Goal: Information Seeking & Learning: Learn about a topic

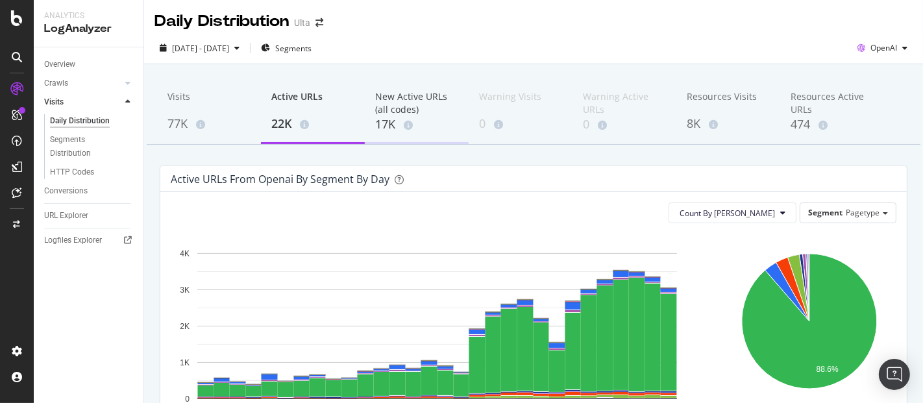
click at [384, 121] on div "17K" at bounding box center [416, 124] width 83 height 17
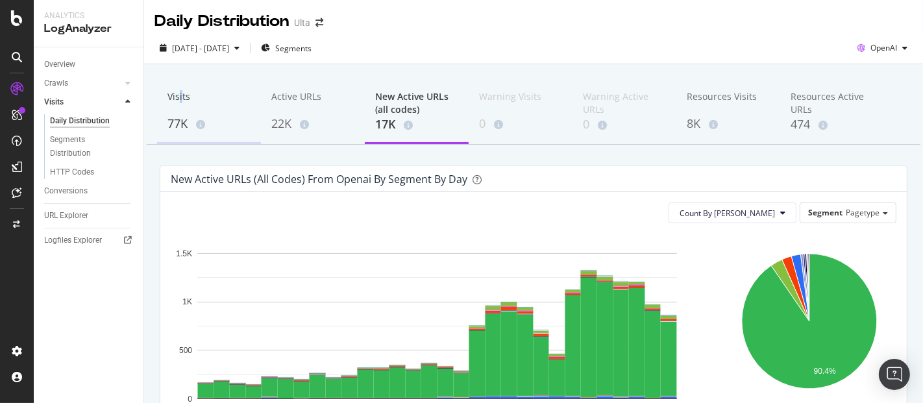
click at [181, 114] on div "Visits" at bounding box center [208, 102] width 83 height 25
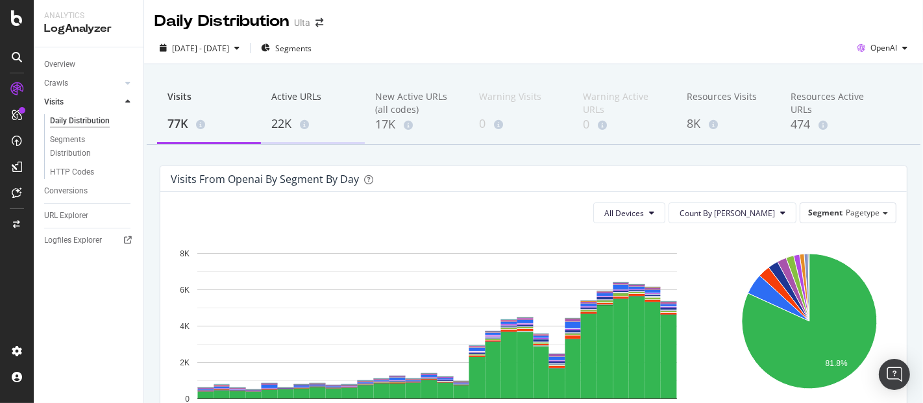
click at [284, 127] on div "22K" at bounding box center [312, 124] width 83 height 17
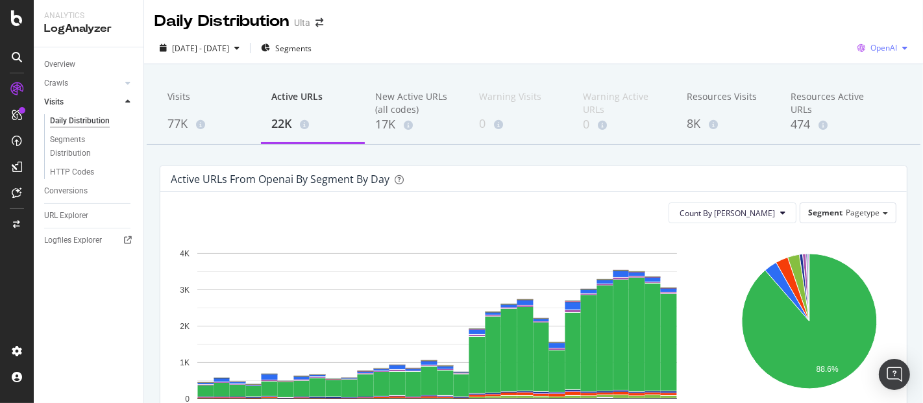
click at [858, 39] on icon "button" at bounding box center [861, 48] width 18 height 18
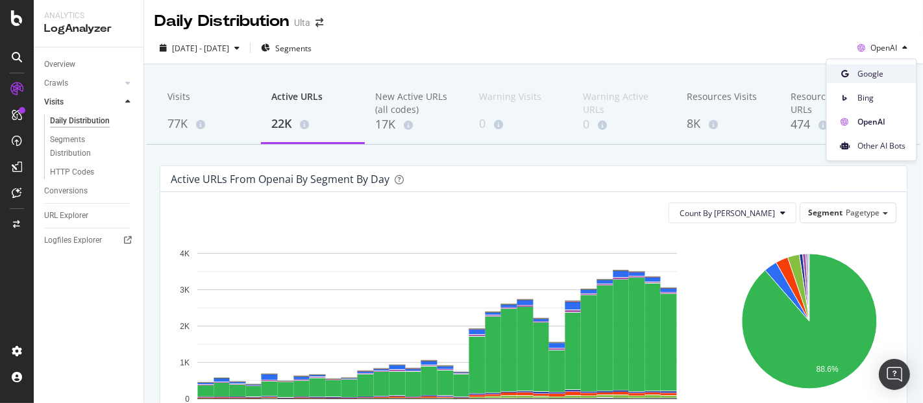
click at [873, 76] on span "Google" at bounding box center [882, 74] width 48 height 12
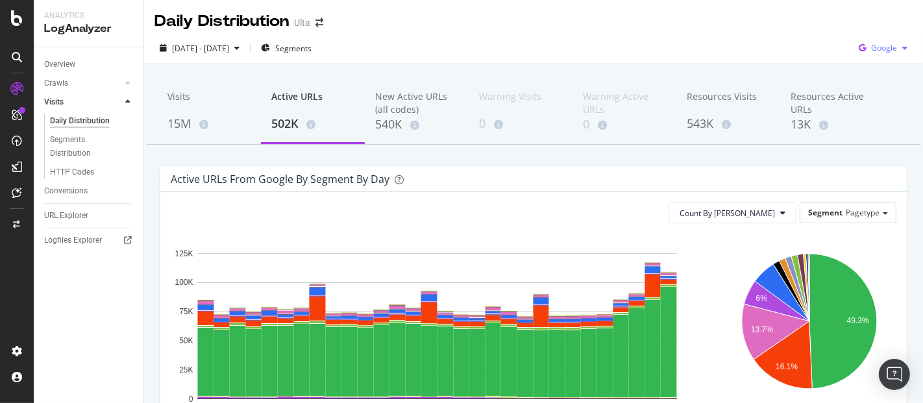
click at [877, 47] on span "Google" at bounding box center [884, 47] width 26 height 11
click at [865, 119] on span "OpenAI" at bounding box center [883, 122] width 48 height 12
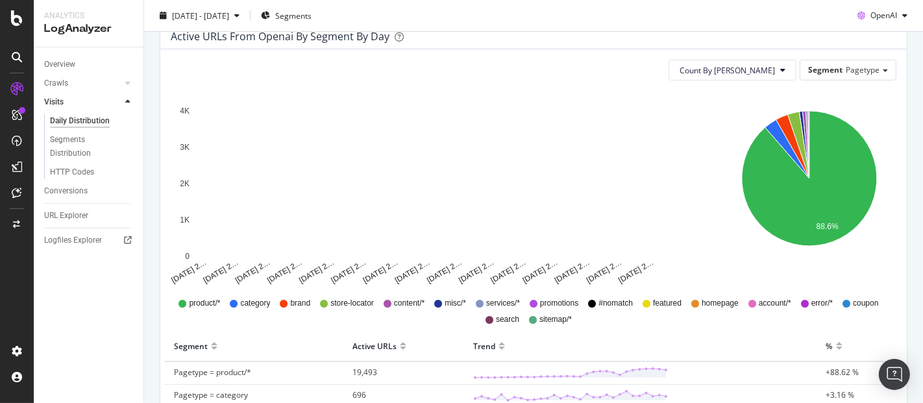
scroll to position [72, 0]
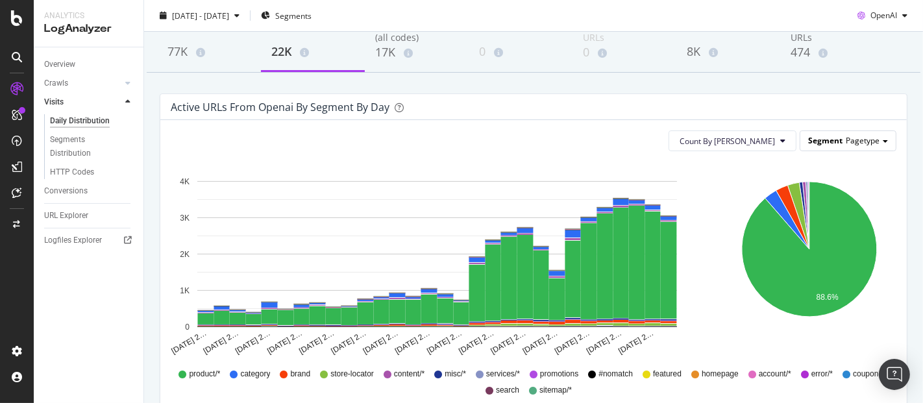
click at [866, 141] on span "Pagetype" at bounding box center [863, 140] width 34 height 11
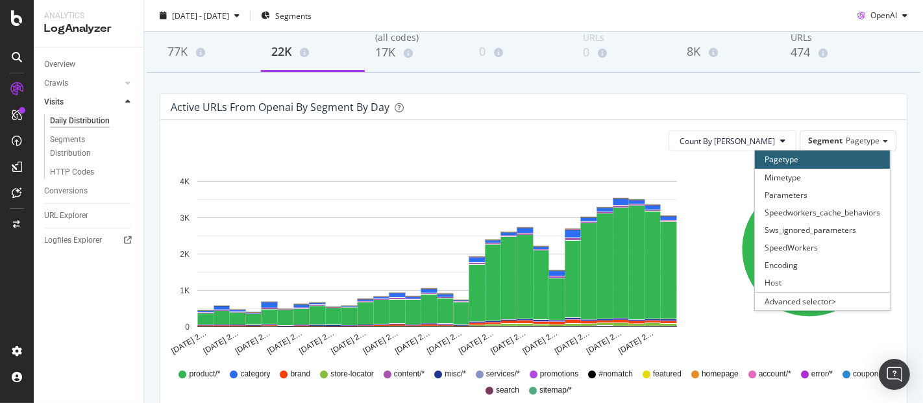
click at [775, 114] on div "Active URLs from openai by Segment by Day" at bounding box center [533, 107] width 746 height 26
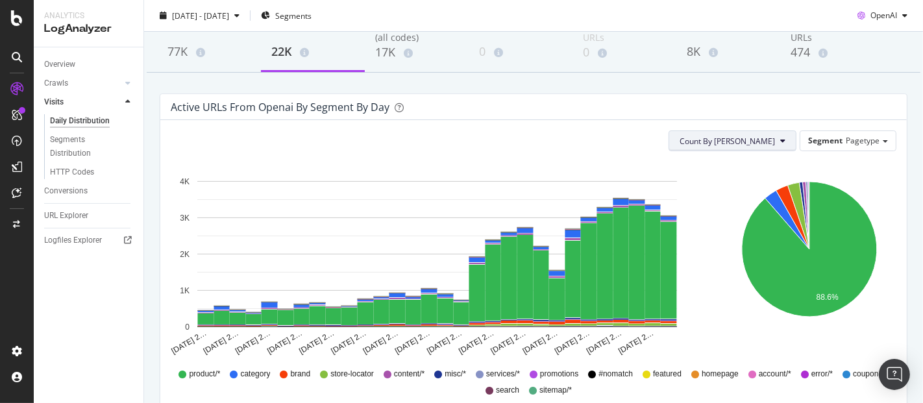
click at [767, 138] on button "Count By [PERSON_NAME]" at bounding box center [732, 140] width 128 height 21
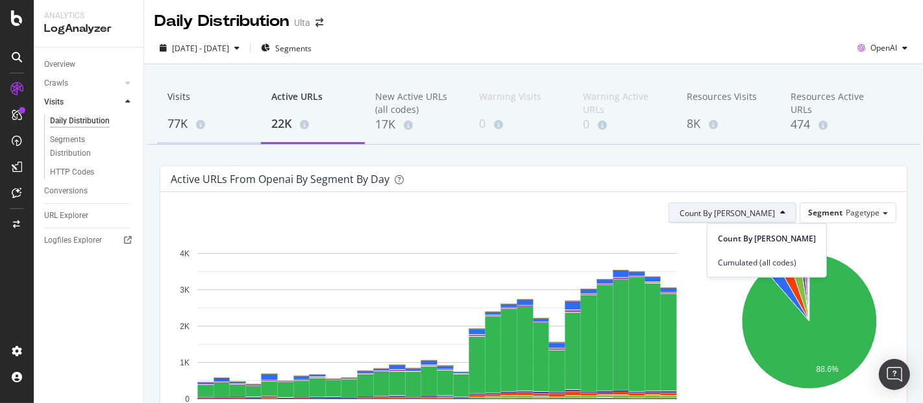
click at [191, 116] on div "77K" at bounding box center [208, 124] width 83 height 17
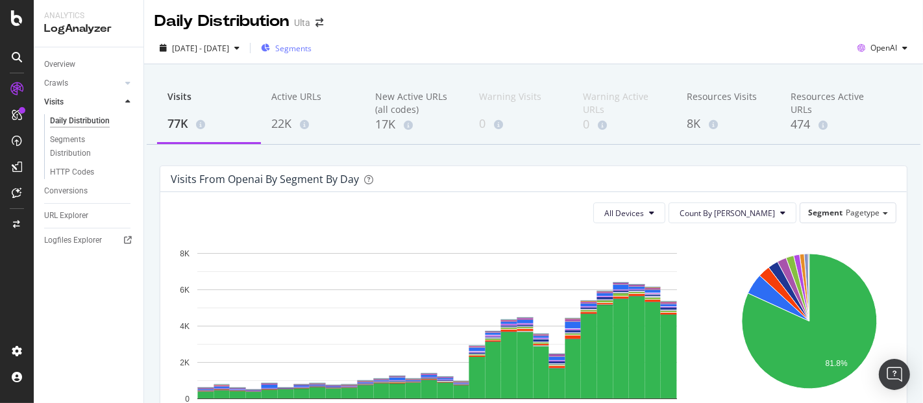
click at [311, 51] on span "Segments" at bounding box center [293, 48] width 36 height 11
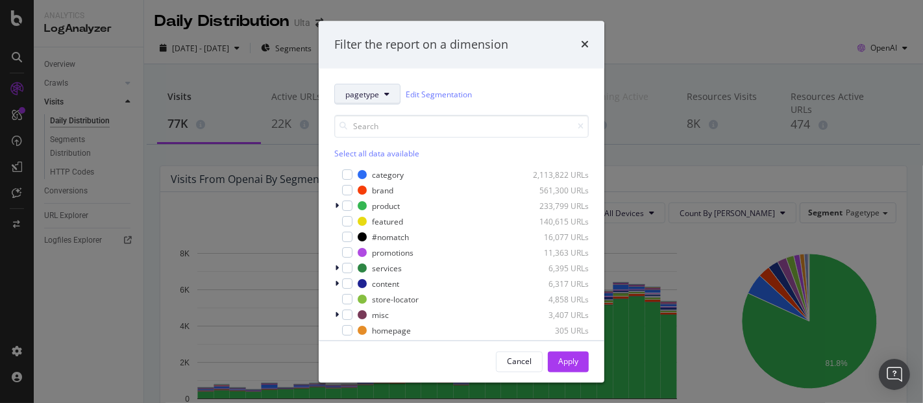
click at [391, 89] on button "pagetype" at bounding box center [367, 94] width 66 height 21
click at [520, 363] on div "Cancel" at bounding box center [519, 361] width 25 height 11
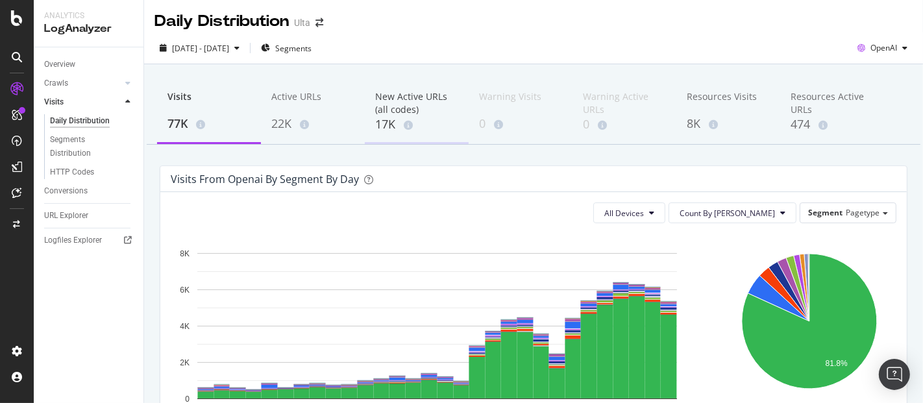
click at [385, 121] on div "17K" at bounding box center [416, 124] width 83 height 17
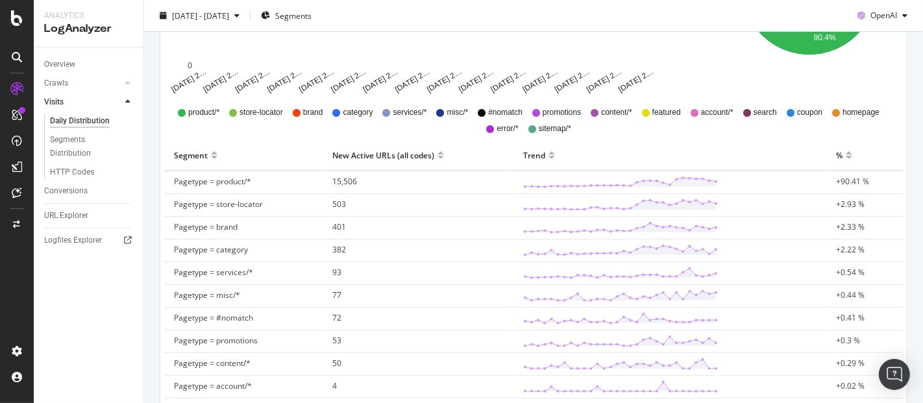
scroll to position [132, 0]
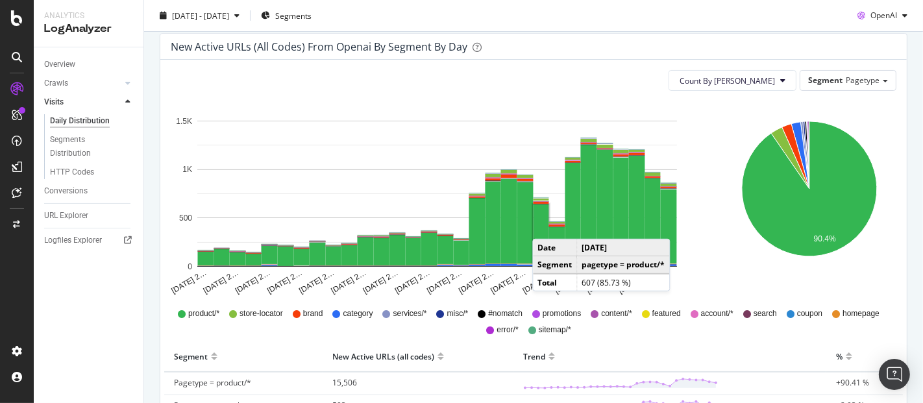
click at [545, 225] on rect "A chart." at bounding box center [541, 233] width 16 height 58
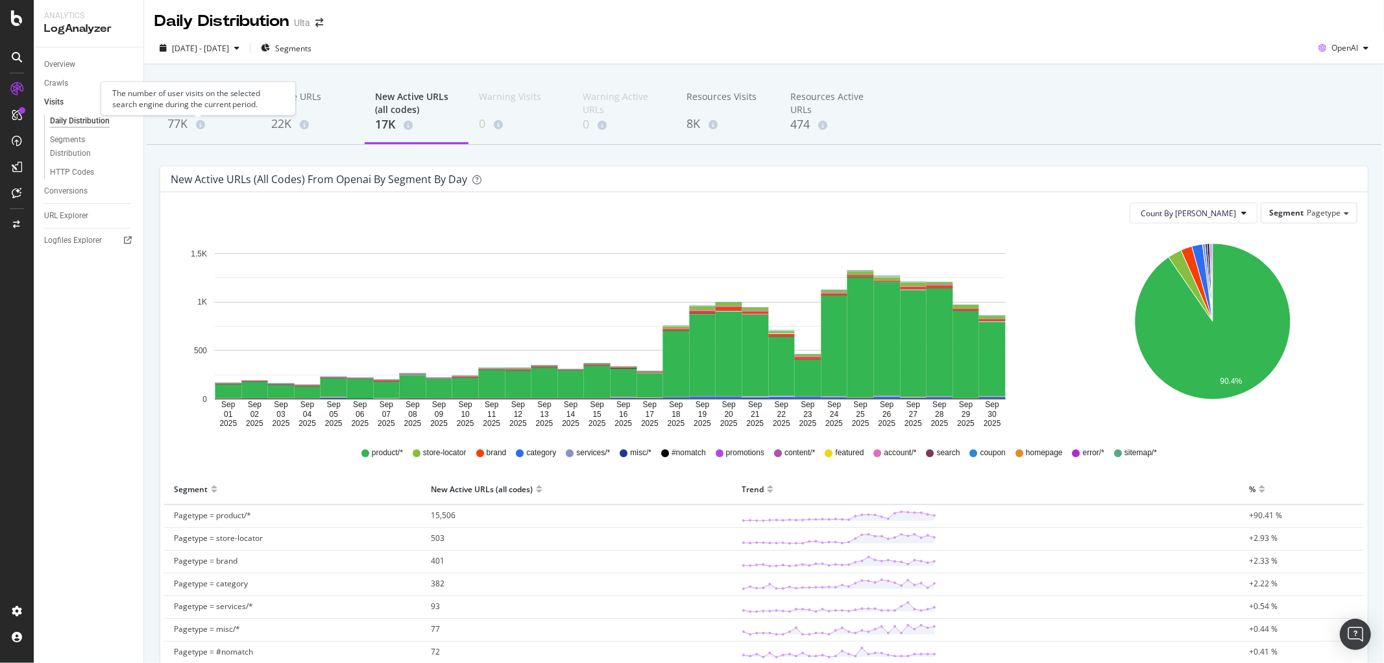
drag, startPoint x: 199, startPoint y: 130, endPoint x: 216, endPoint y: 167, distance: 40.9
click at [178, 106] on div "The number of user visits on the selected search engine during the current peri…" at bounding box center [198, 98] width 195 height 34
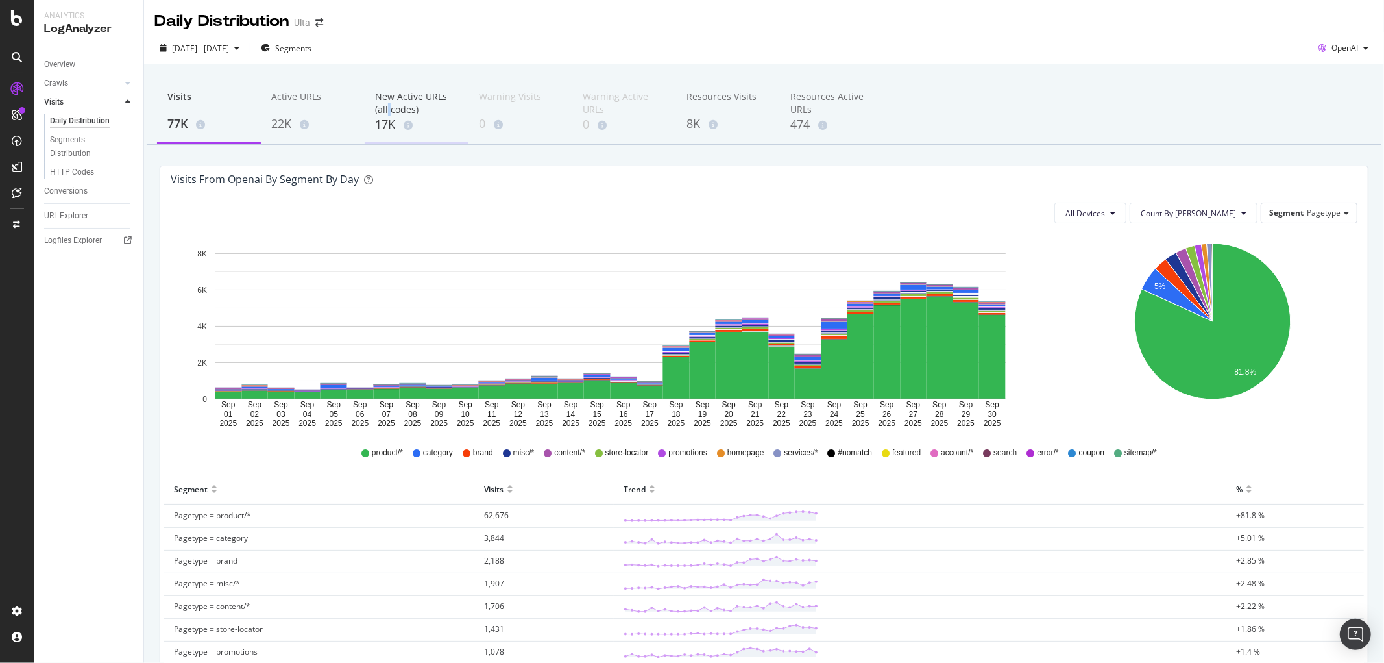
click at [387, 111] on div "New Active URLs (all codes)" at bounding box center [416, 103] width 83 height 26
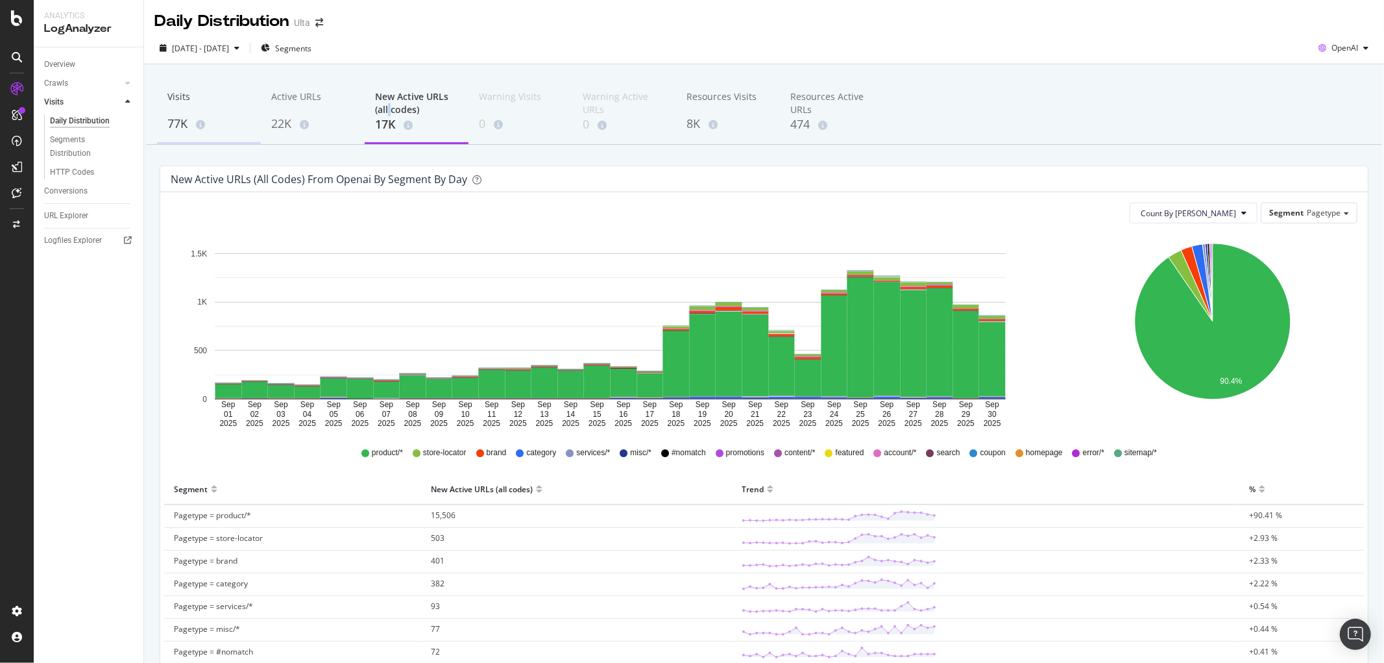
click at [160, 117] on div "Visits 77K" at bounding box center [209, 112] width 104 height 64
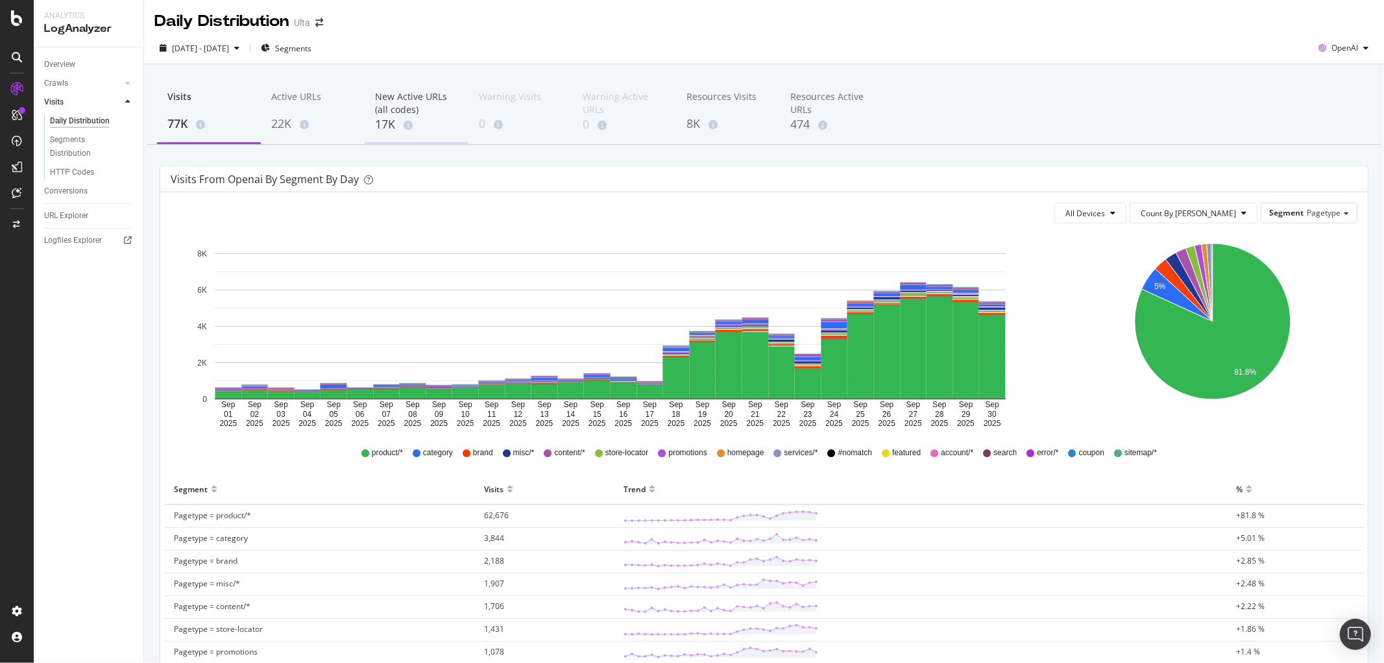
click at [384, 116] on div "17K" at bounding box center [416, 124] width 83 height 17
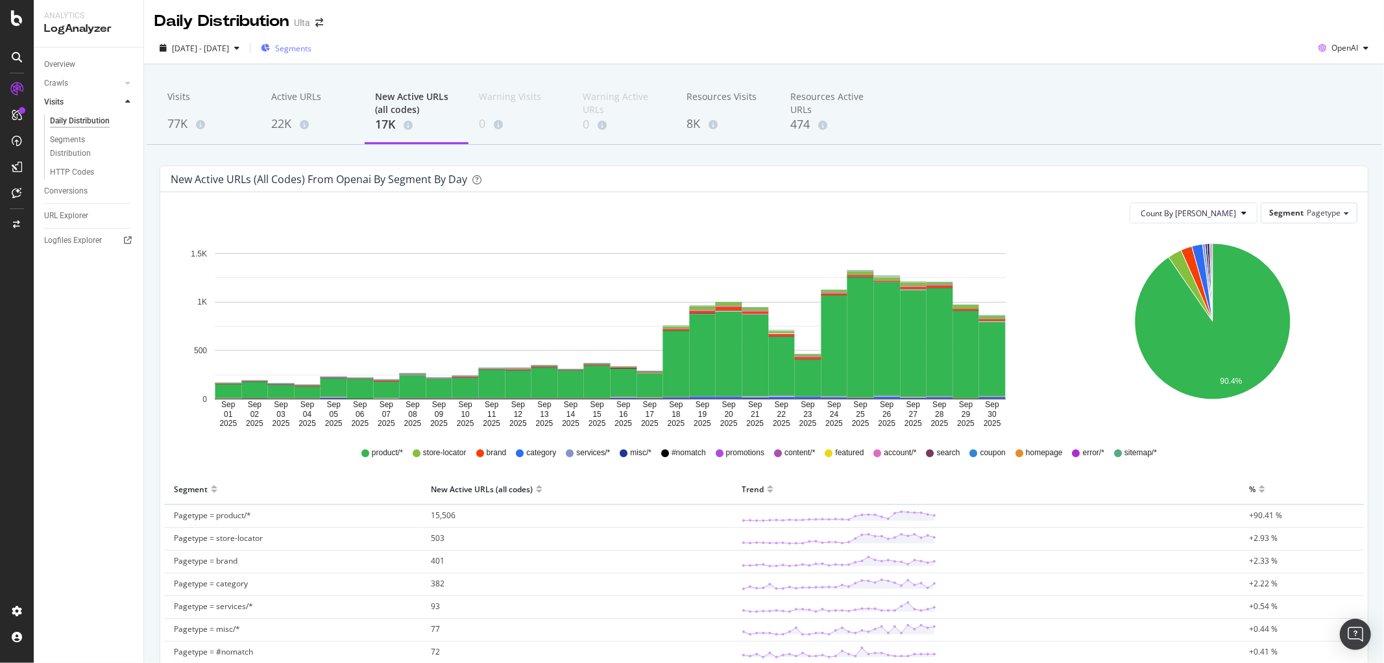
click at [311, 43] on span "Segments" at bounding box center [293, 48] width 36 height 11
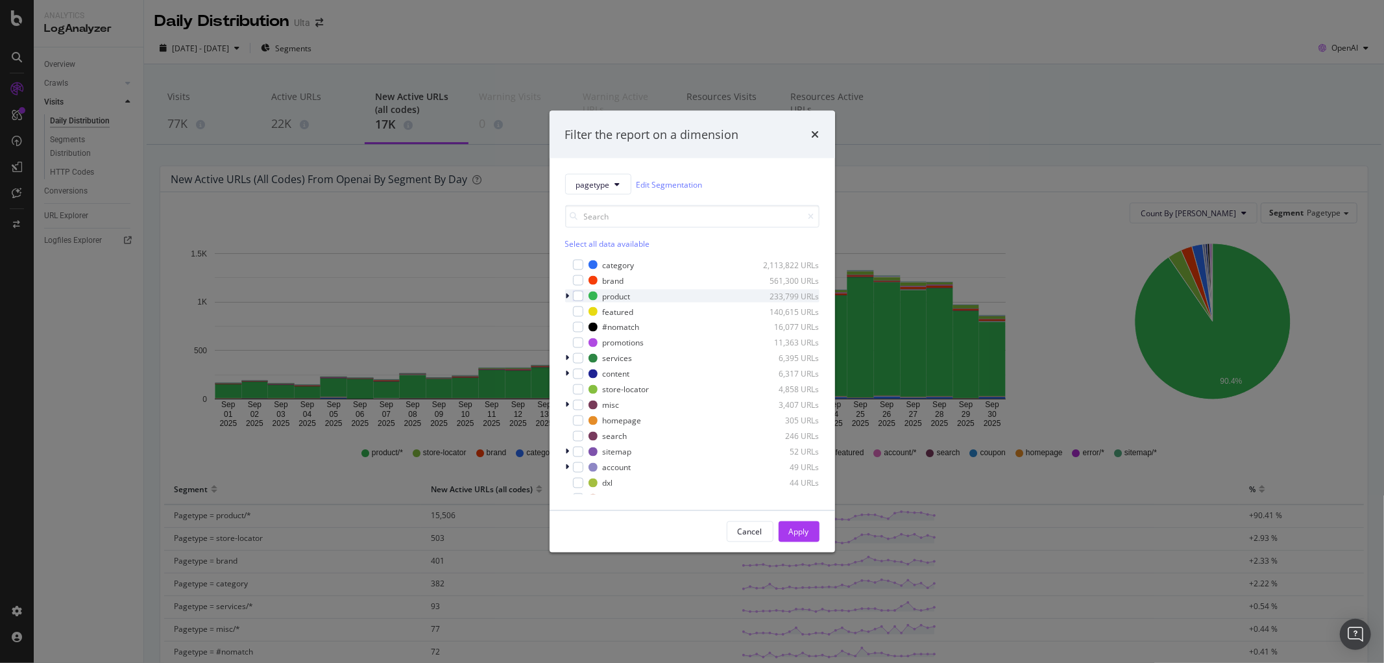
click at [571, 296] on div "modal" at bounding box center [569, 295] width 8 height 13
click at [587, 347] on div "modal" at bounding box center [586, 342] width 10 height 10
click at [802, 402] on div "Apply" at bounding box center [799, 531] width 20 height 11
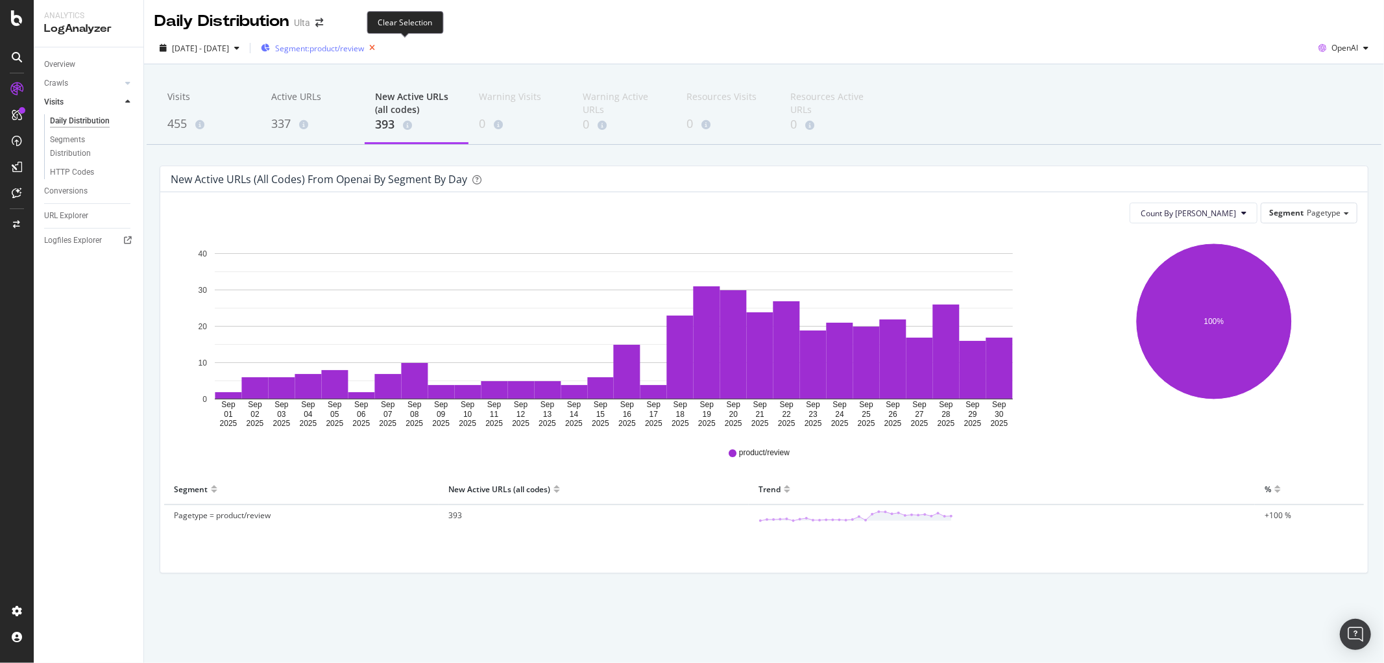
click at [380, 47] on icon "button" at bounding box center [372, 48] width 16 height 18
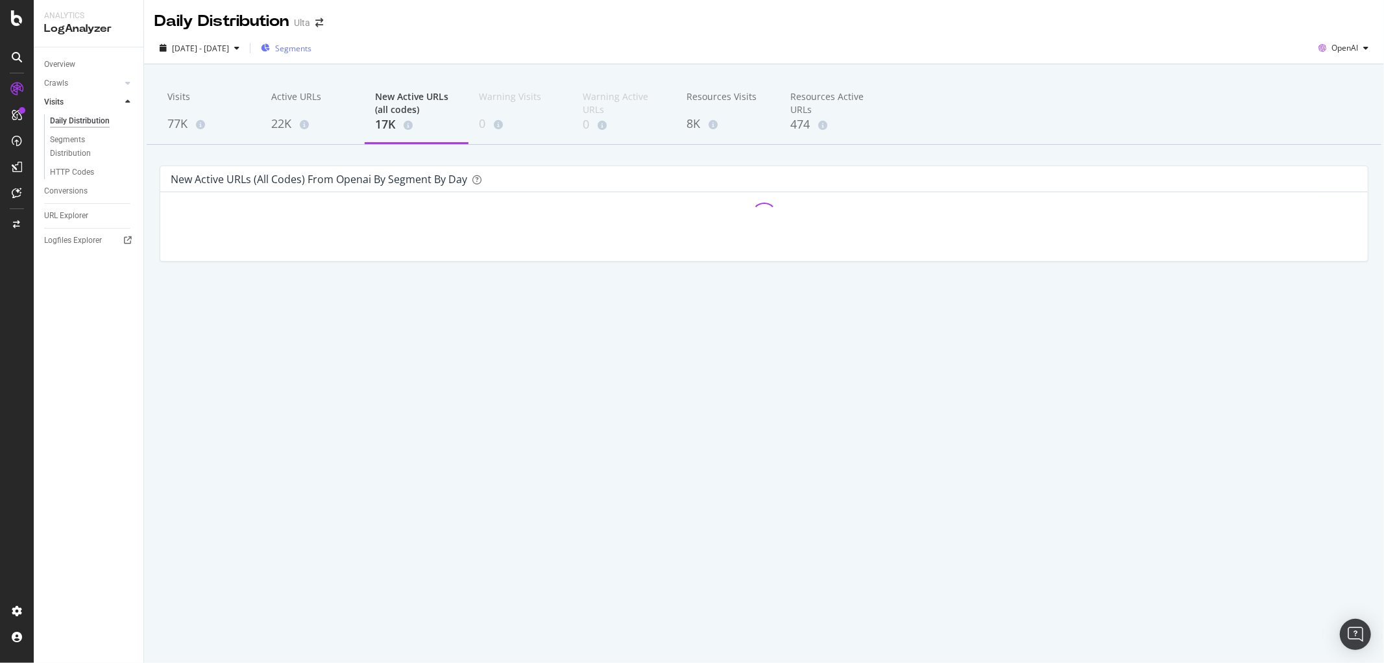
click at [171, 119] on div "77K" at bounding box center [208, 124] width 83 height 17
click at [311, 49] on span "Segments" at bounding box center [293, 48] width 36 height 11
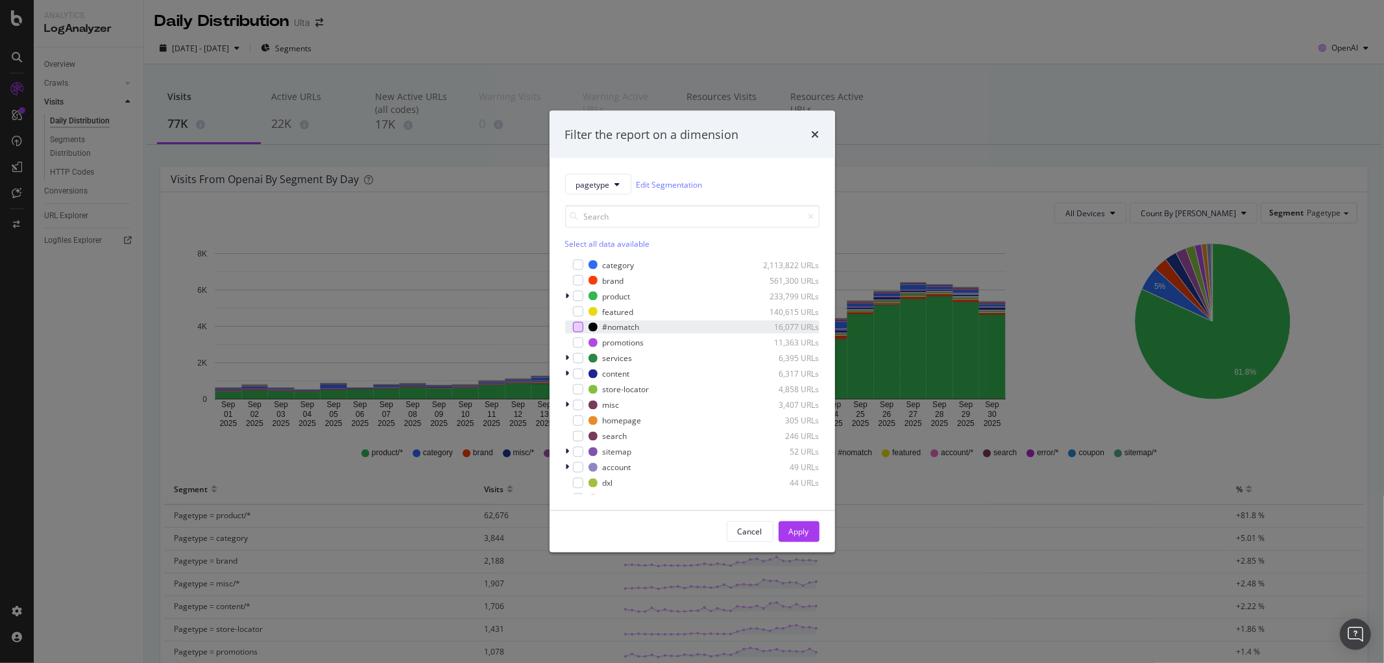
click at [578, 326] on div "modal" at bounding box center [578, 327] width 10 height 10
click at [794, 402] on div "Apply" at bounding box center [799, 531] width 20 height 11
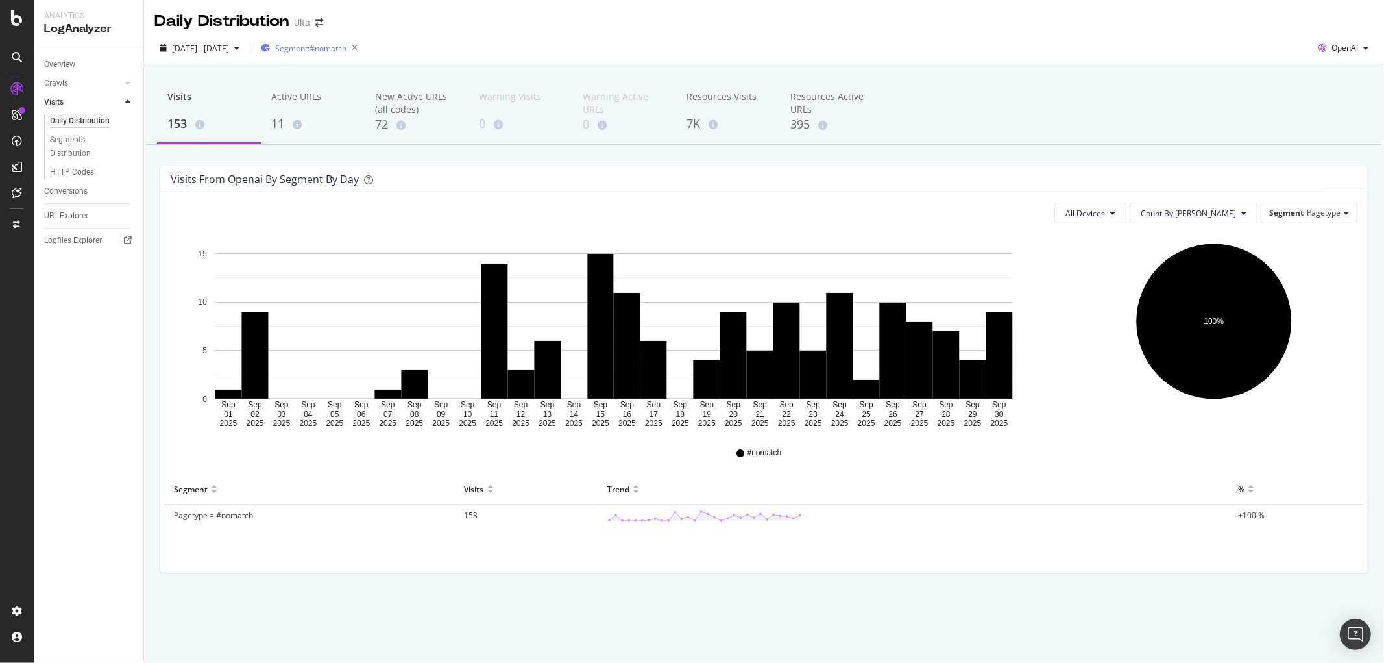
click at [321, 46] on span "Segment: #nomatch" at bounding box center [310, 48] width 71 height 11
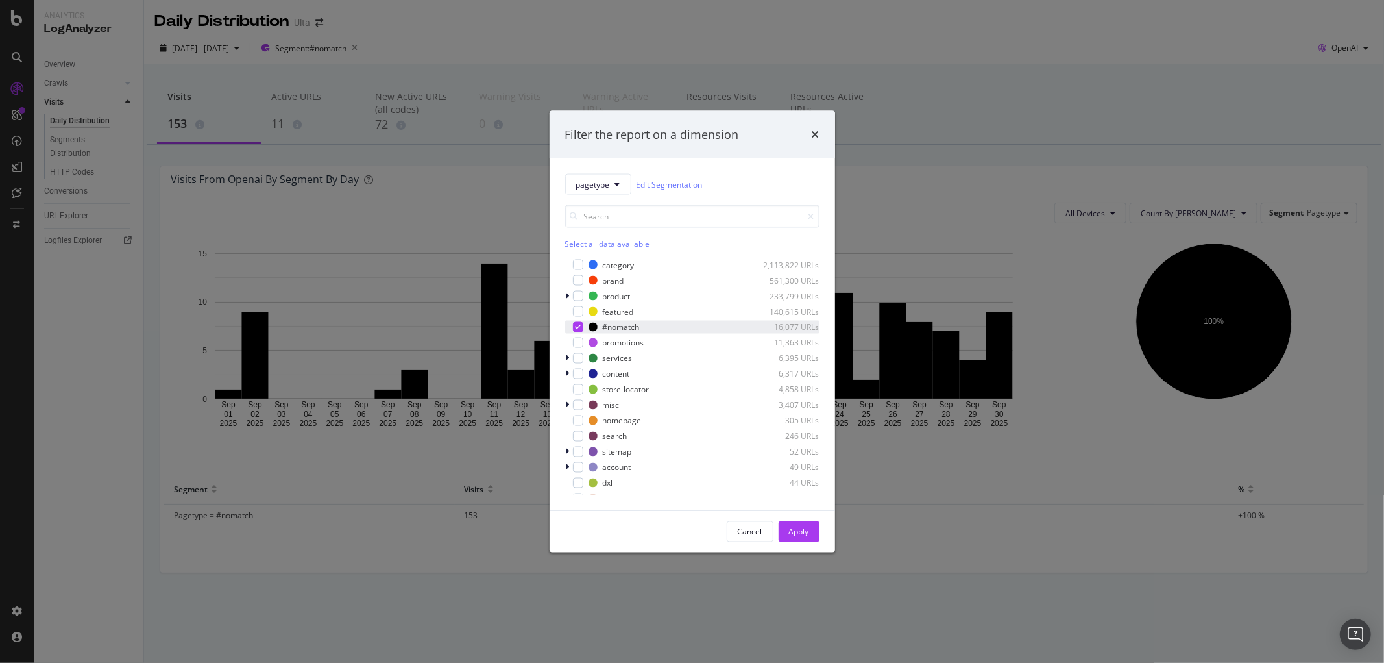
click at [583, 331] on div "#nomatch 16,077 URLs" at bounding box center [692, 327] width 254 height 13
click at [580, 267] on div "modal" at bounding box center [578, 265] width 10 height 10
click at [579, 282] on div "modal" at bounding box center [578, 280] width 10 height 10
click at [567, 300] on div "modal" at bounding box center [569, 295] width 8 height 13
click at [589, 374] on div "modal" at bounding box center [586, 374] width 10 height 10
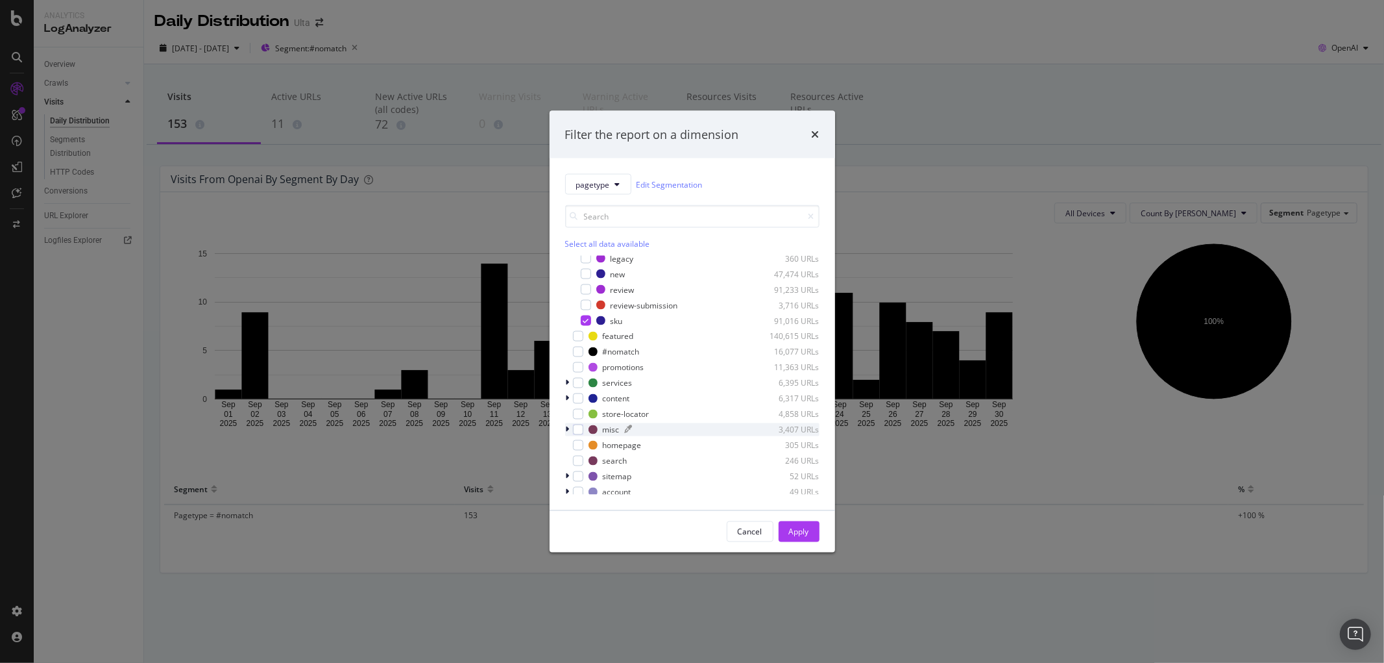
scroll to position [104, 0]
click at [580, 316] on div "modal" at bounding box center [578, 316] width 10 height 10
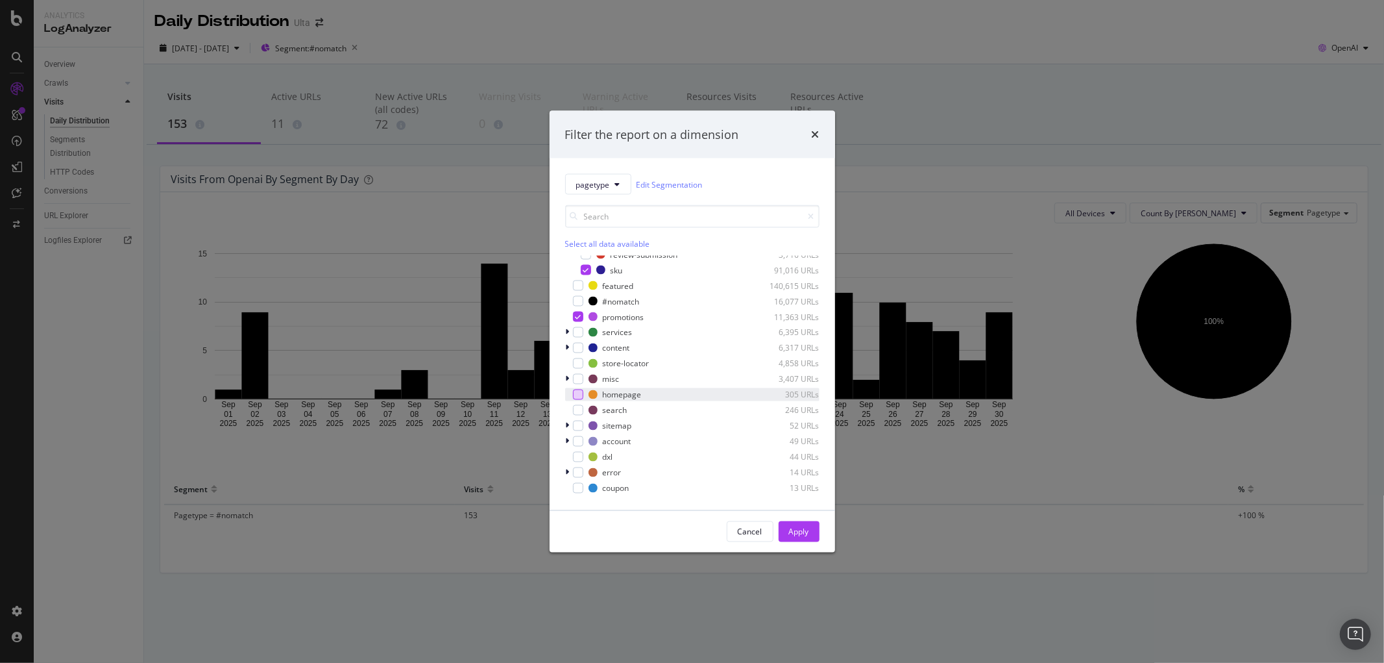
click at [578, 397] on div "modal" at bounding box center [578, 394] width 10 height 10
click at [798, 402] on div "Apply" at bounding box center [799, 531] width 20 height 11
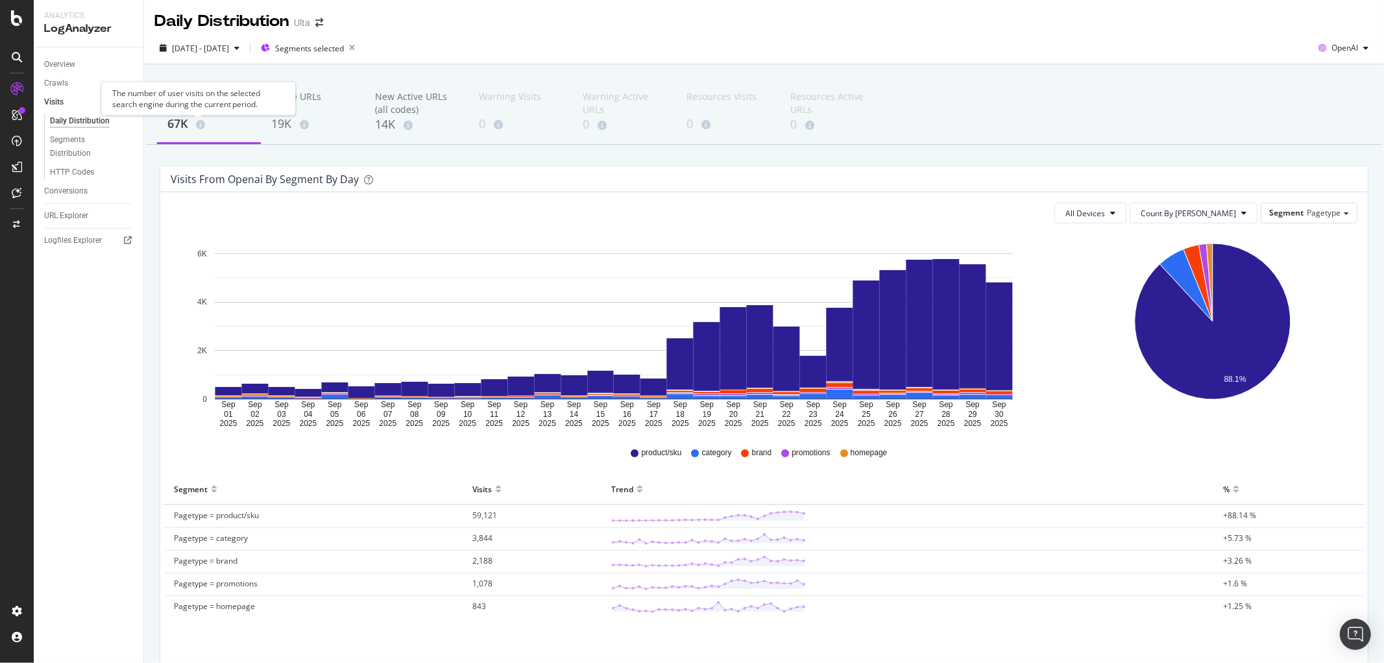
click at [195, 121] on span at bounding box center [198, 124] width 14 height 9
click at [193, 121] on span at bounding box center [198, 124] width 14 height 9
click at [360, 47] on icon "button" at bounding box center [352, 48] width 16 height 18
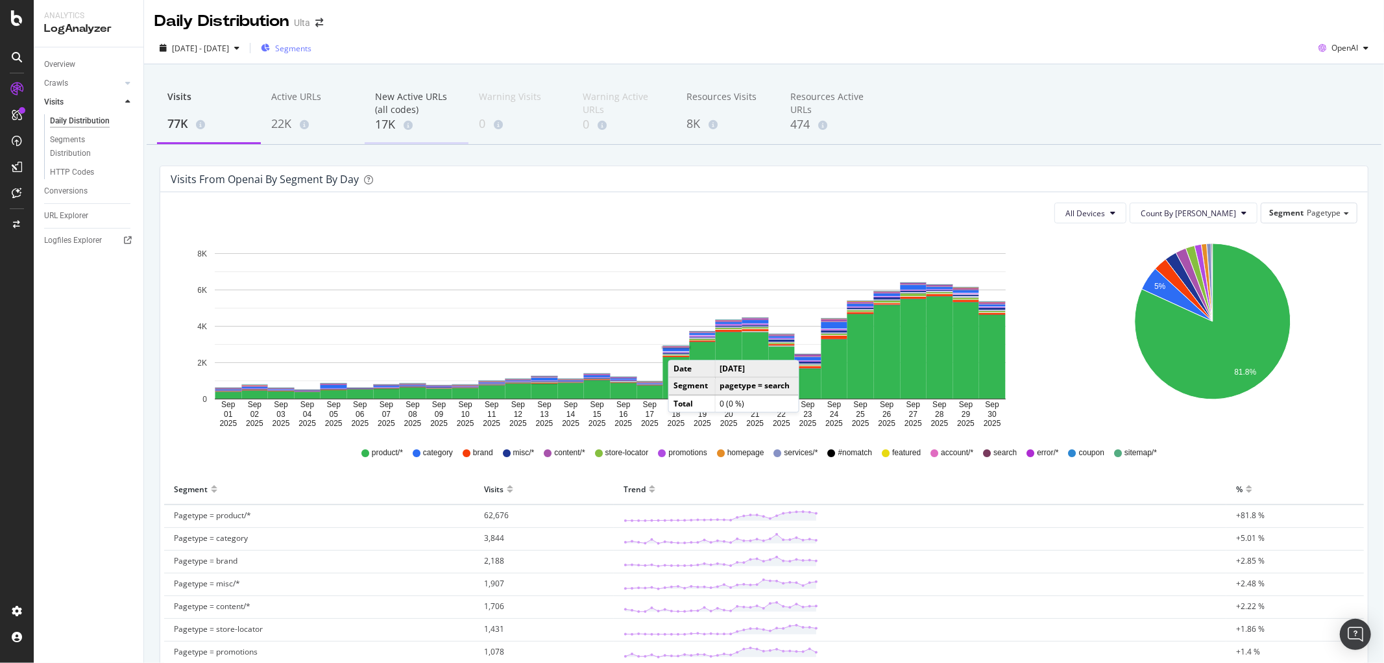
click at [393, 111] on div "New Active URLs (all codes)" at bounding box center [416, 103] width 83 height 26
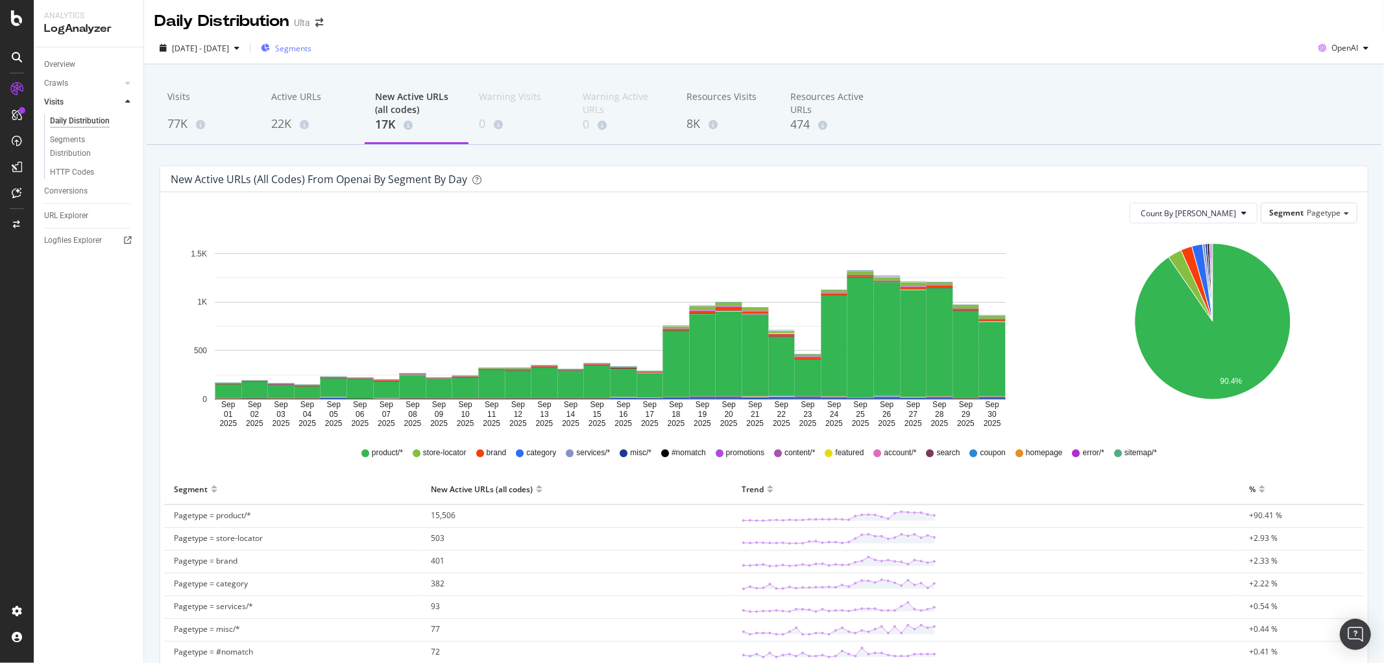
click at [311, 50] on span "Segments" at bounding box center [293, 48] width 36 height 11
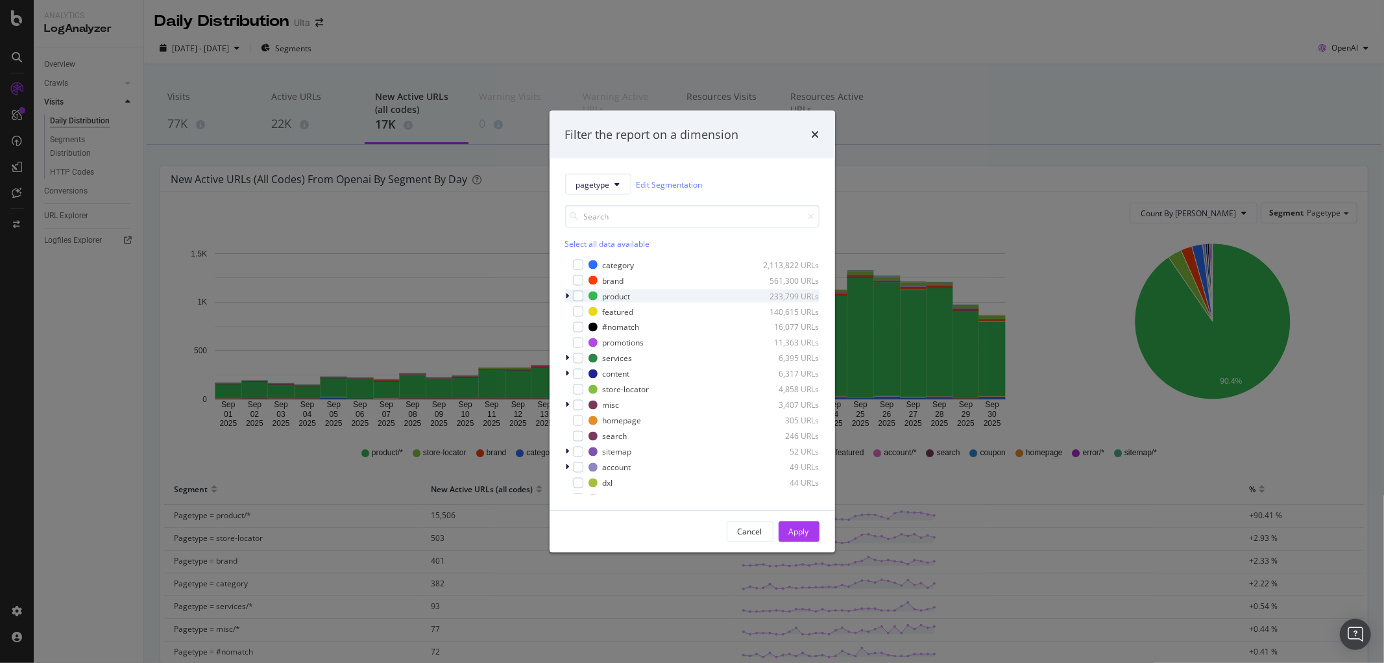
click at [566, 292] on icon "modal" at bounding box center [568, 296] width 4 height 8
click at [615, 371] on div "sku" at bounding box center [617, 373] width 12 height 11
click at [794, 402] on div "Apply" at bounding box center [799, 531] width 20 height 11
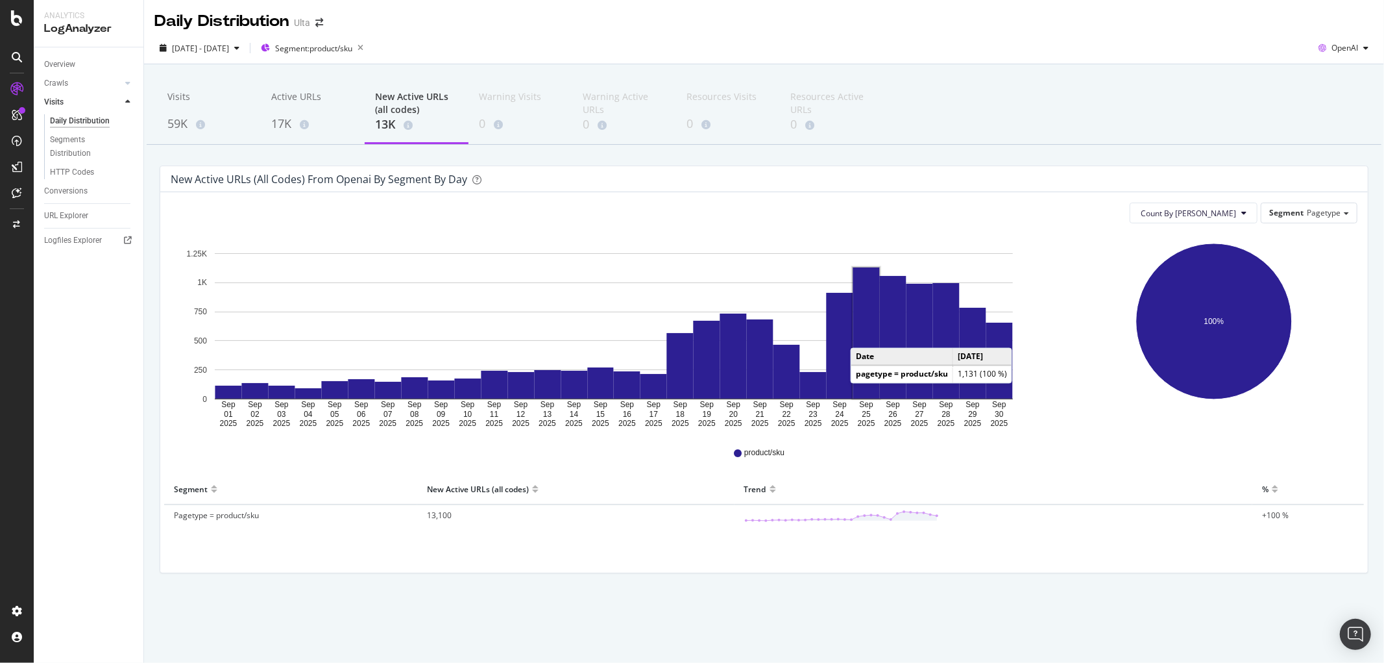
click at [863, 335] on rect "A chart." at bounding box center [866, 332] width 27 height 131
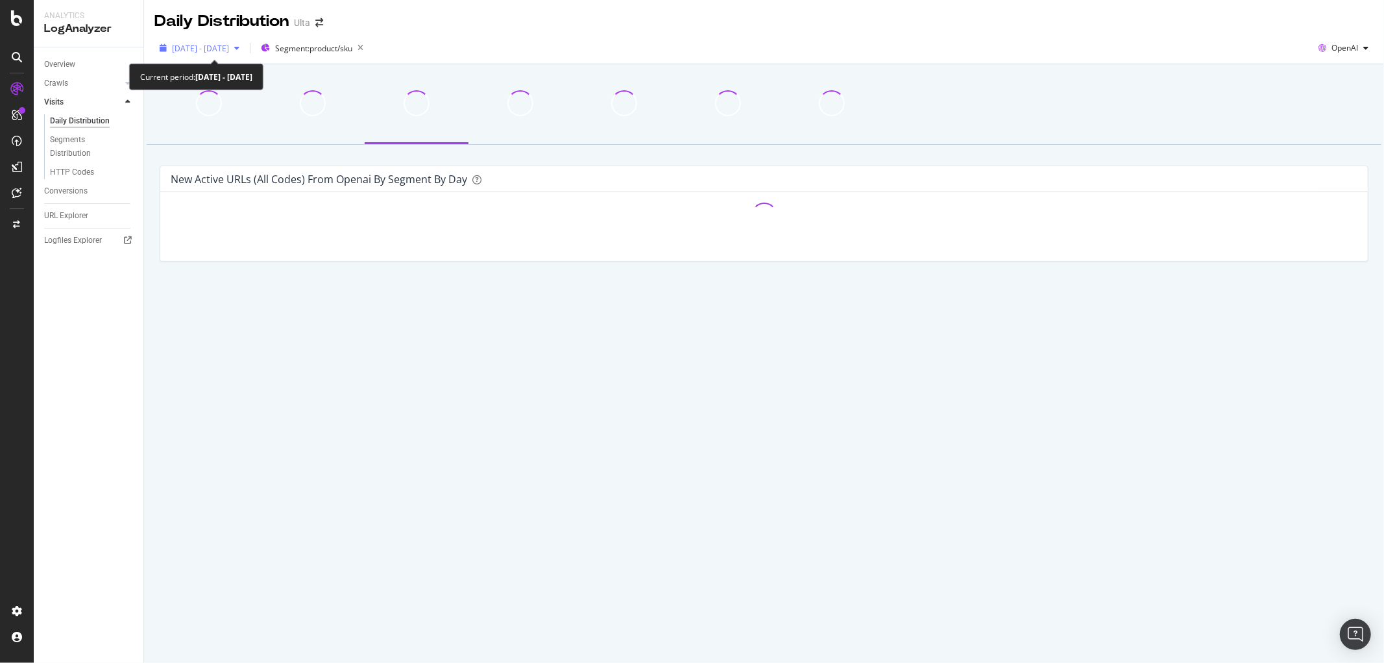
click at [229, 47] on span "[DATE] - [DATE]" at bounding box center [200, 48] width 57 height 11
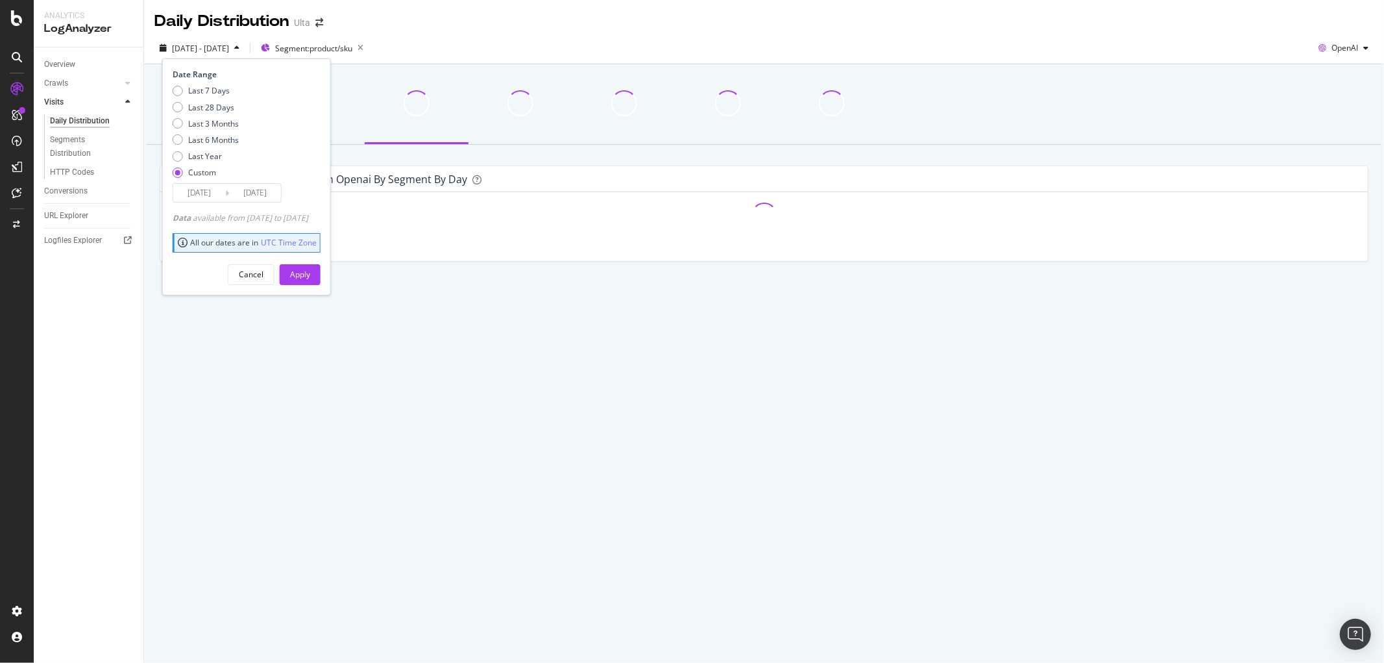
click at [209, 193] on input "[DATE]" at bounding box center [199, 193] width 52 height 18
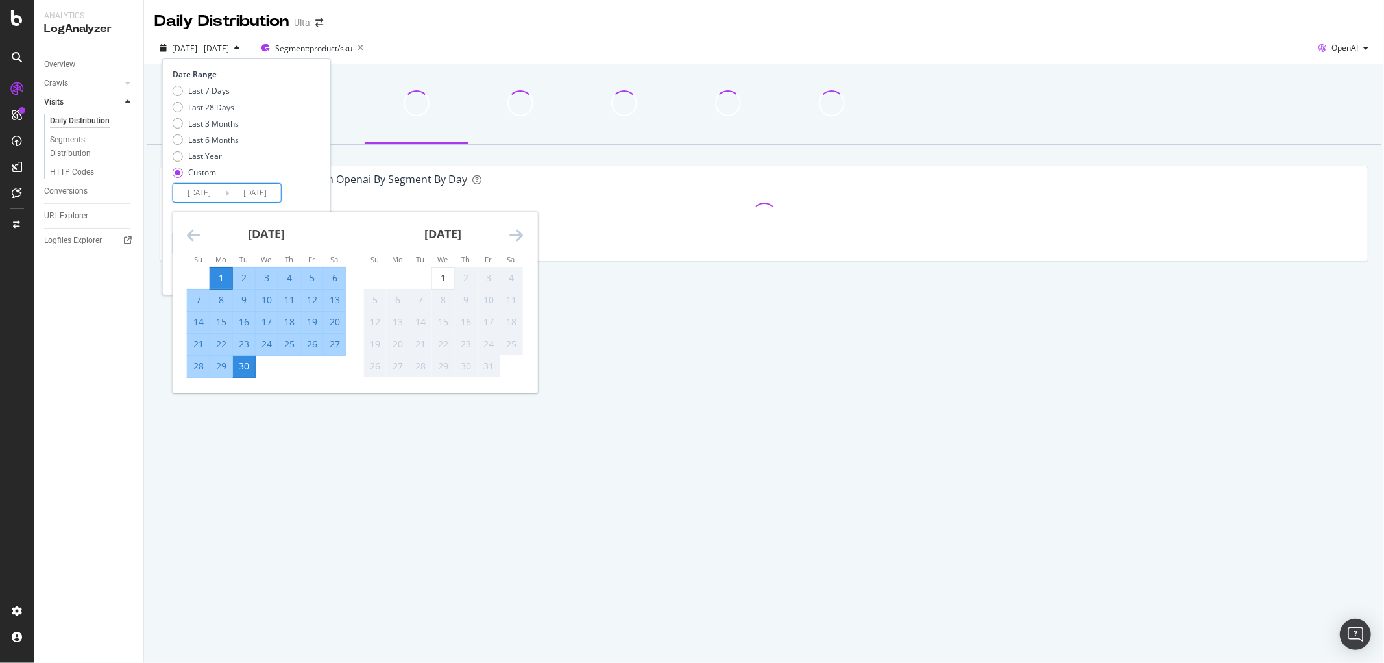
click at [192, 228] on icon "Move backward to switch to the previous month." at bounding box center [194, 235] width 14 height 16
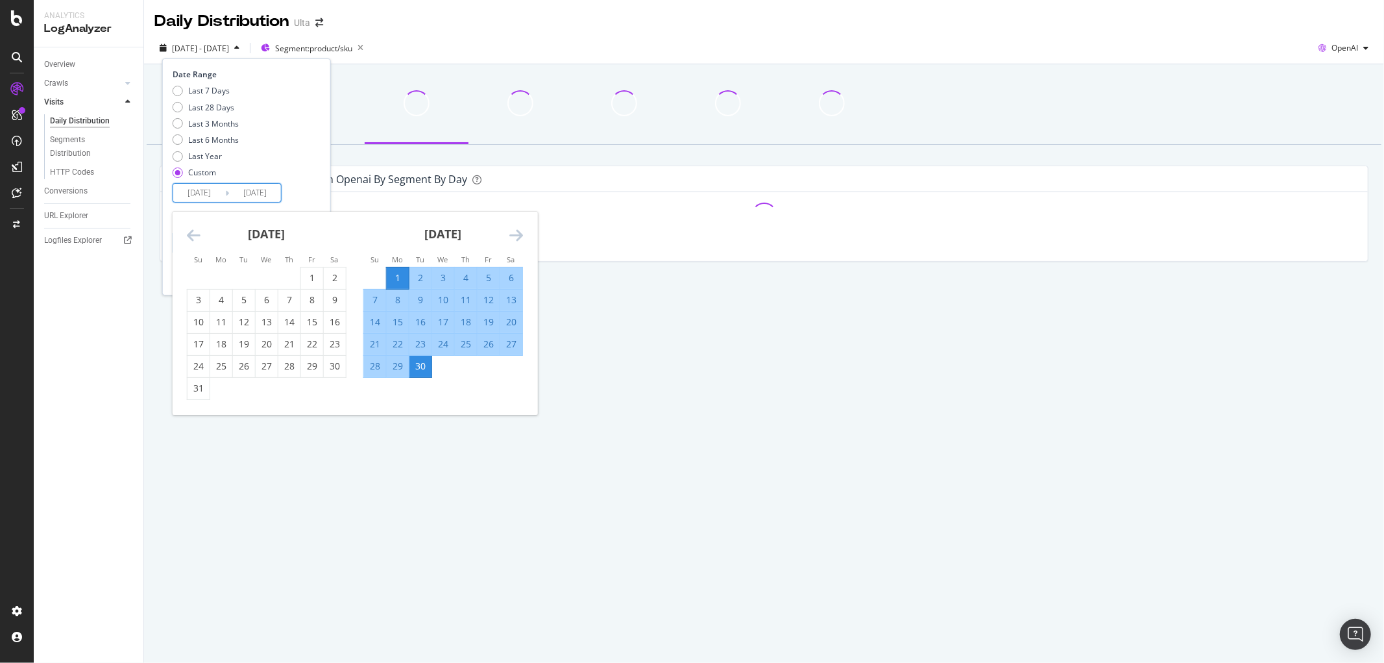
click at [313, 280] on div "1" at bounding box center [312, 277] width 22 height 13
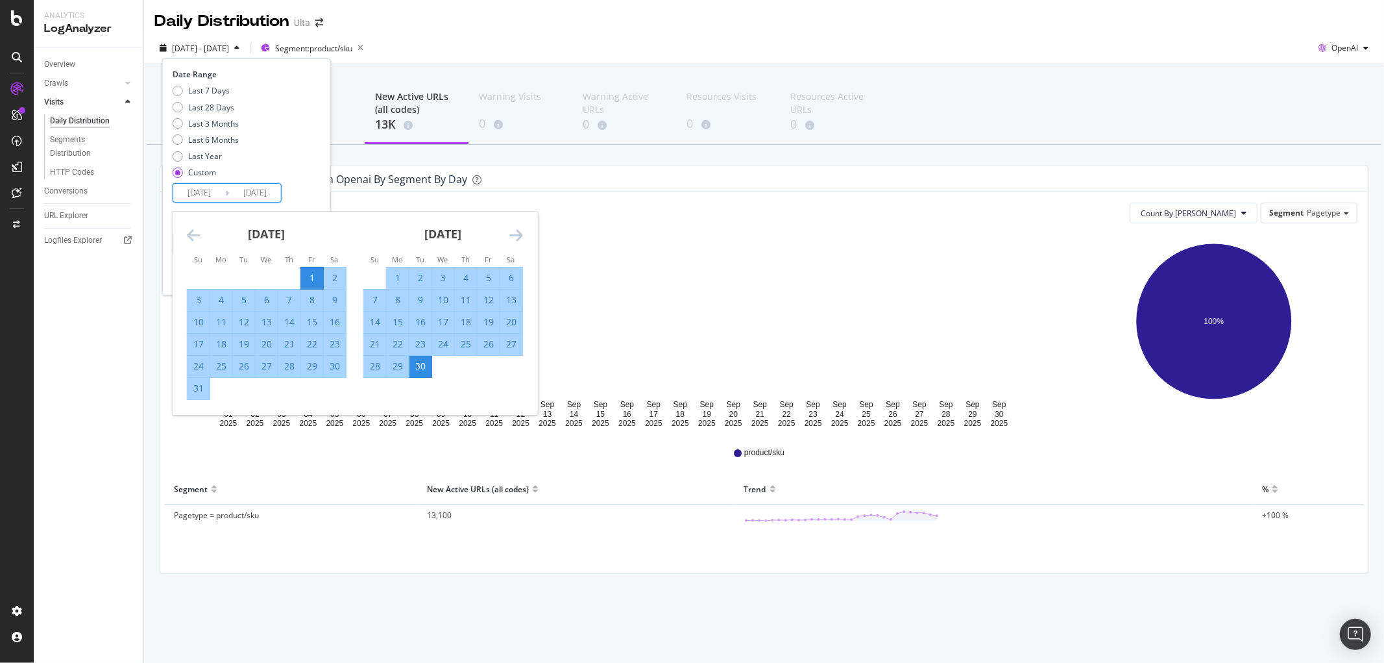
type input "[DATE]"
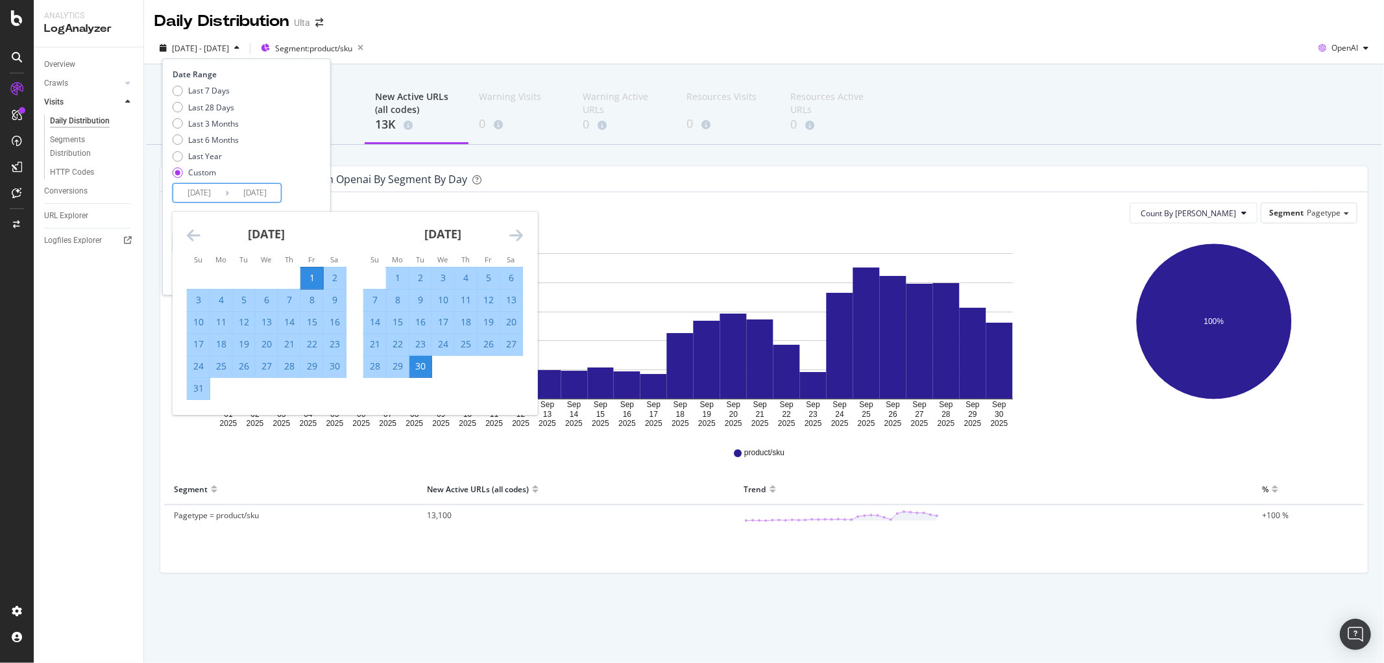
click at [199, 386] on div "31" at bounding box center [199, 388] width 22 height 13
type input "[DATE]"
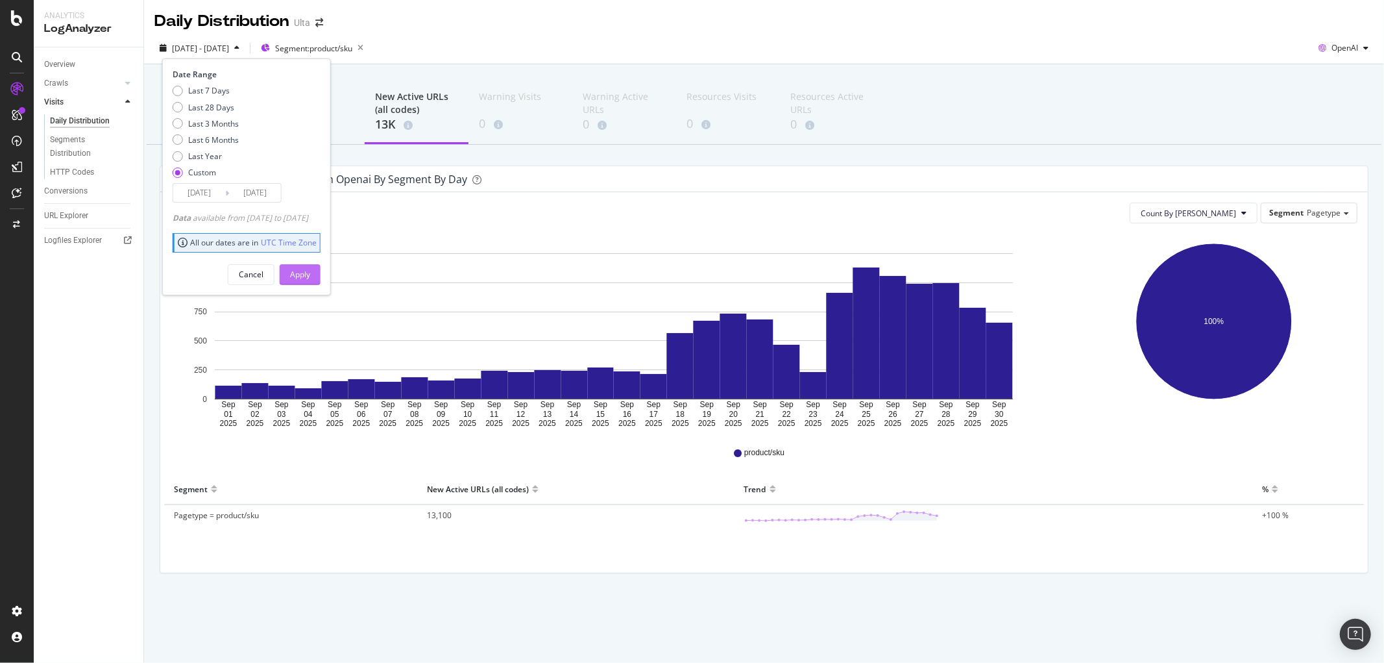
click at [310, 282] on div "Apply" at bounding box center [300, 274] width 20 height 19
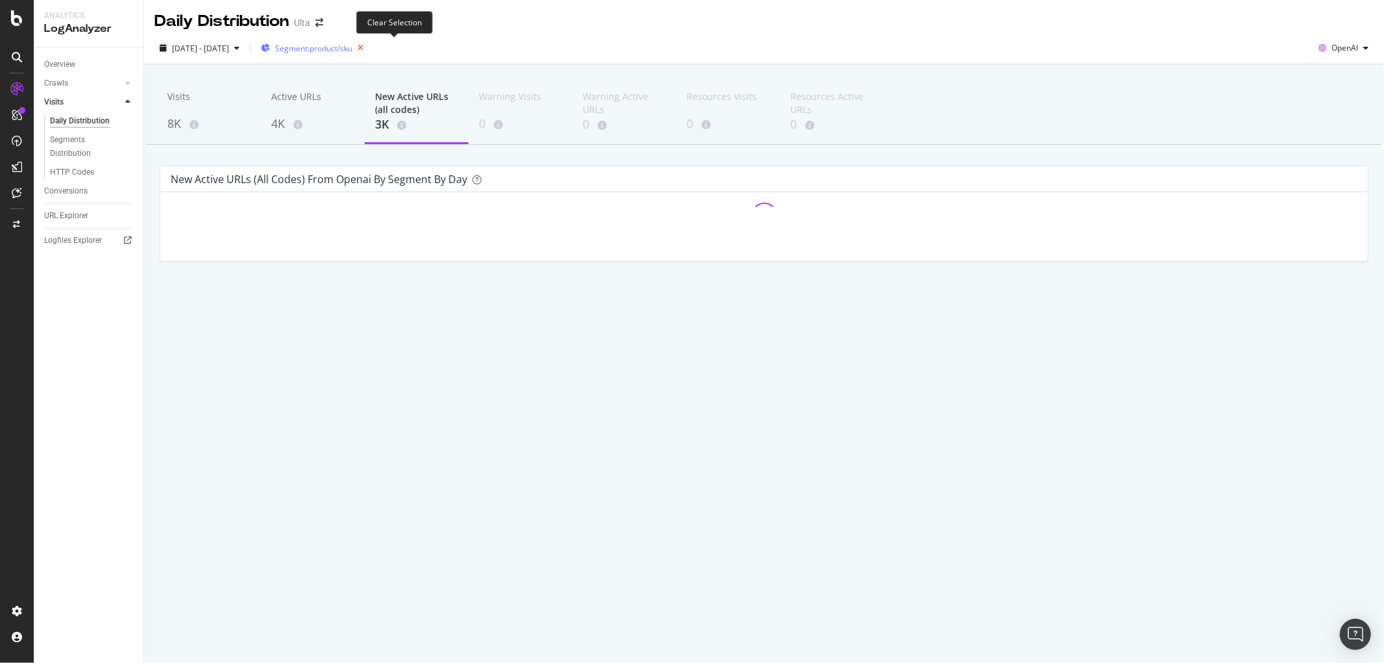
click at [369, 46] on icon "button" at bounding box center [360, 48] width 16 height 18
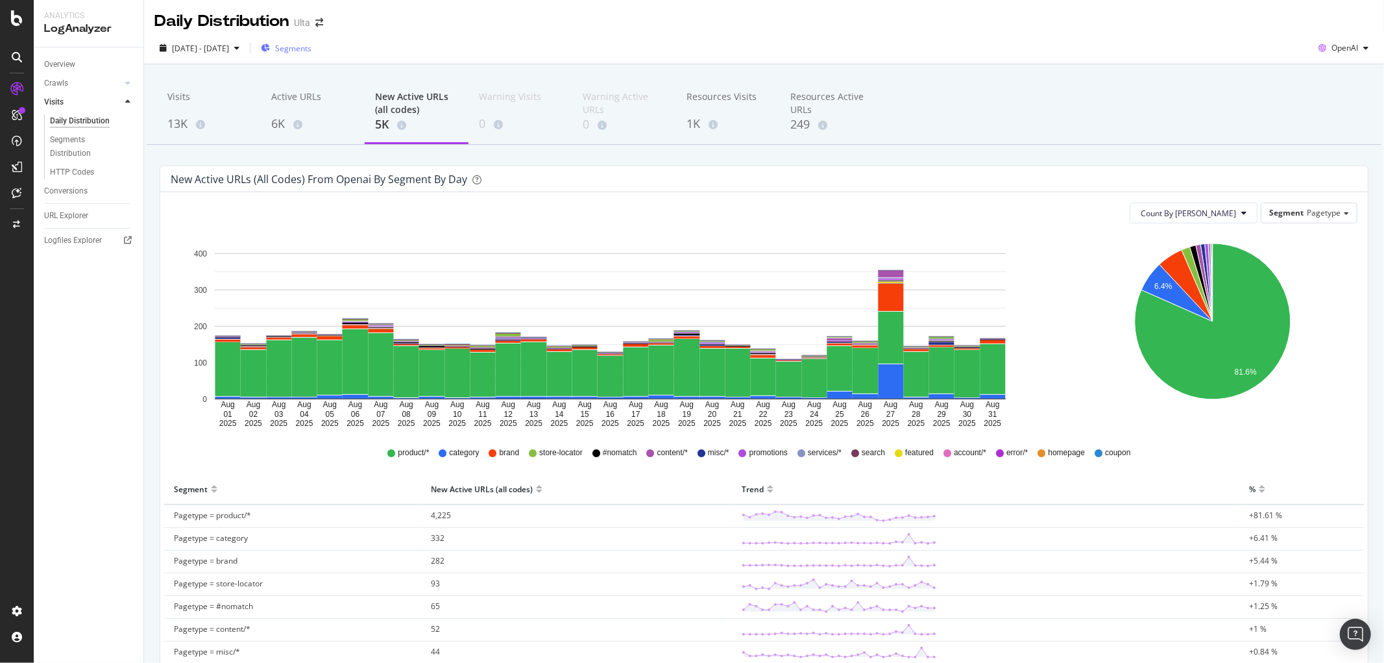
click at [374, 105] on div "New Active URLs (all codes) 5K" at bounding box center [417, 112] width 104 height 64
click at [271, 114] on div "Active URLs" at bounding box center [312, 102] width 83 height 25
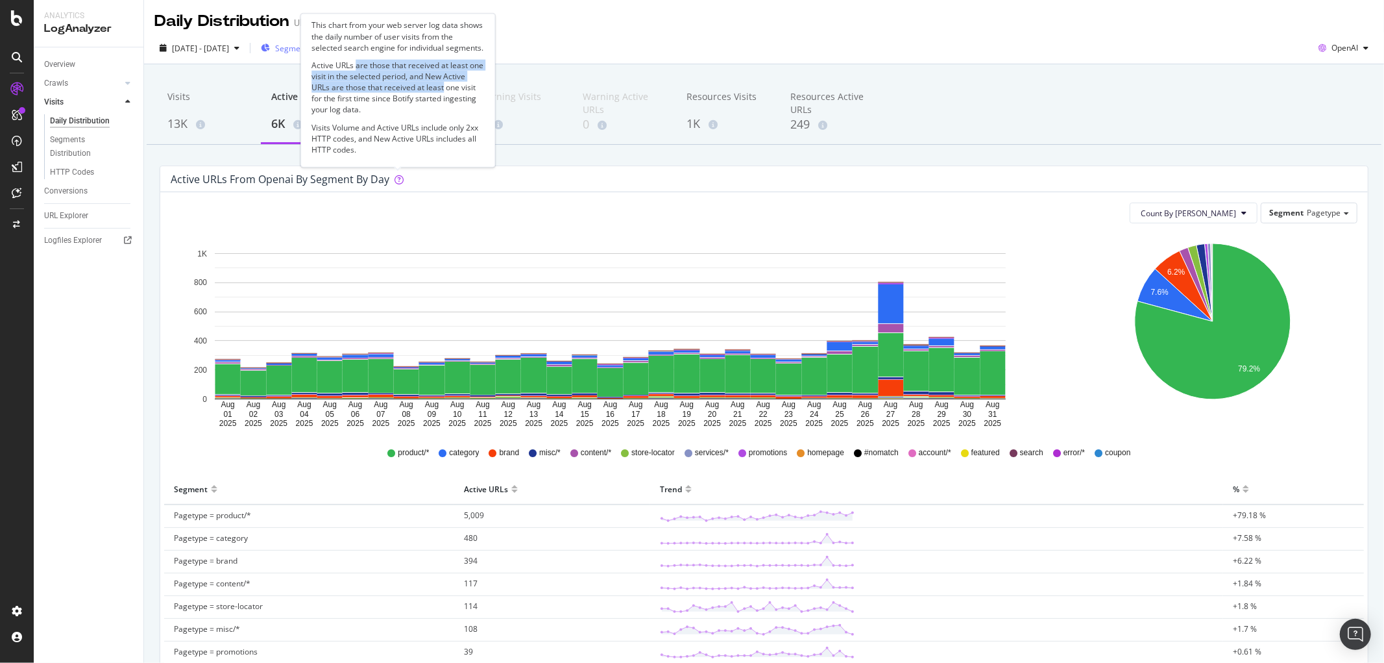
drag, startPoint x: 354, startPoint y: 64, endPoint x: 437, endPoint y: 85, distance: 86.4
click at [437, 86] on p "Active URLs are those that received at least one visit in the selected period, …" at bounding box center [397, 88] width 173 height 56
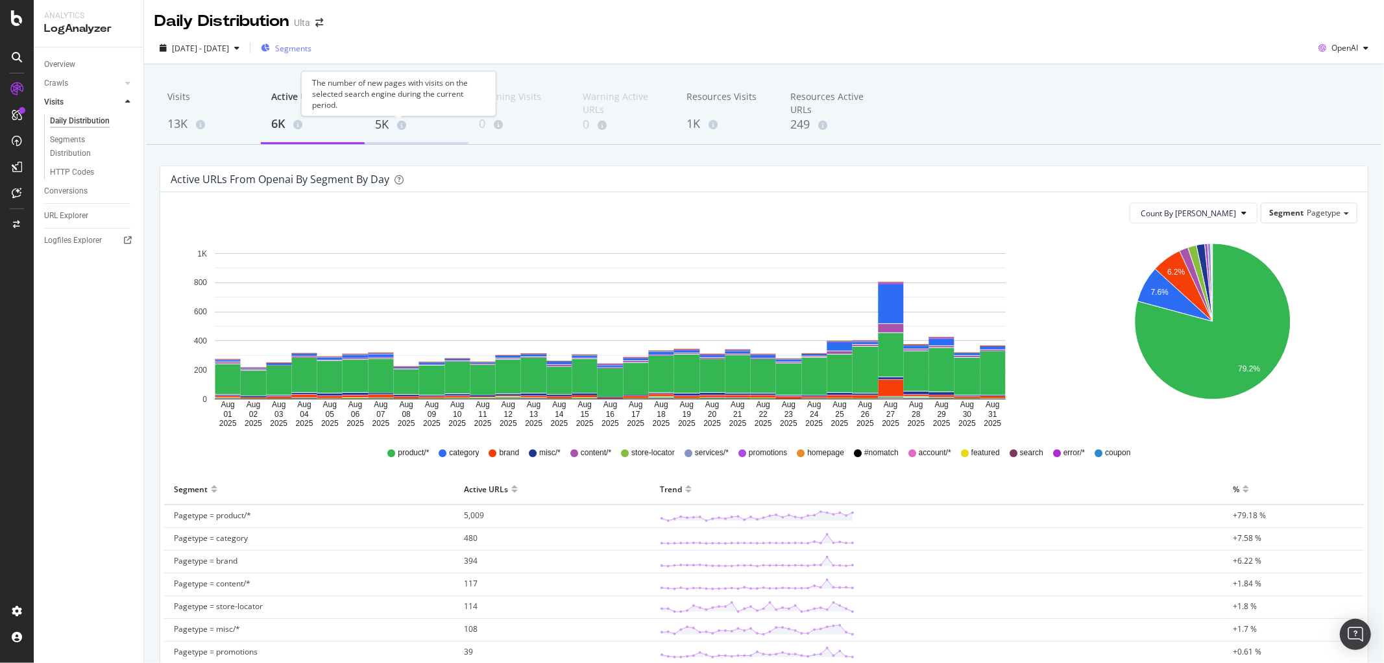
click at [384, 121] on div "5K" at bounding box center [416, 124] width 83 height 17
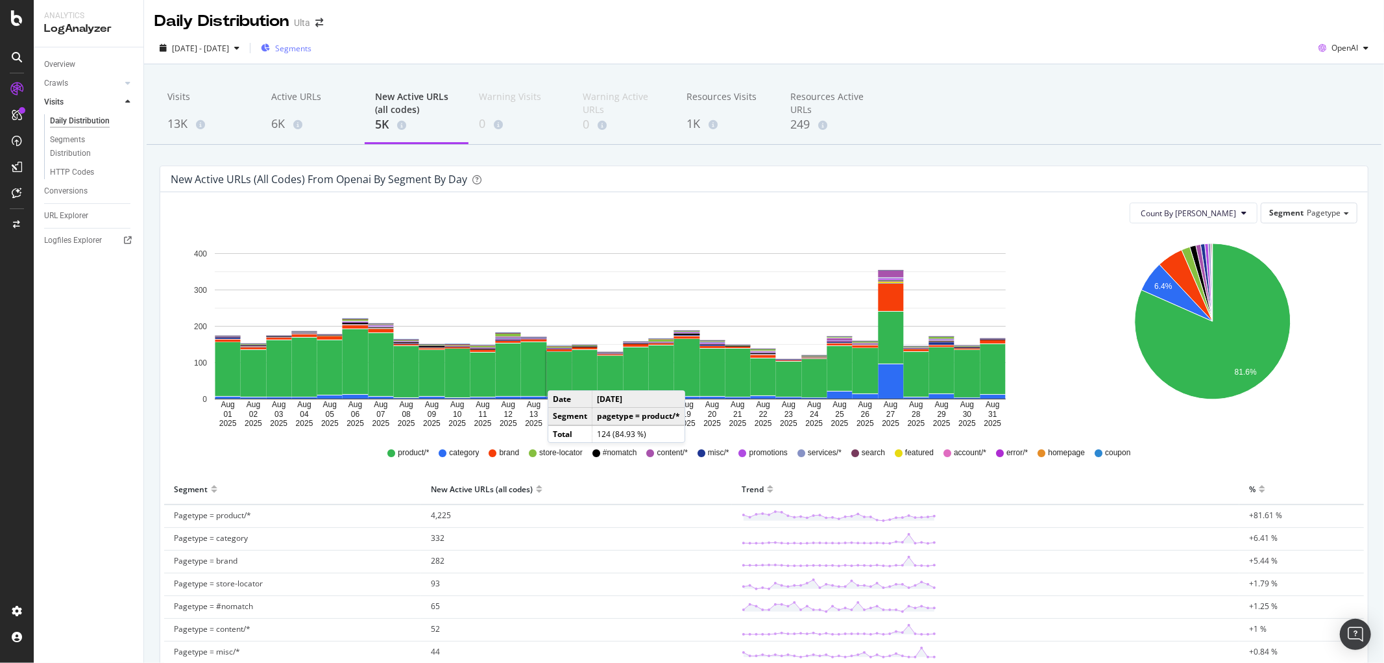
click at [561, 378] on rect "A chart." at bounding box center [559, 374] width 25 height 44
click at [191, 104] on div "Visits" at bounding box center [208, 102] width 83 height 25
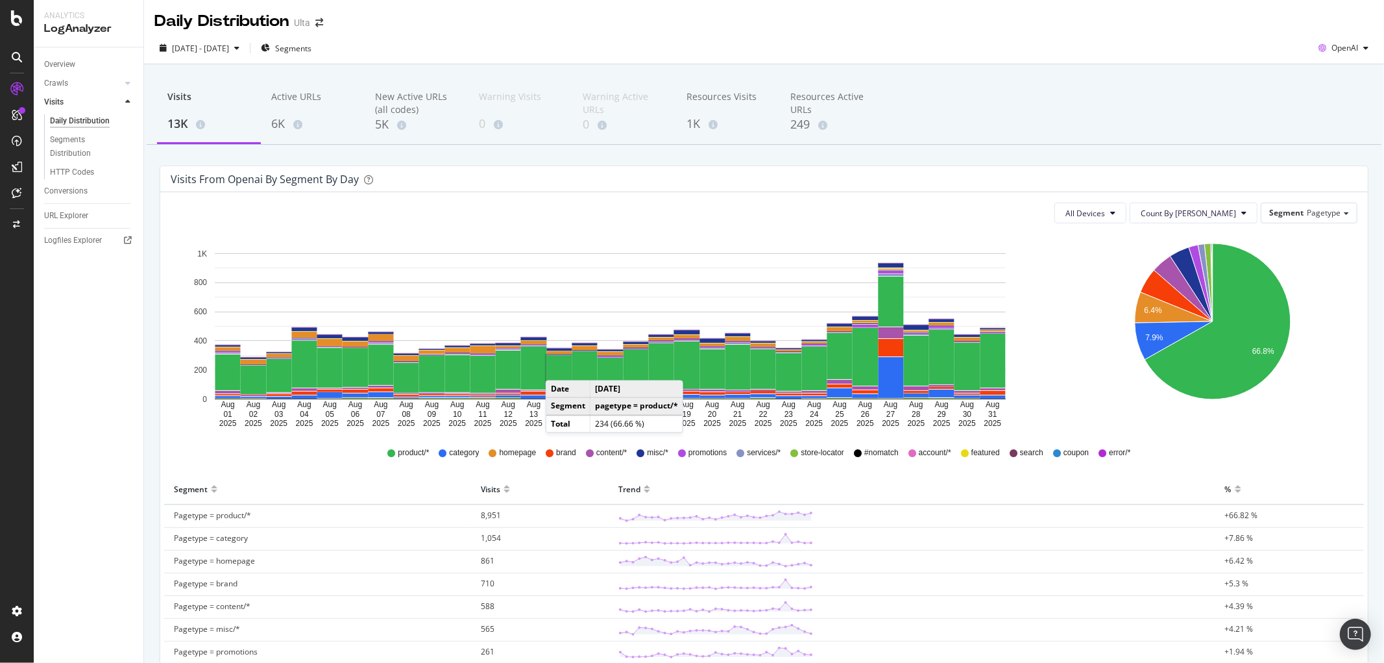
click at [559, 367] on rect "A chart." at bounding box center [559, 372] width 25 height 34
click at [60, 62] on div "Overview" at bounding box center [59, 65] width 31 height 14
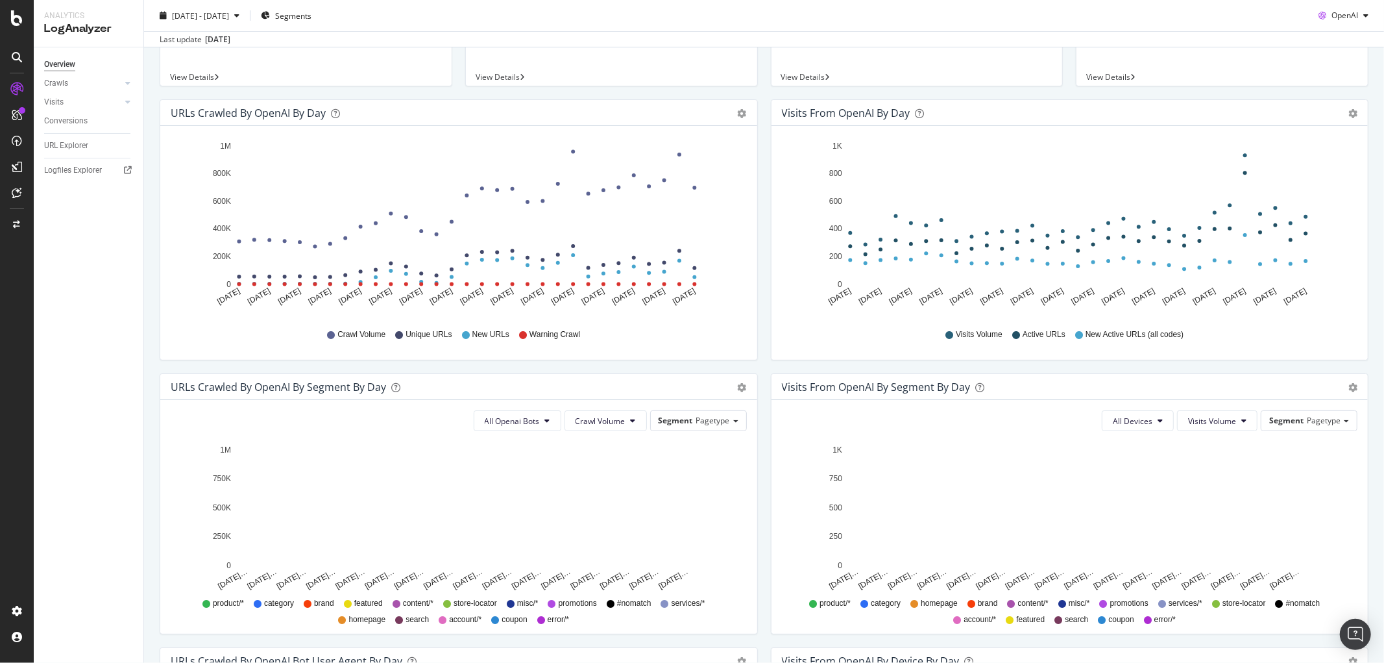
scroll to position [144, 0]
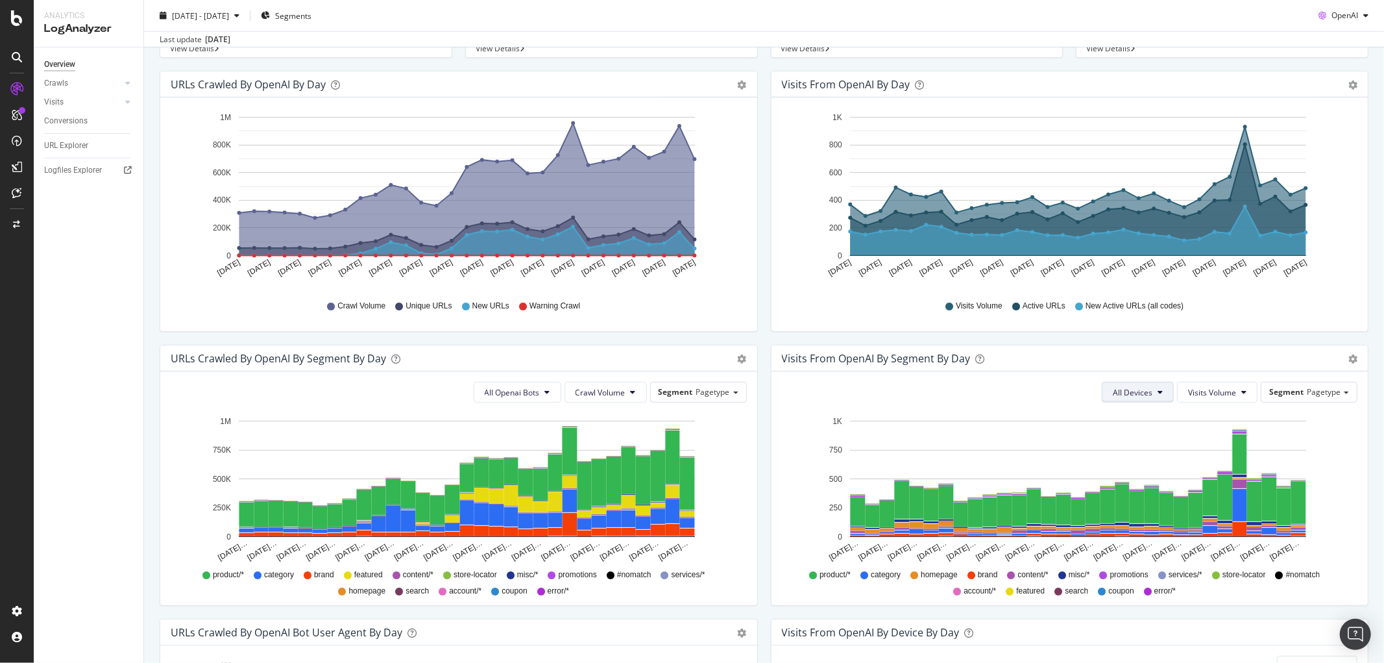
click at [922, 395] on icon at bounding box center [1160, 392] width 5 height 8
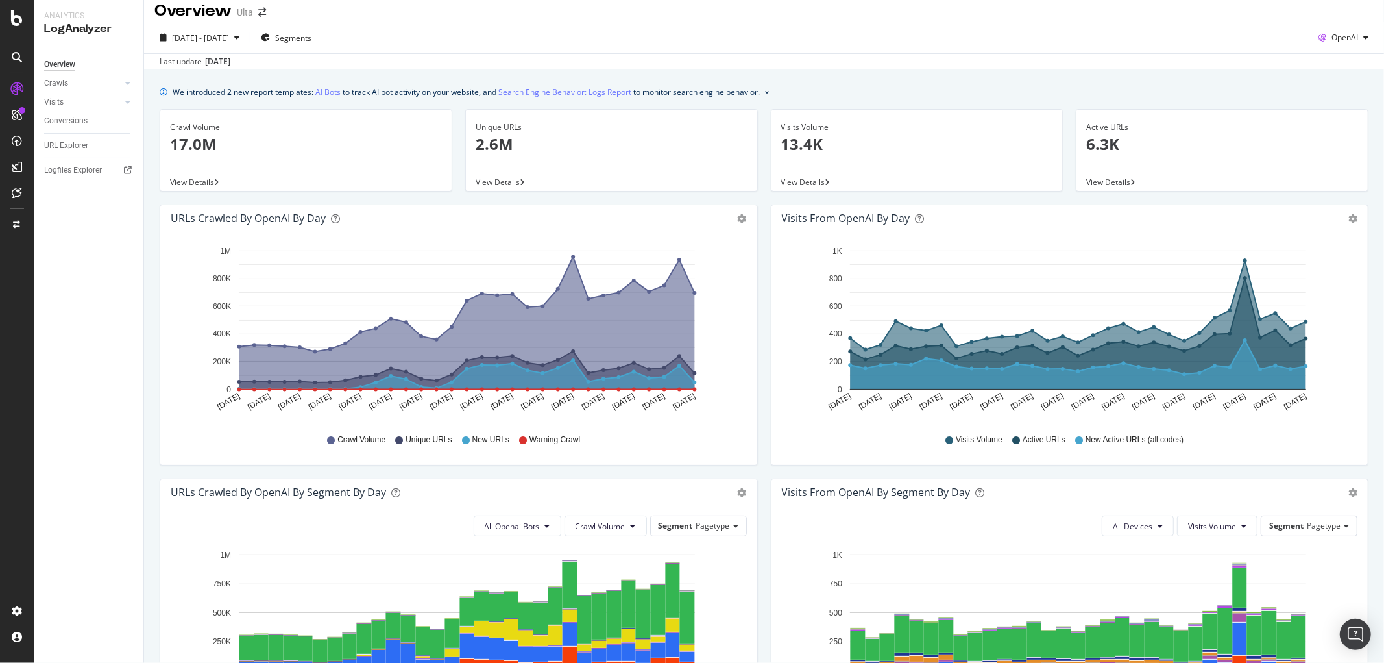
scroll to position [0, 0]
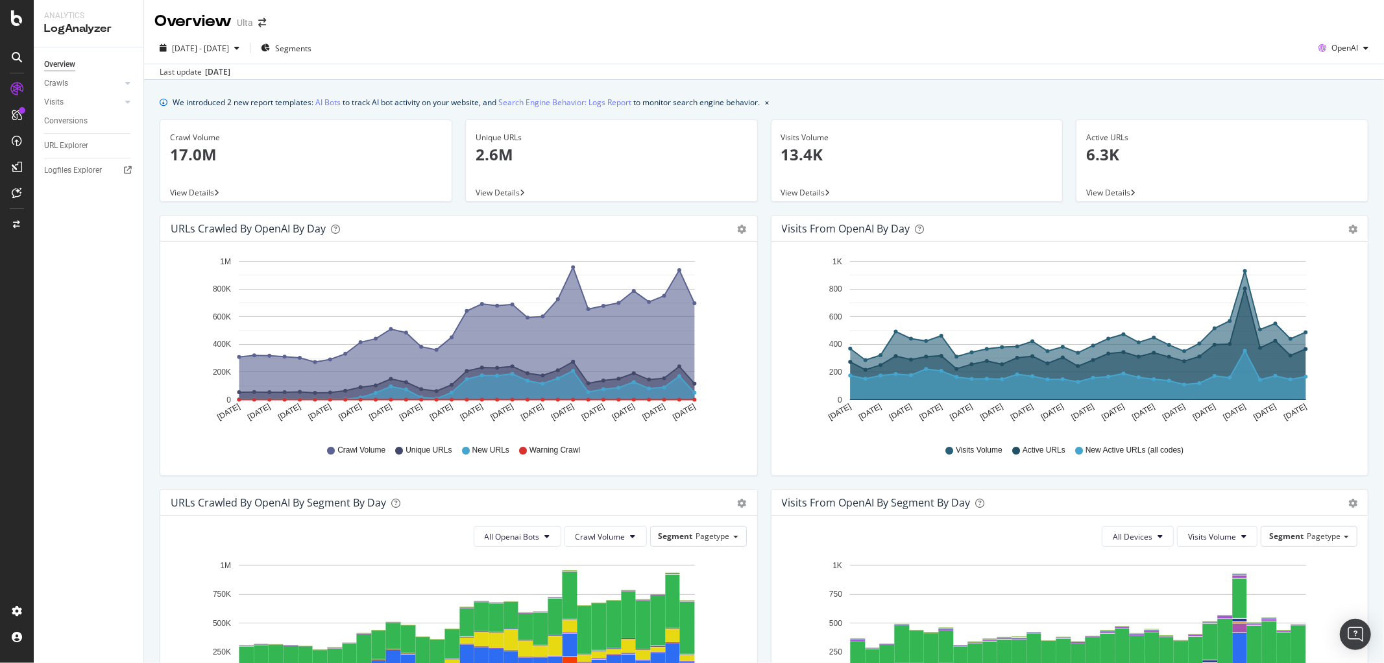
click at [191, 149] on p "17.0M" at bounding box center [306, 154] width 272 height 22
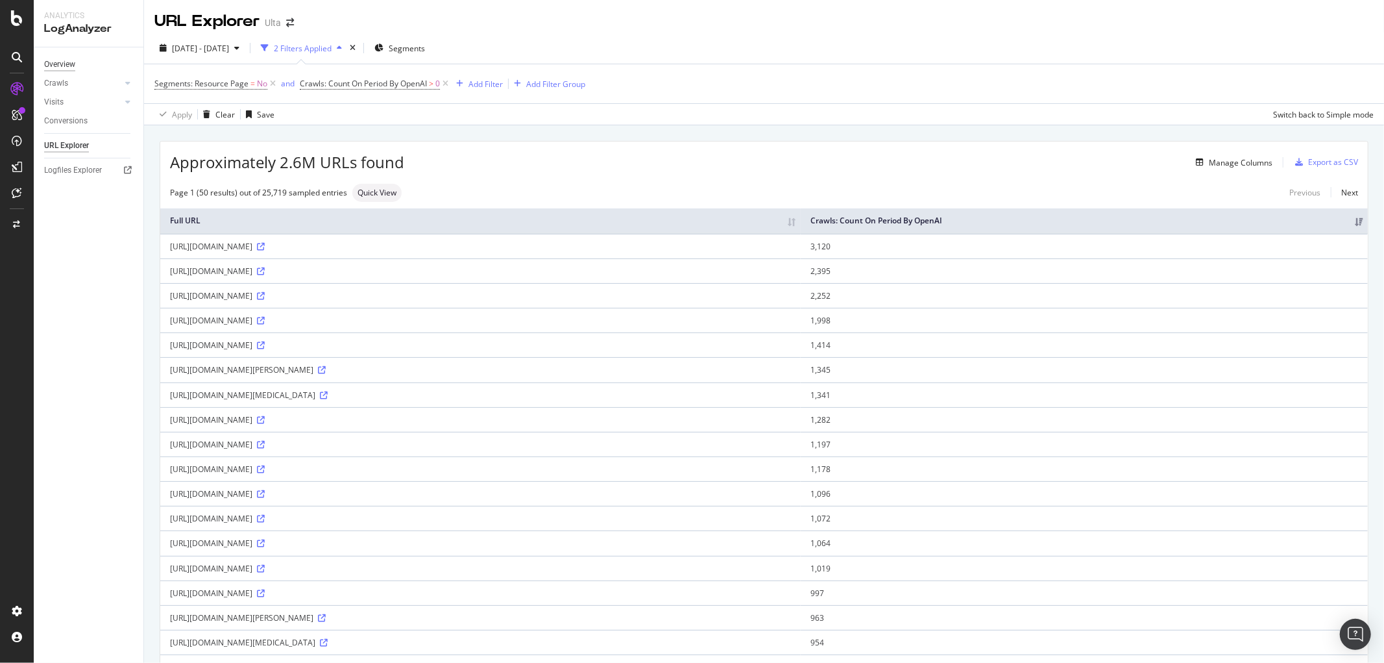
click at [60, 66] on div "Overview" at bounding box center [59, 65] width 31 height 14
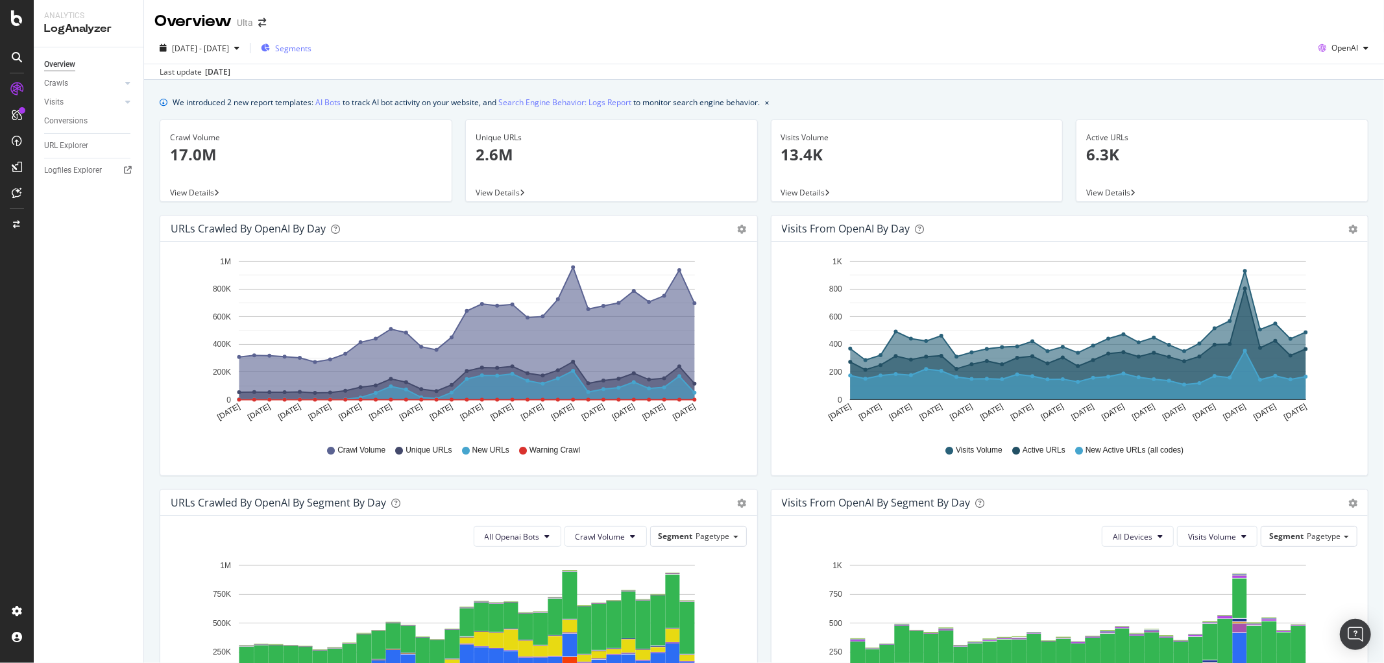
click at [311, 47] on span "Segments" at bounding box center [293, 48] width 36 height 11
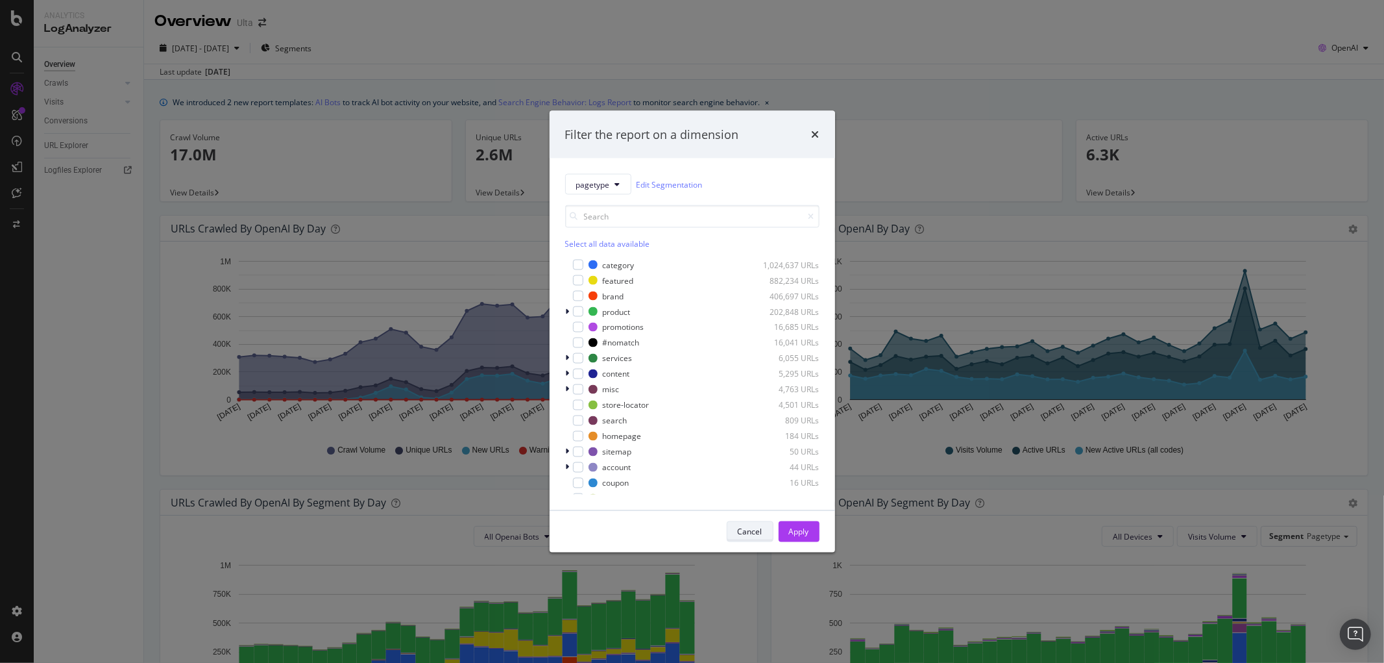
click at [751, 402] on div "Cancel" at bounding box center [750, 531] width 25 height 11
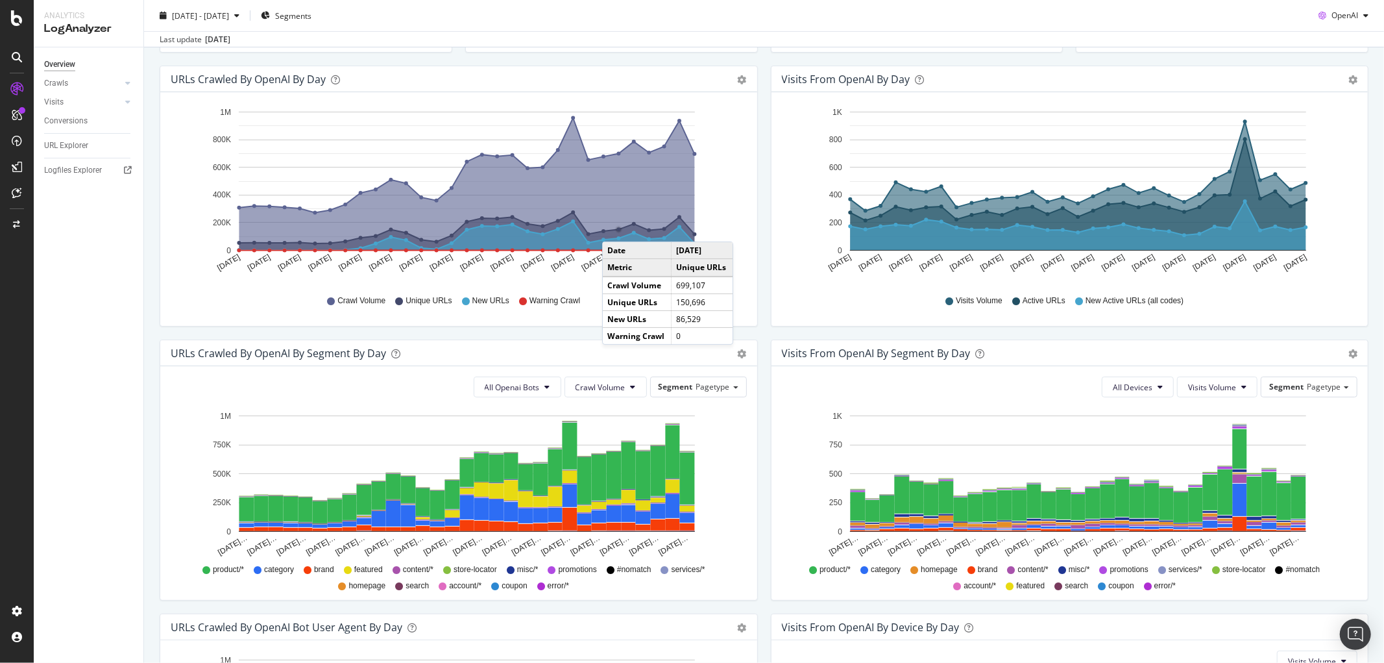
scroll to position [216, 0]
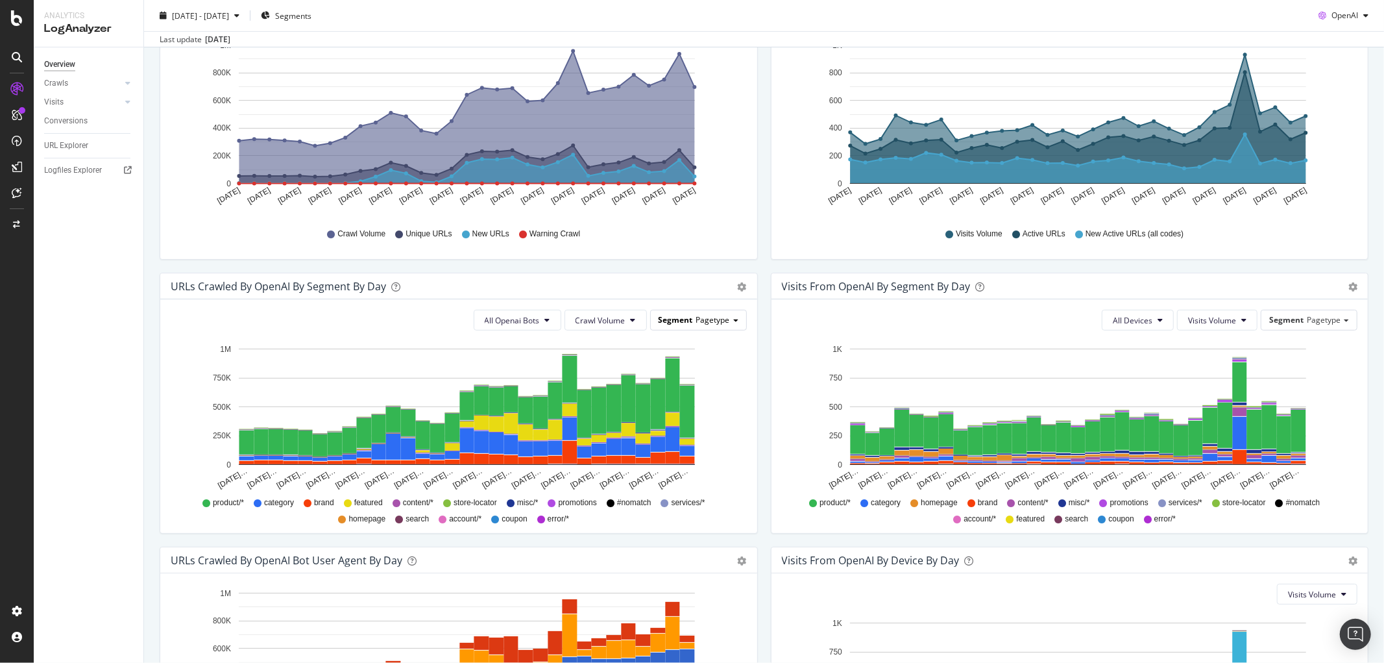
click at [679, 319] on span "Segment" at bounding box center [676, 319] width 34 height 11
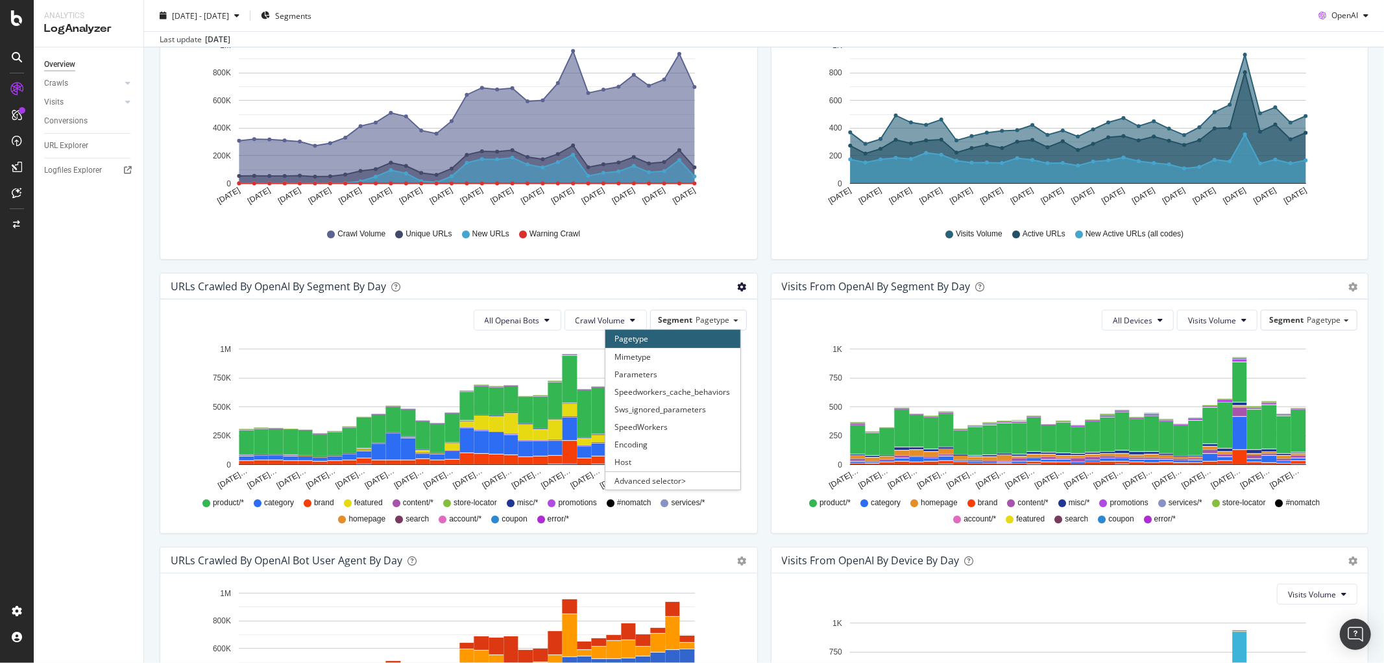
click at [738, 284] on icon "gear" at bounding box center [742, 286] width 9 height 9
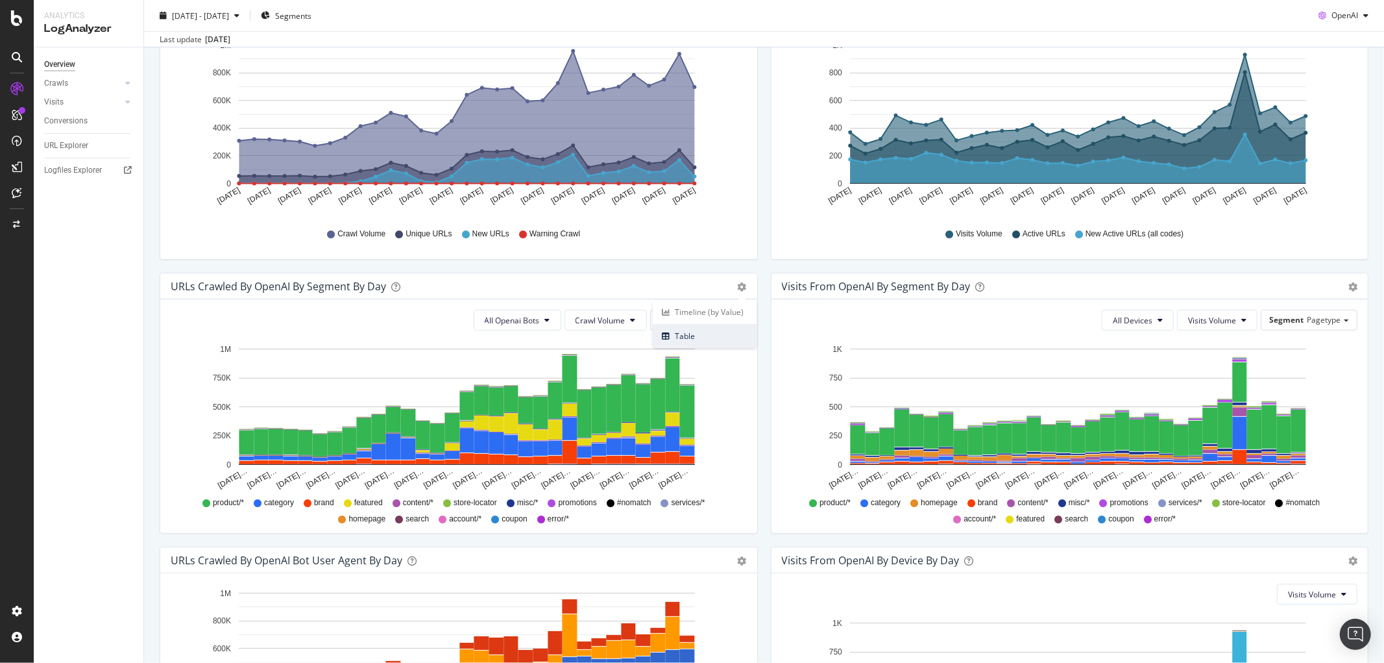
click at [681, 334] on span "Table" at bounding box center [705, 336] width 104 height 18
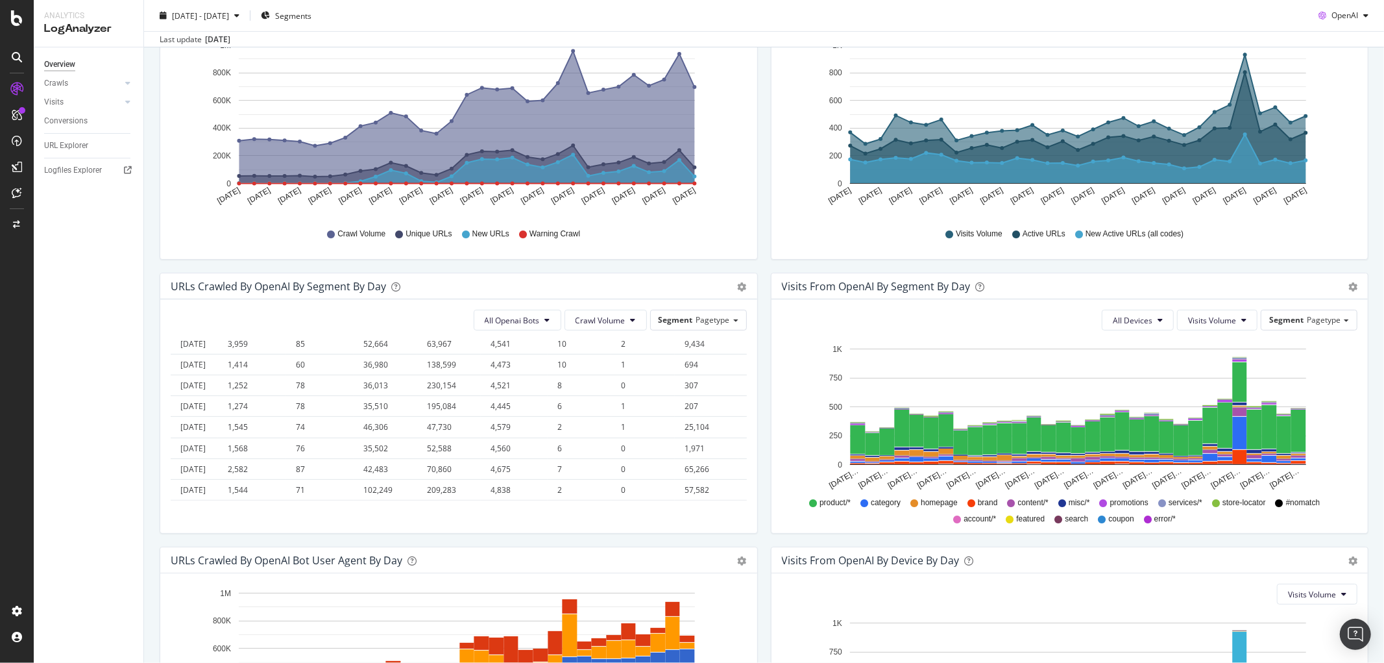
scroll to position [0, 0]
click at [545, 320] on icon at bounding box center [547, 320] width 5 height 8
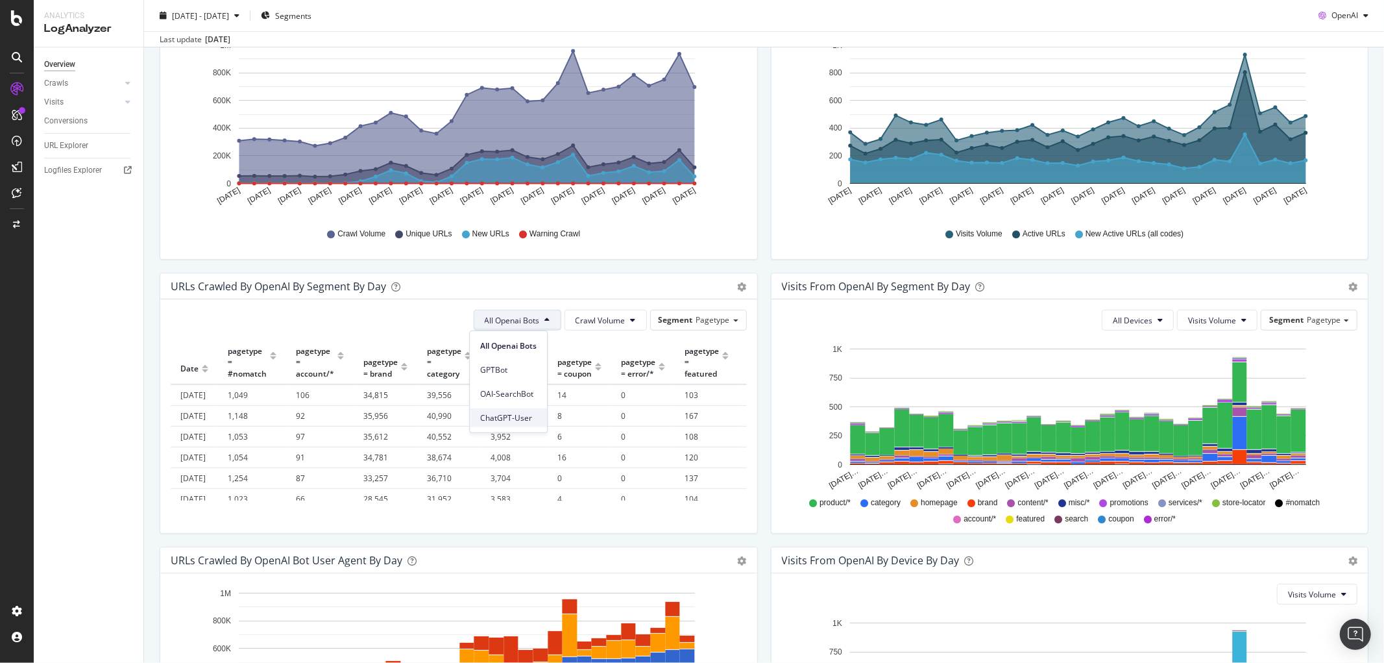
click at [498, 402] on span "ChatGPT-User" at bounding box center [508, 417] width 56 height 12
click at [635, 312] on button "Crawl Volume" at bounding box center [606, 320] width 82 height 21
click at [685, 319] on span "Segment" at bounding box center [676, 319] width 34 height 11
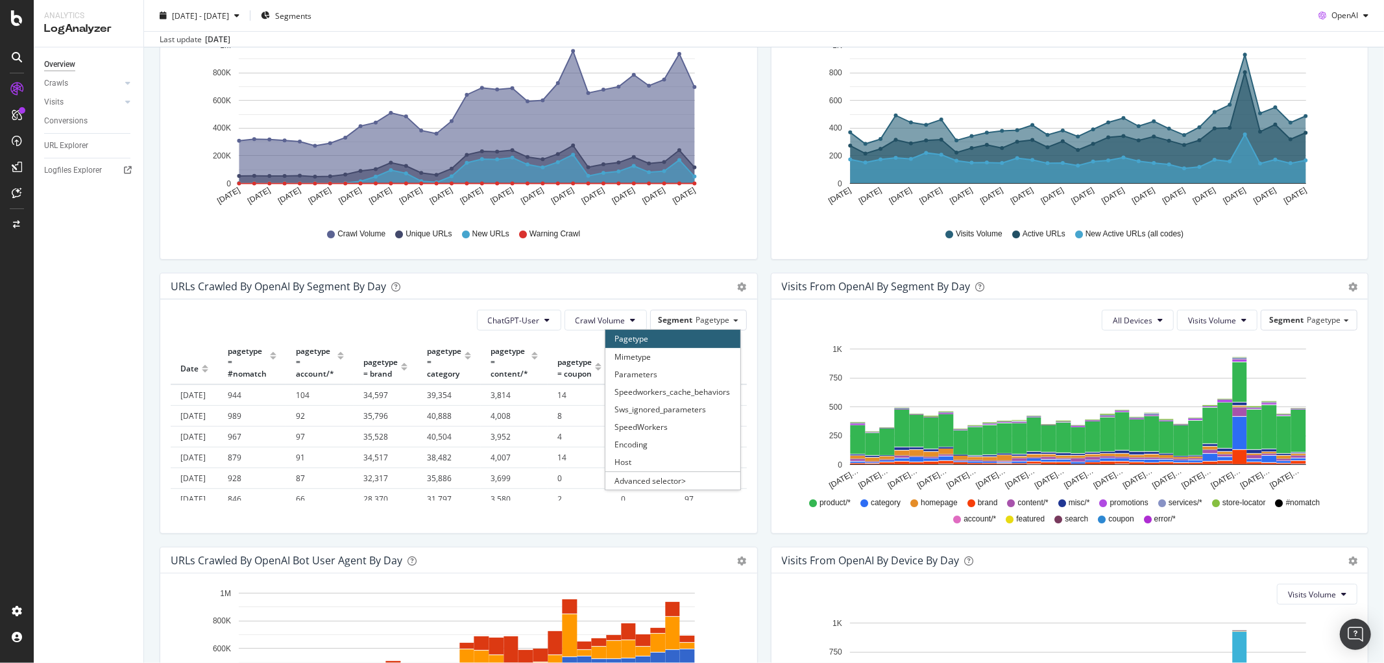
click at [541, 277] on div "URLs Crawled by OpenAI By Segment By Day Timeline (by Value) Table" at bounding box center [458, 286] width 597 height 26
click at [439, 393] on span "39,354" at bounding box center [439, 394] width 25 height 11
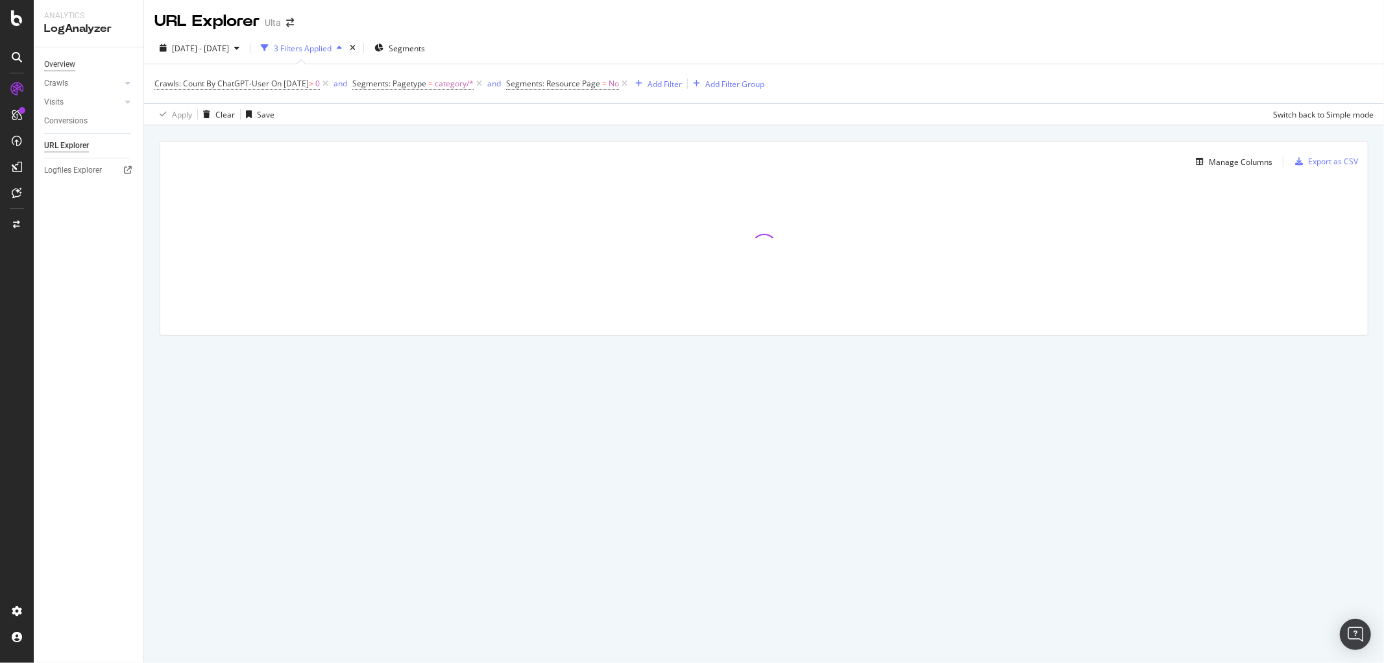
click at [58, 62] on div "Overview" at bounding box center [59, 65] width 31 height 14
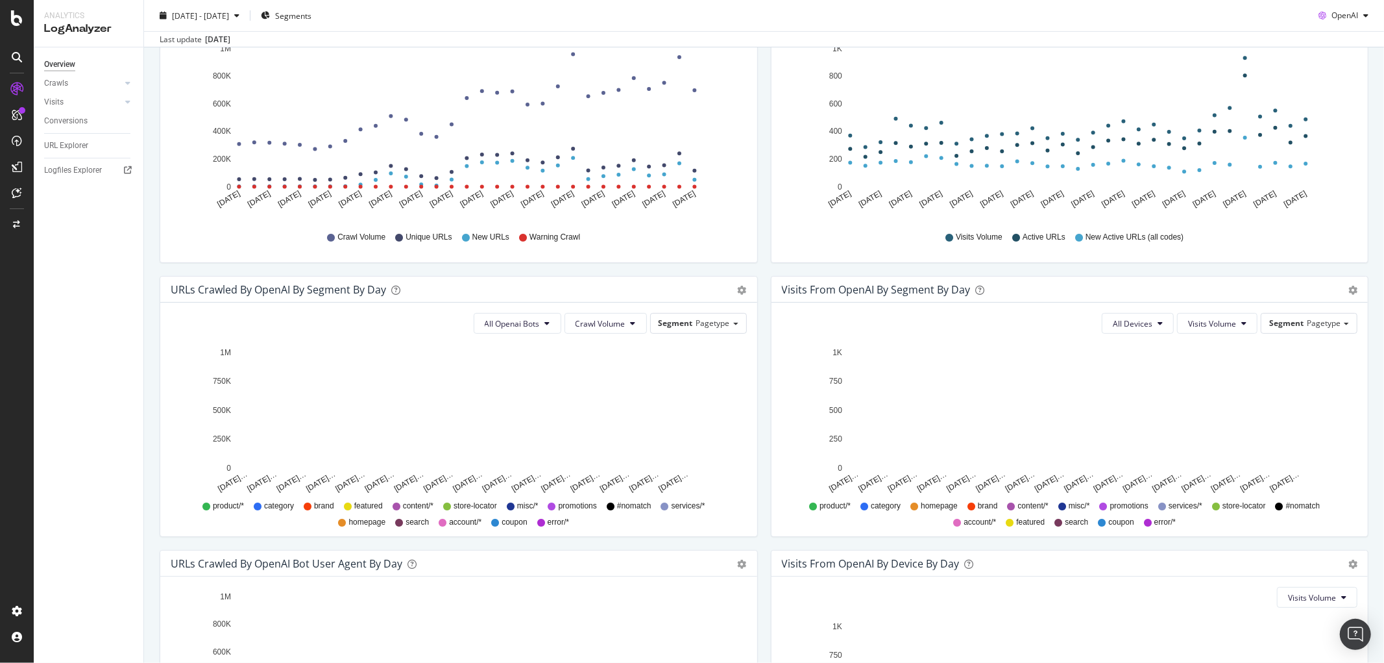
scroll to position [216, 0]
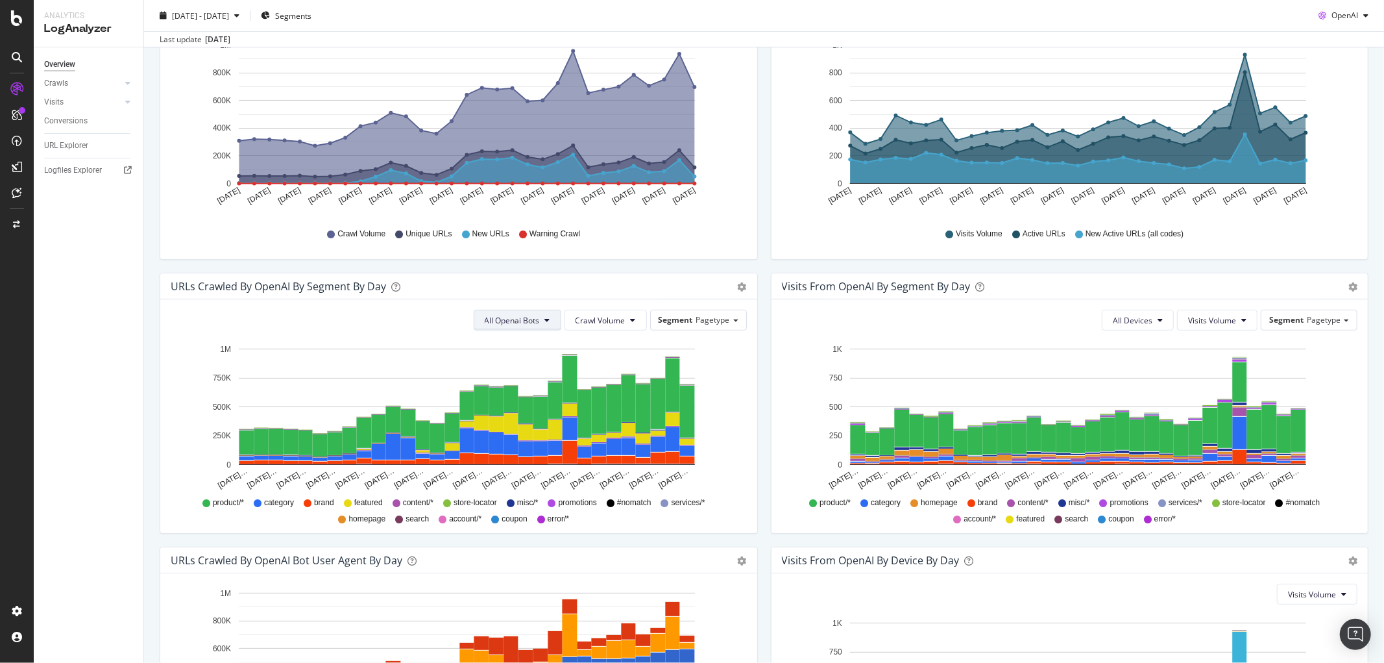
click at [545, 322] on icon at bounding box center [547, 320] width 5 height 8
click at [498, 402] on span "ChatGPT-User" at bounding box center [508, 417] width 56 height 12
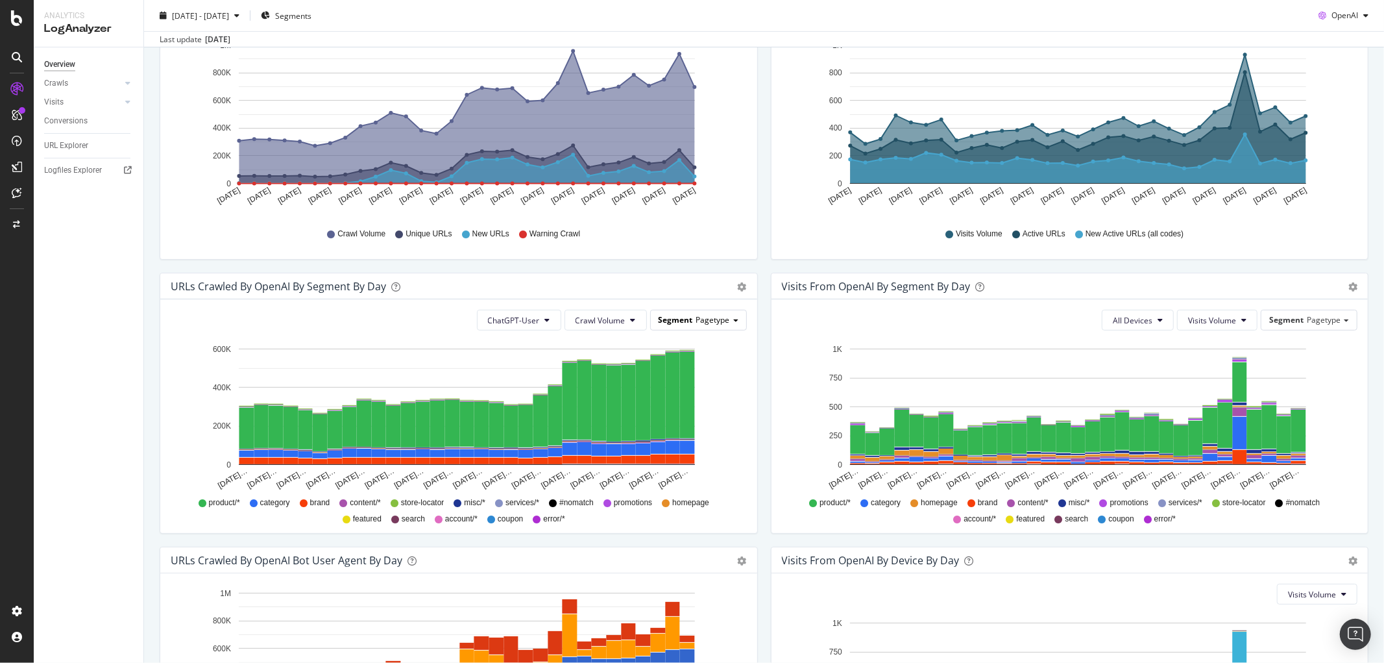
click at [706, 326] on div "Segment Pagetype" at bounding box center [698, 319] width 95 height 19
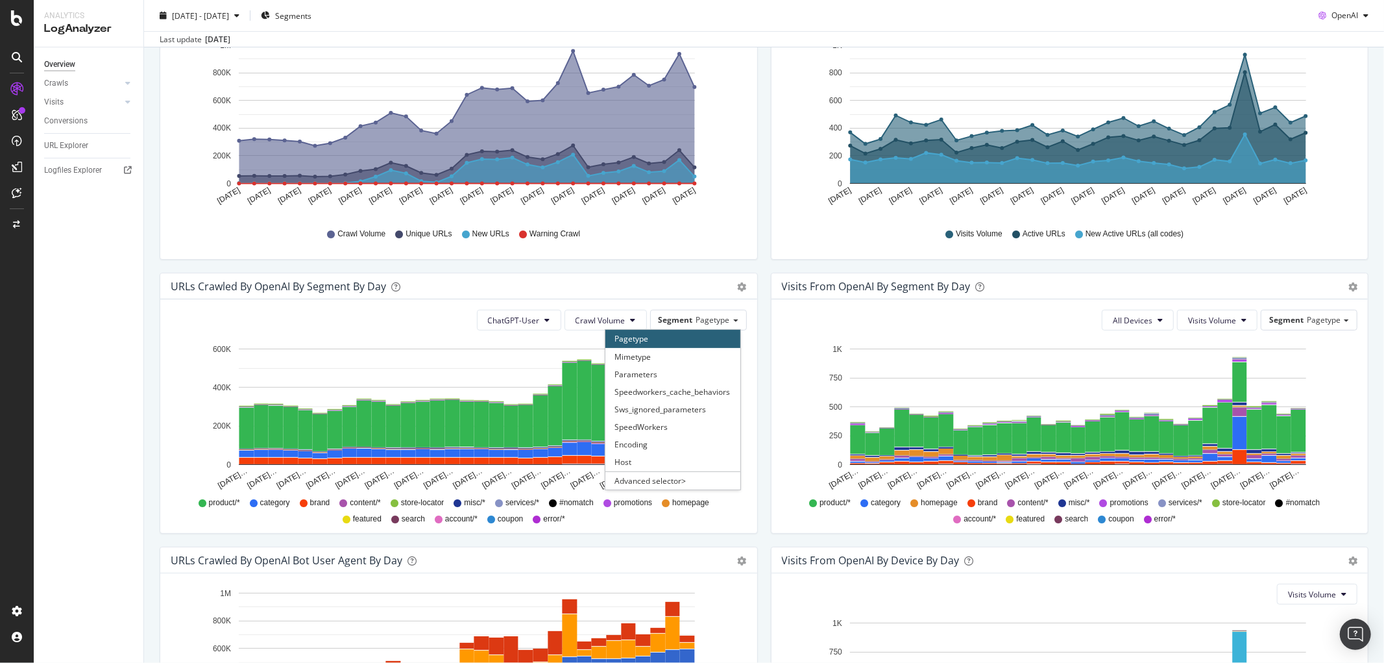
drag, startPoint x: 591, startPoint y: 292, endPoint x: 646, endPoint y: 295, distance: 55.9
click at [592, 292] on div "URLs Crawled by OpenAI By Segment By Day" at bounding box center [445, 286] width 548 height 13
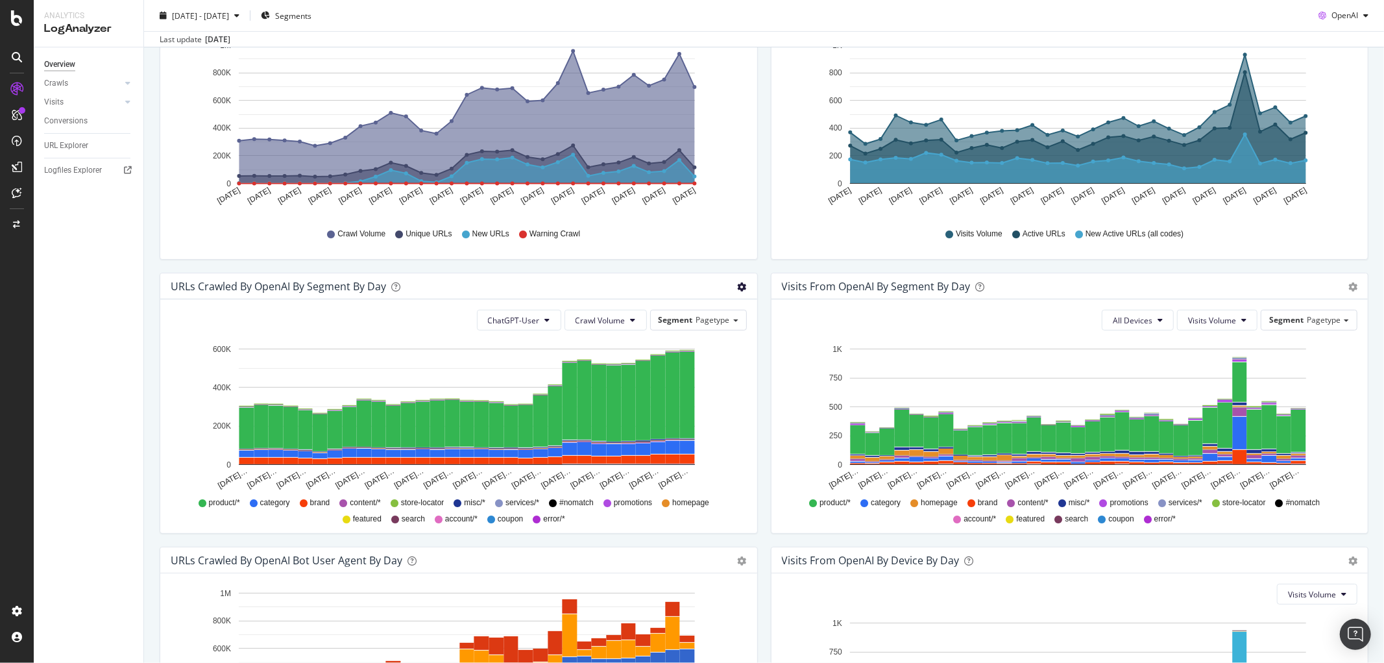
click at [738, 287] on icon "gear" at bounding box center [742, 286] width 9 height 9
click at [676, 332] on span "Table" at bounding box center [705, 336] width 104 height 18
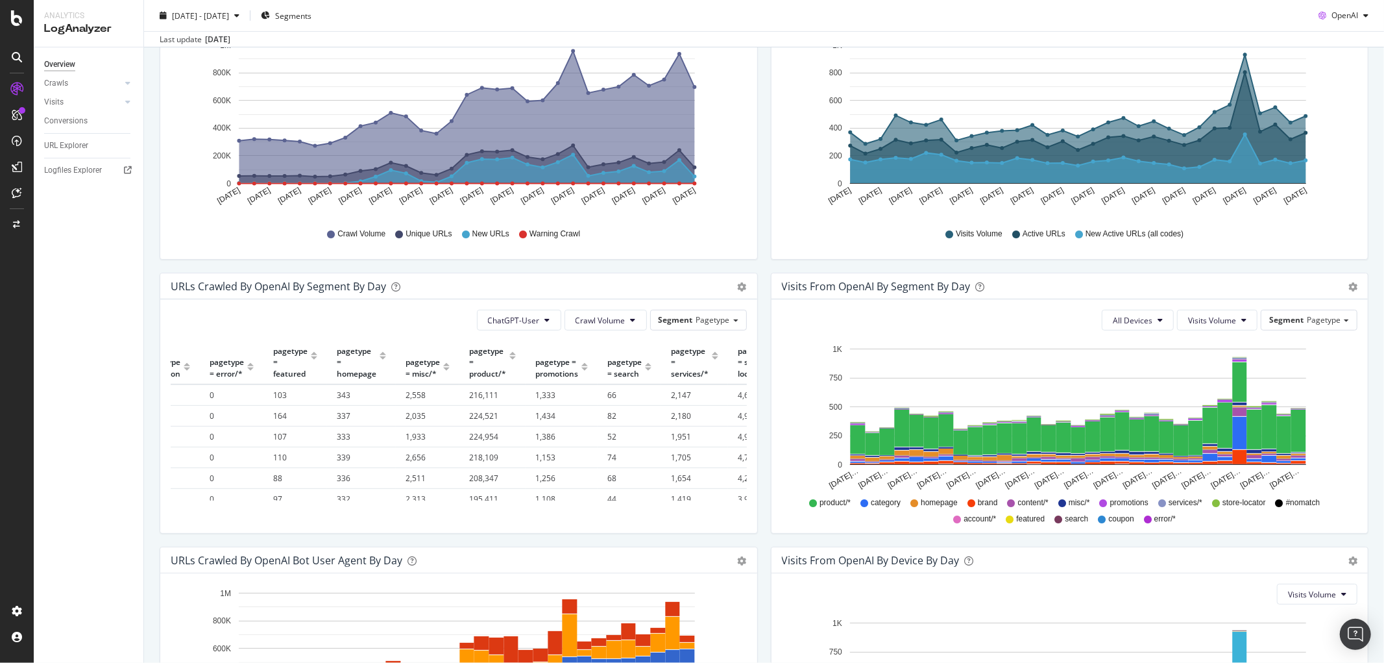
scroll to position [0, 461]
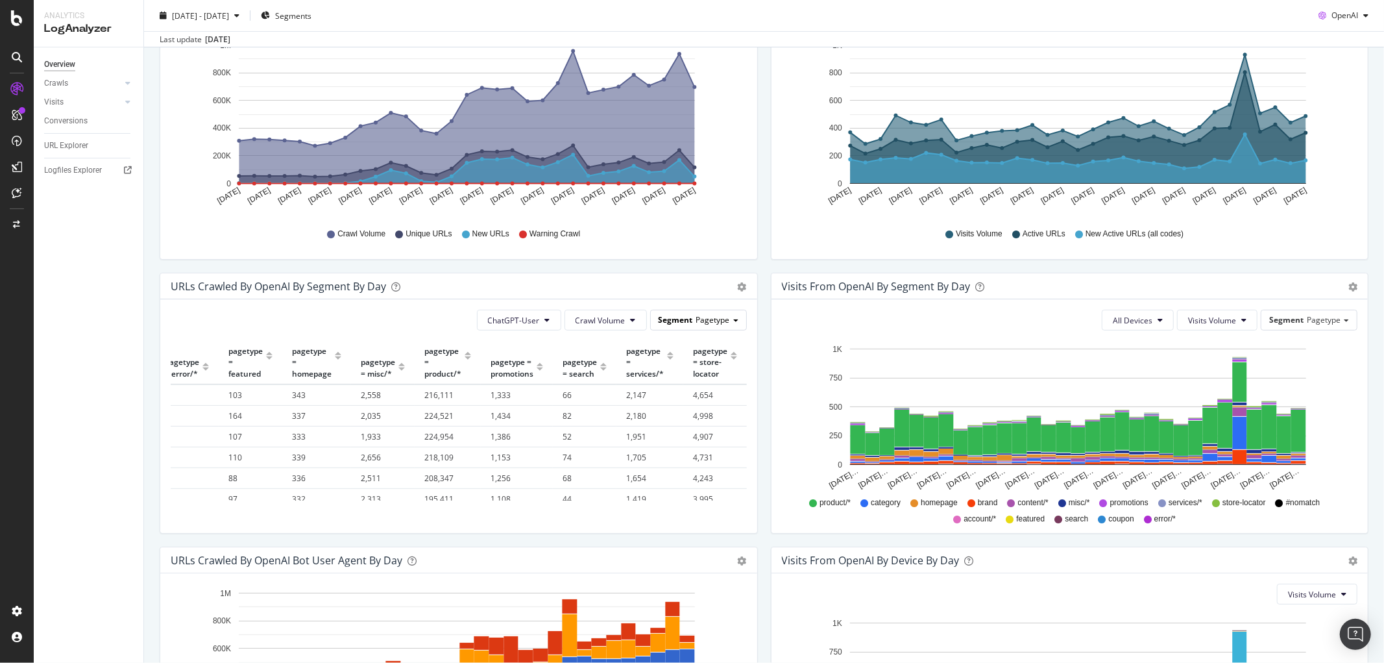
click at [724, 319] on span "Pagetype" at bounding box center [713, 319] width 34 height 11
click at [635, 402] on div "Advanced selector >" at bounding box center [672, 480] width 135 height 18
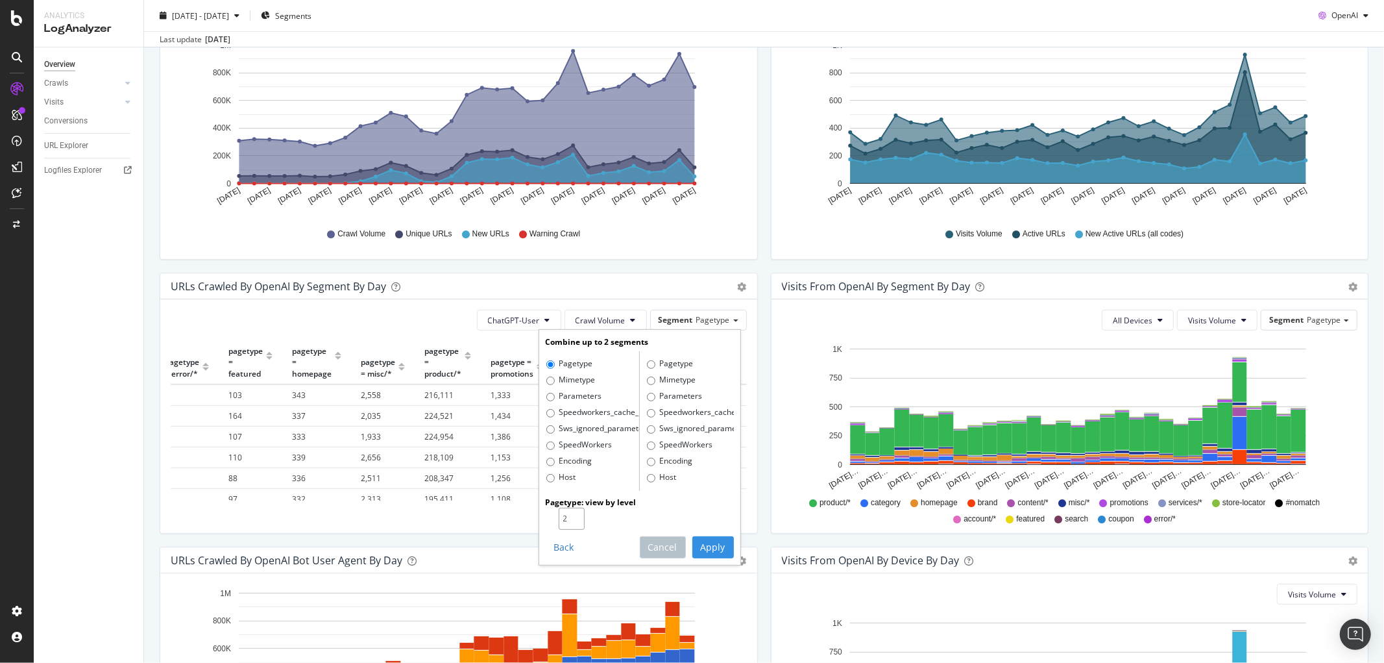
click at [570, 402] on input "2" at bounding box center [572, 518] width 26 height 22
type input "1"
click at [568, 402] on input "1" at bounding box center [572, 518] width 26 height 22
click at [474, 402] on div "ChatGPT-User Crawl Volume Segment Pagetype Combine up to 2 segments Pagetype Mi…" at bounding box center [458, 416] width 597 height 234
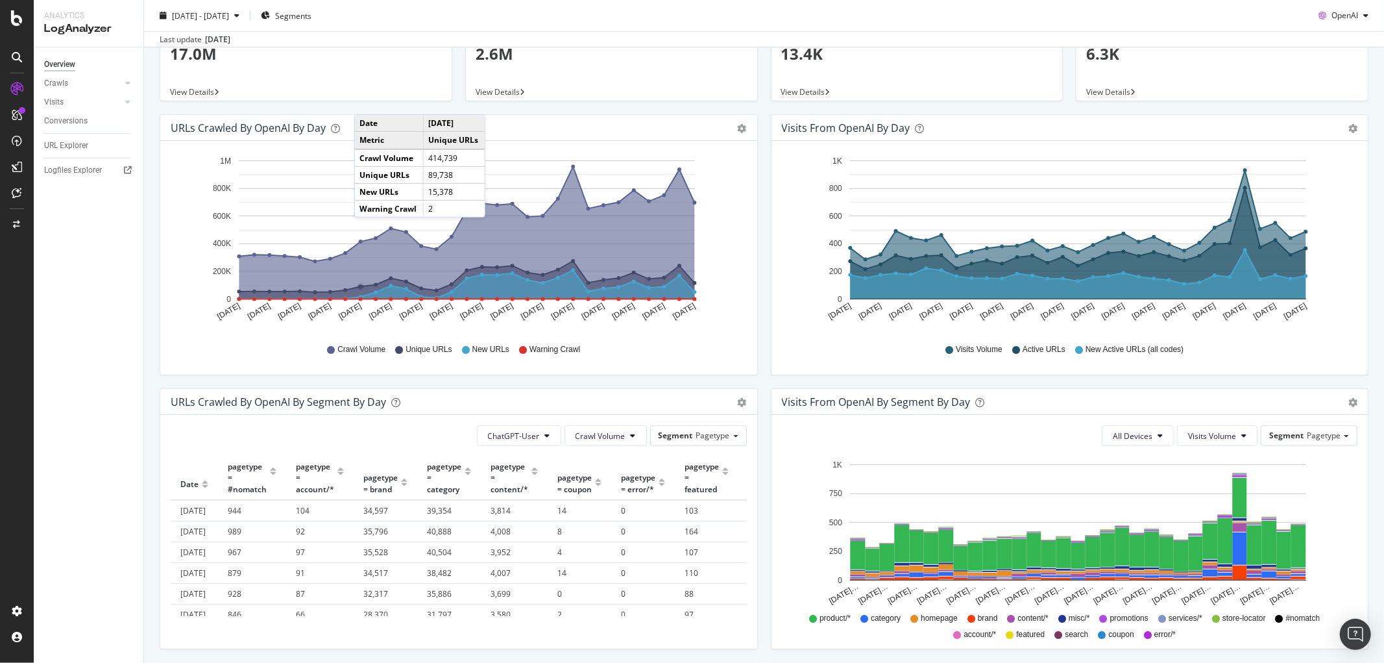
scroll to position [0, 0]
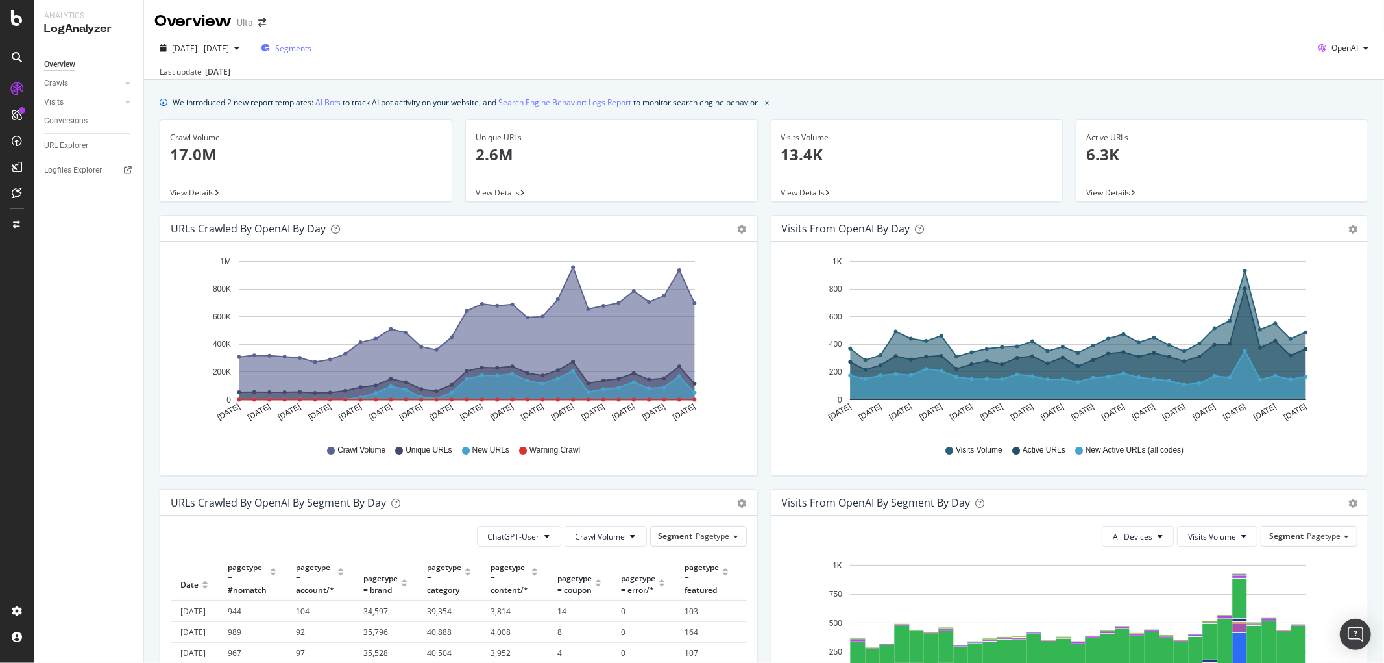
click at [311, 50] on span "Segments" at bounding box center [293, 48] width 36 height 11
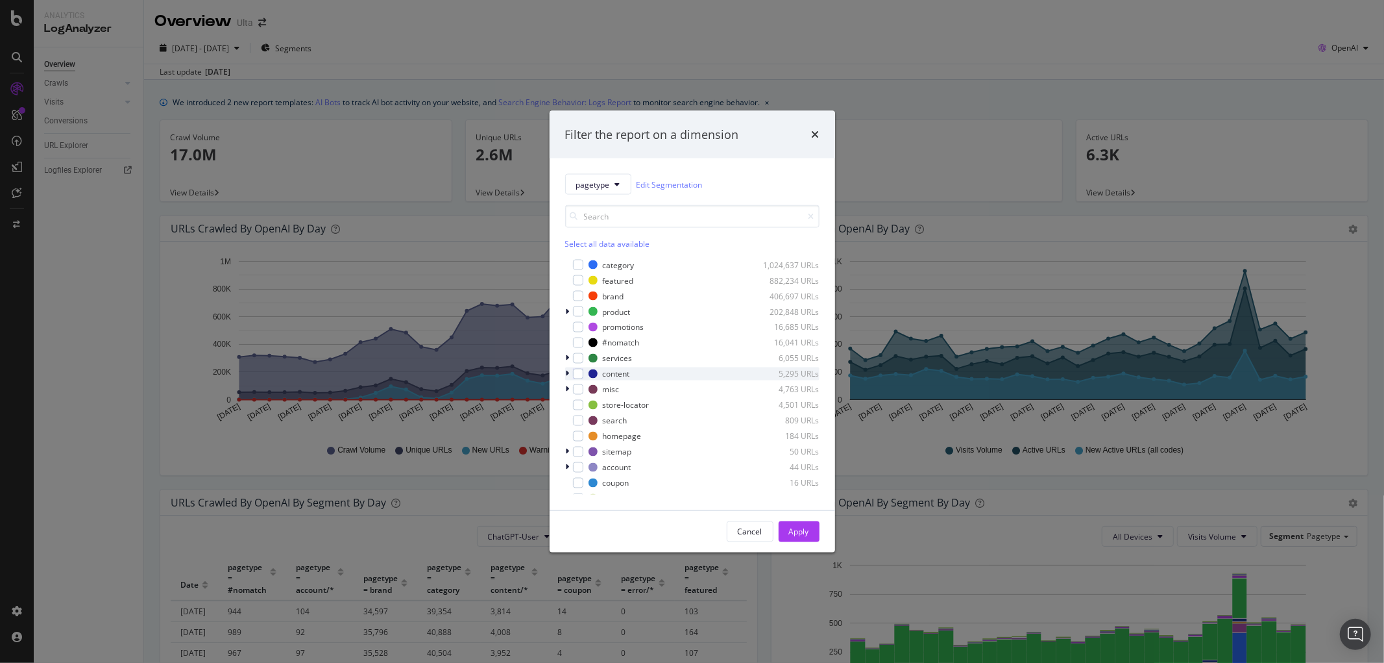
click at [565, 370] on div "modal" at bounding box center [569, 373] width 8 height 13
click at [744, 402] on div "Cancel" at bounding box center [750, 531] width 25 height 11
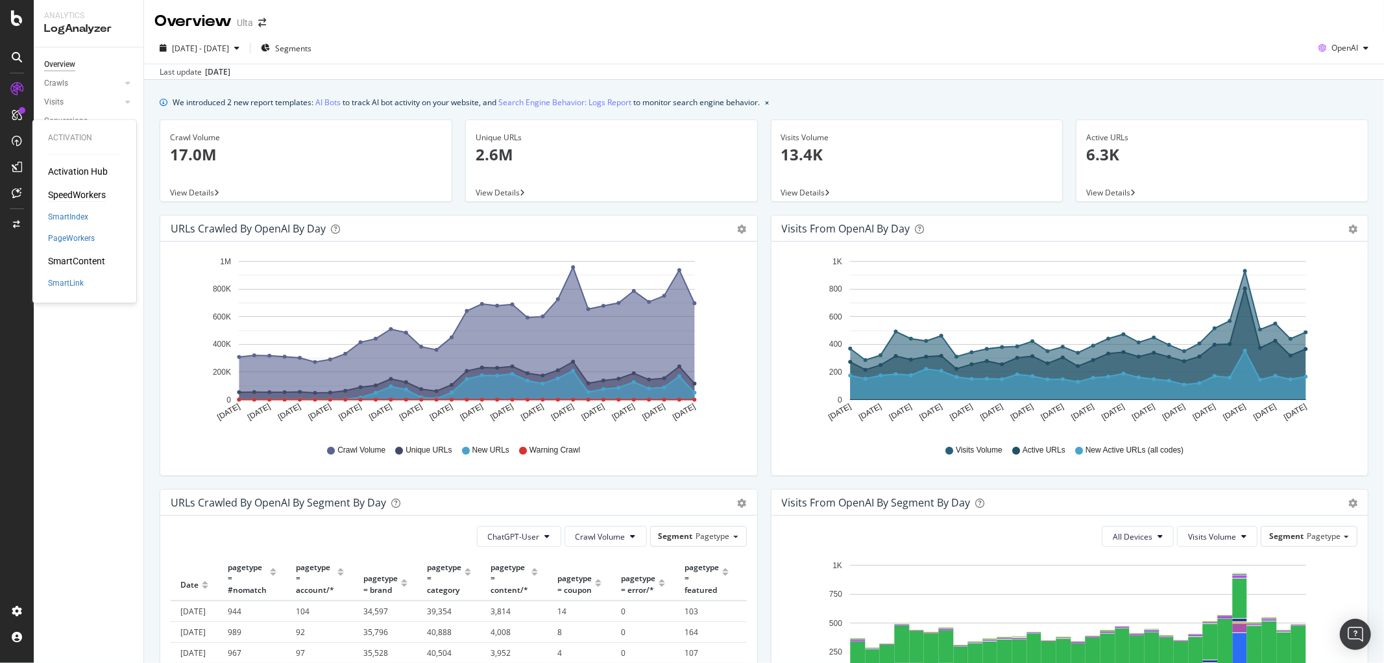
click at [74, 191] on div "SpeedWorkers" at bounding box center [77, 195] width 58 height 13
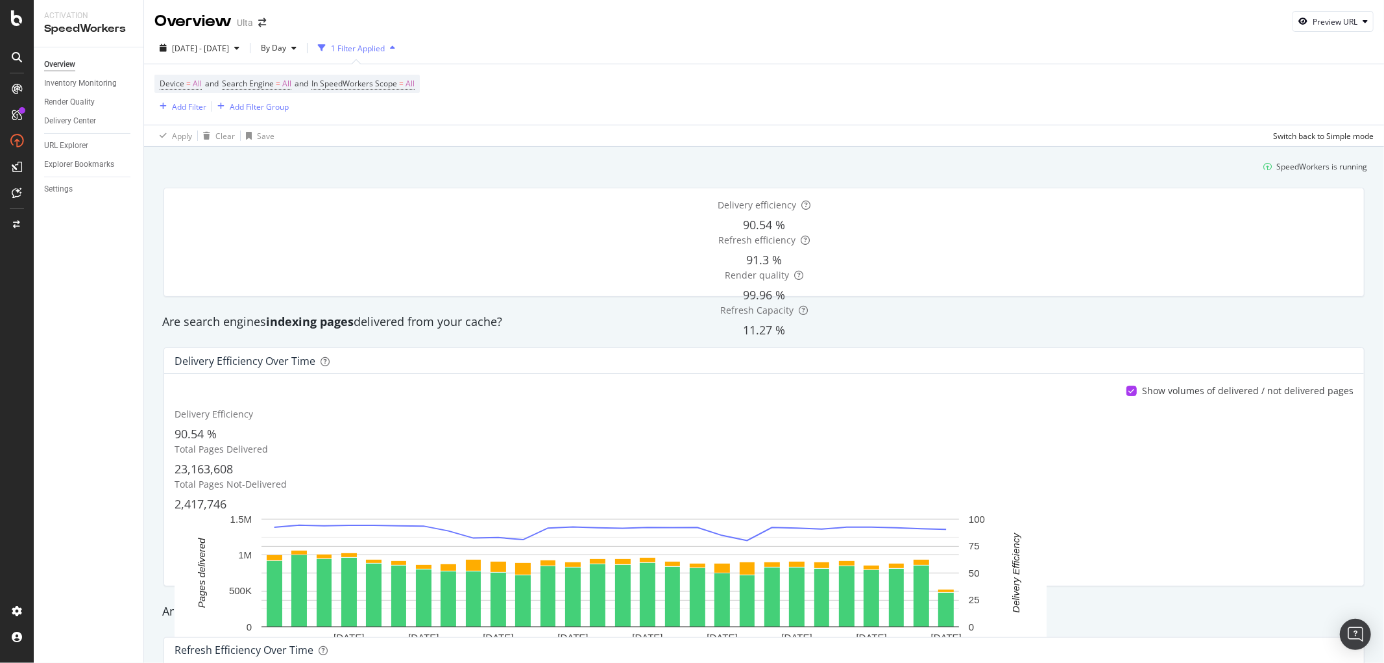
click at [788, 41] on div "[DATE] - [DATE] By Day 1 Filter Applied" at bounding box center [764, 51] width 1240 height 26
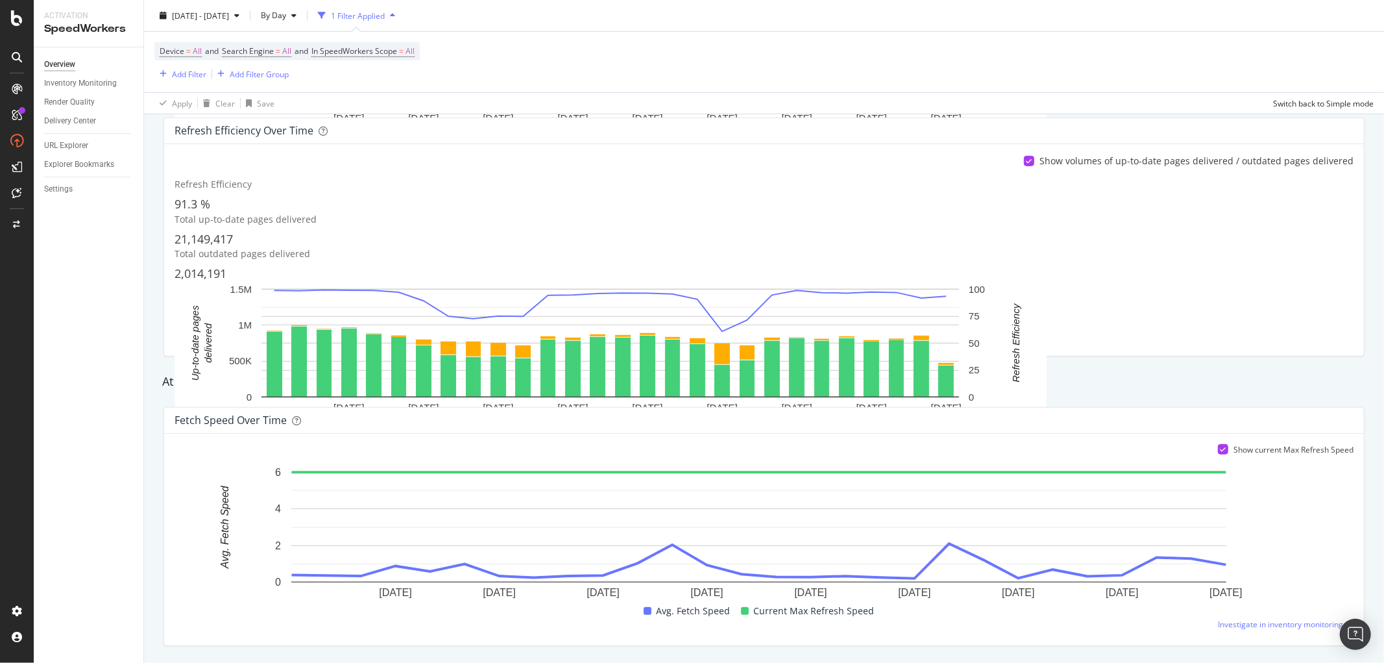
scroll to position [859, 0]
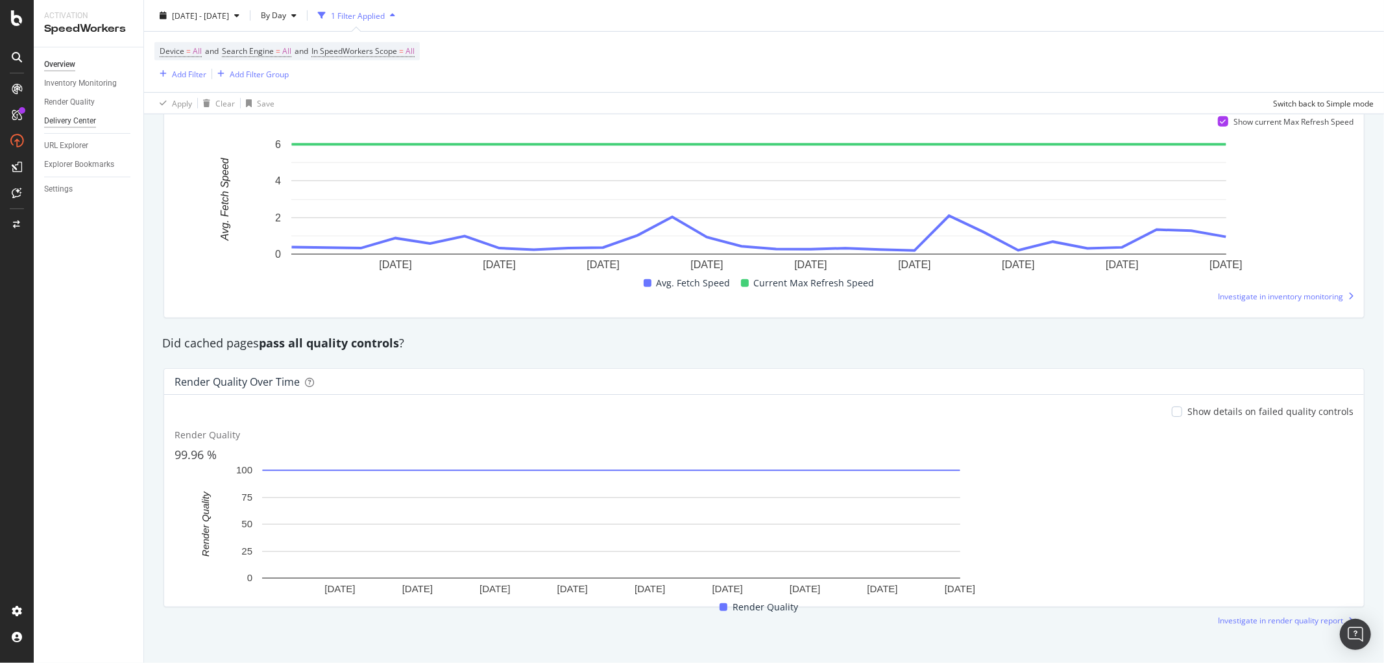
click at [59, 118] on div "Delivery Center" at bounding box center [70, 121] width 52 height 14
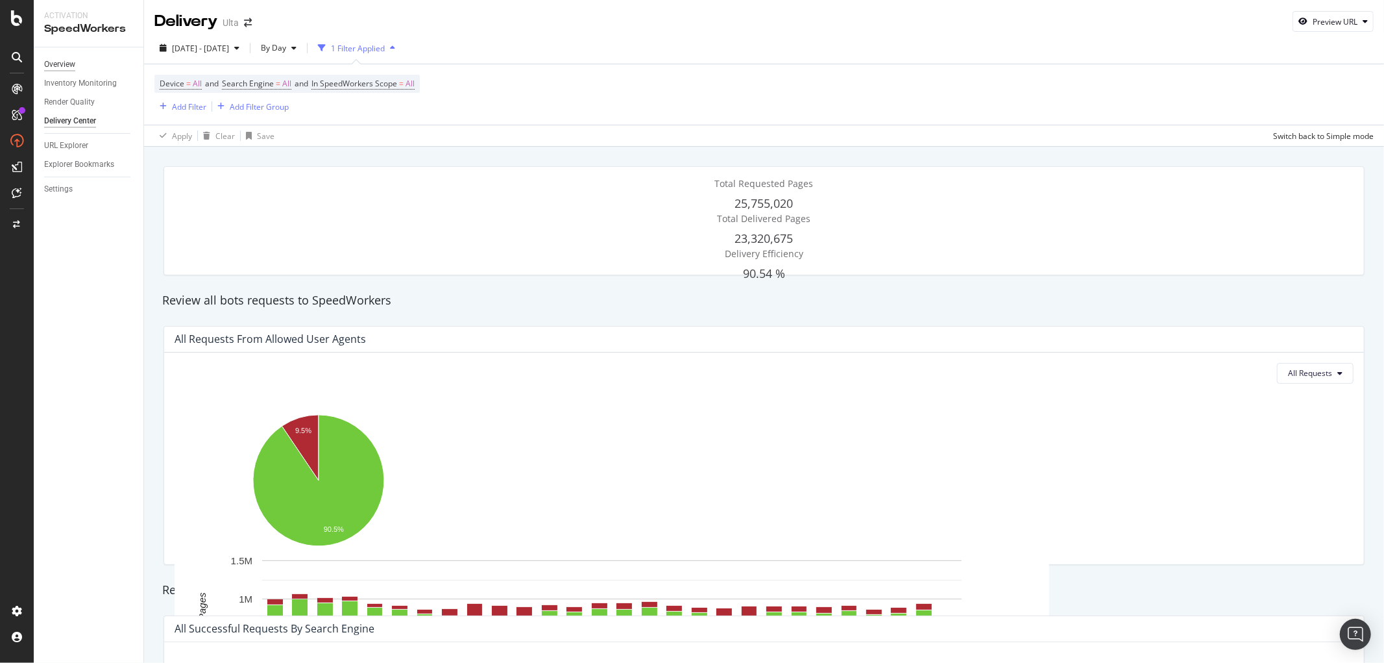
click at [55, 63] on div "Overview" at bounding box center [59, 65] width 31 height 14
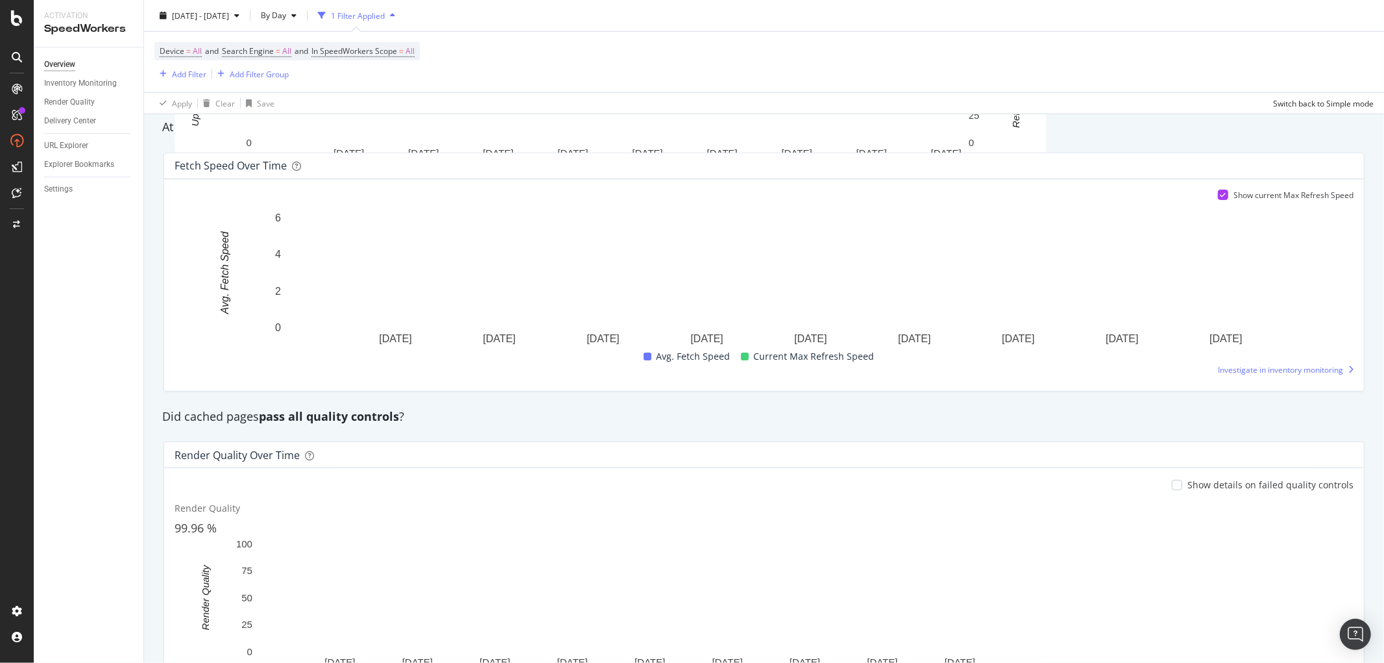
scroll to position [859, 0]
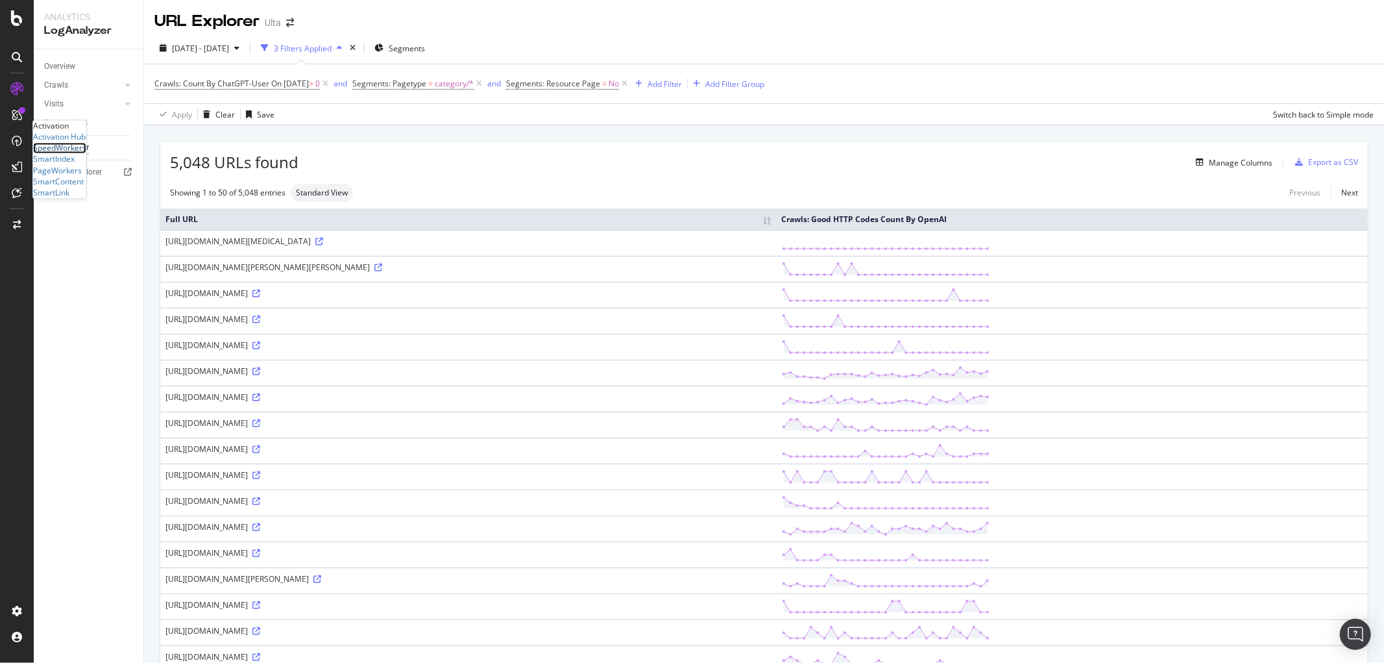
click at [65, 154] on div "SpeedWorkers" at bounding box center [59, 148] width 53 height 11
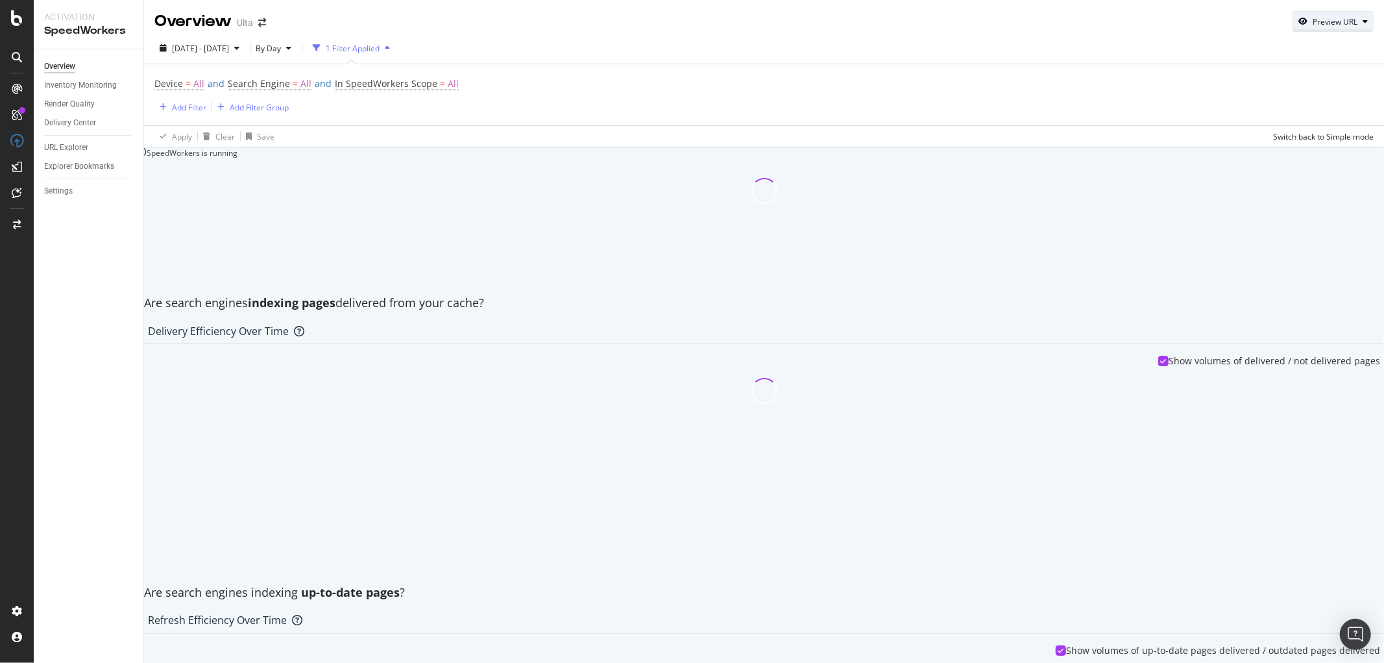
click at [1324, 24] on div "Preview URL" at bounding box center [1335, 21] width 45 height 11
click at [1247, 62] on input "url" at bounding box center [1200, 55] width 92 height 13
paste input "https://www.ulta.com/discover/beauty-education/what-is-a-niche-fragrance"
type input "https://www.ulta.com/discover/beauty-education/what-is-a-niche-fragrance"
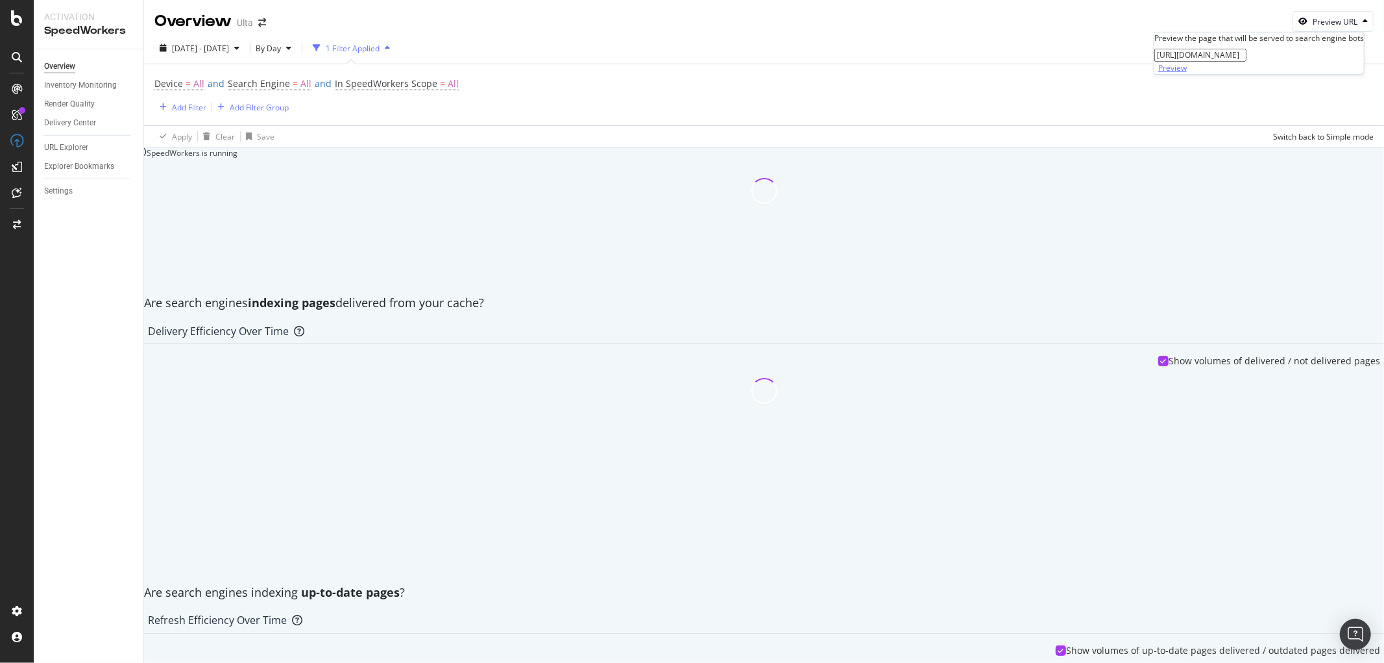
click at [1187, 73] on div "Preview" at bounding box center [1172, 67] width 29 height 11
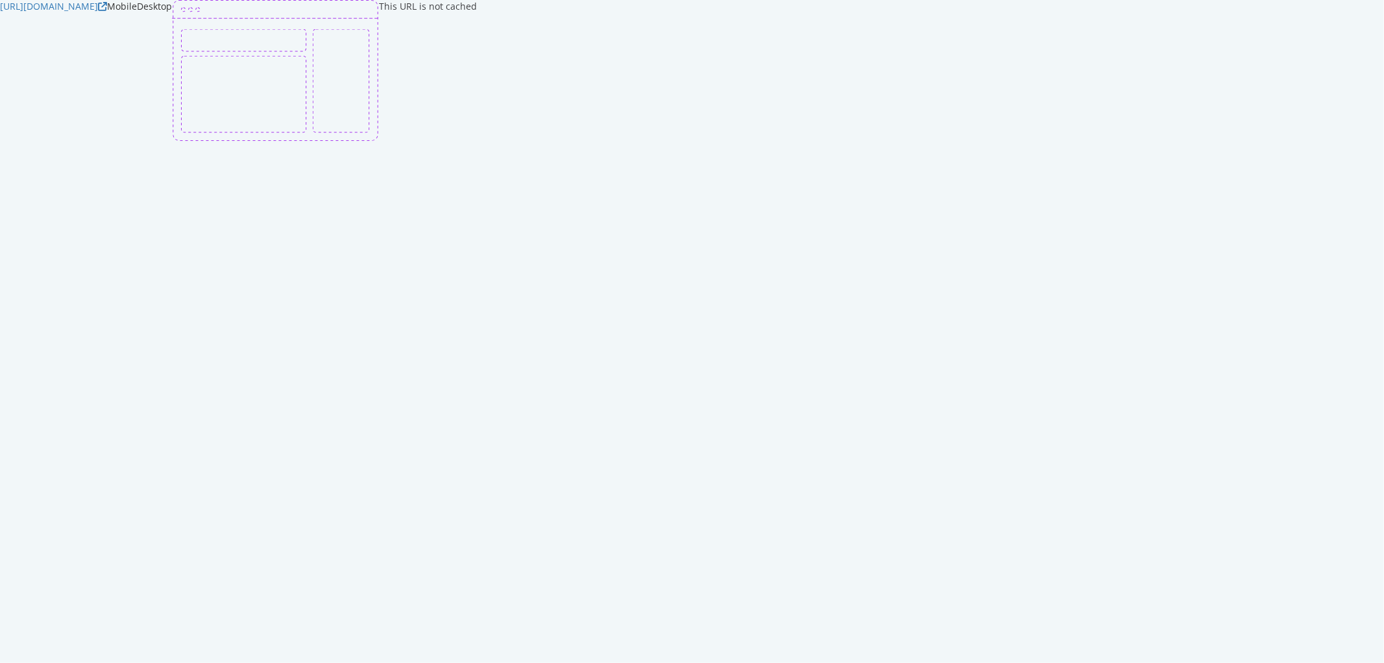
click at [137, 13] on div "Mobile" at bounding box center [122, 6] width 30 height 13
click at [1358, 141] on div "https://www.ulta.com/discover/beauty-education/what-is-a-niche-fragrance Mobile…" at bounding box center [692, 70] width 1384 height 141
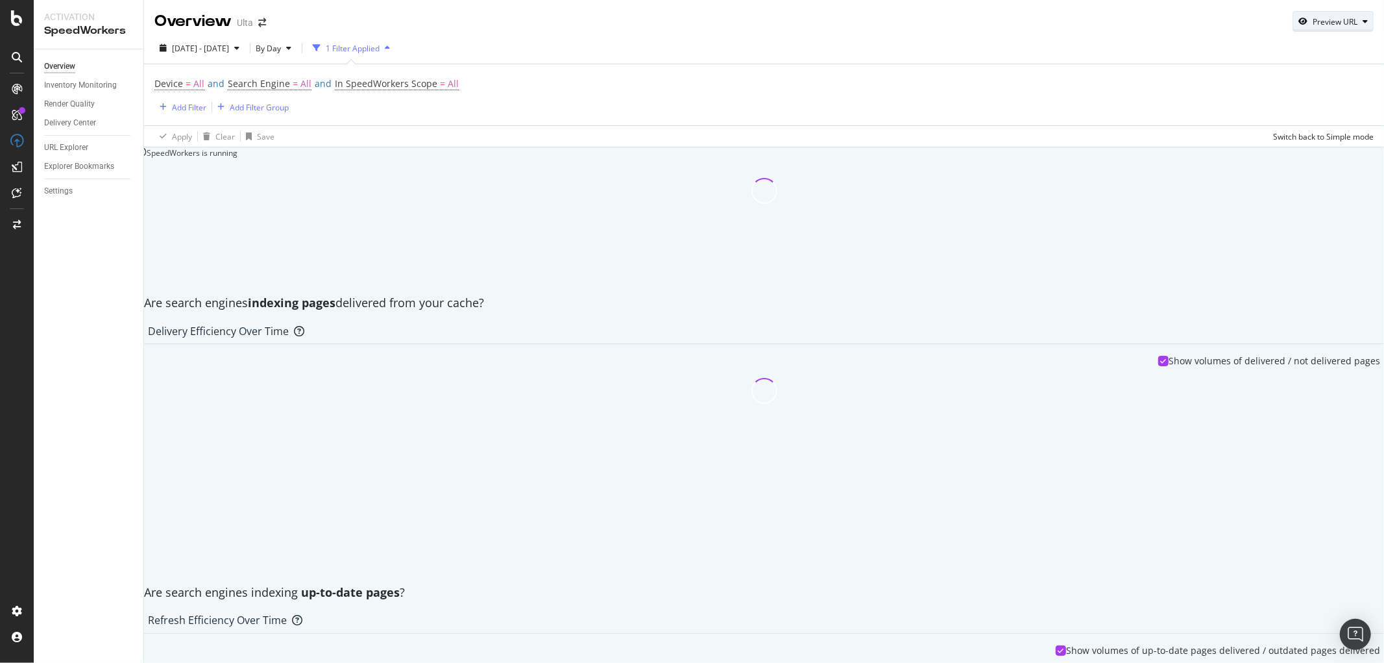
click at [1319, 23] on div "Preview URL" at bounding box center [1335, 21] width 45 height 11
click at [1247, 62] on input "url" at bounding box center [1200, 55] width 92 height 13
paste input "https://www.ulta.com/discover/beauty-education/best-makeup-for-mature-skin"
type input "https://www.ulta.com/discover/beauty-education/best-makeup-for-mature-skin"
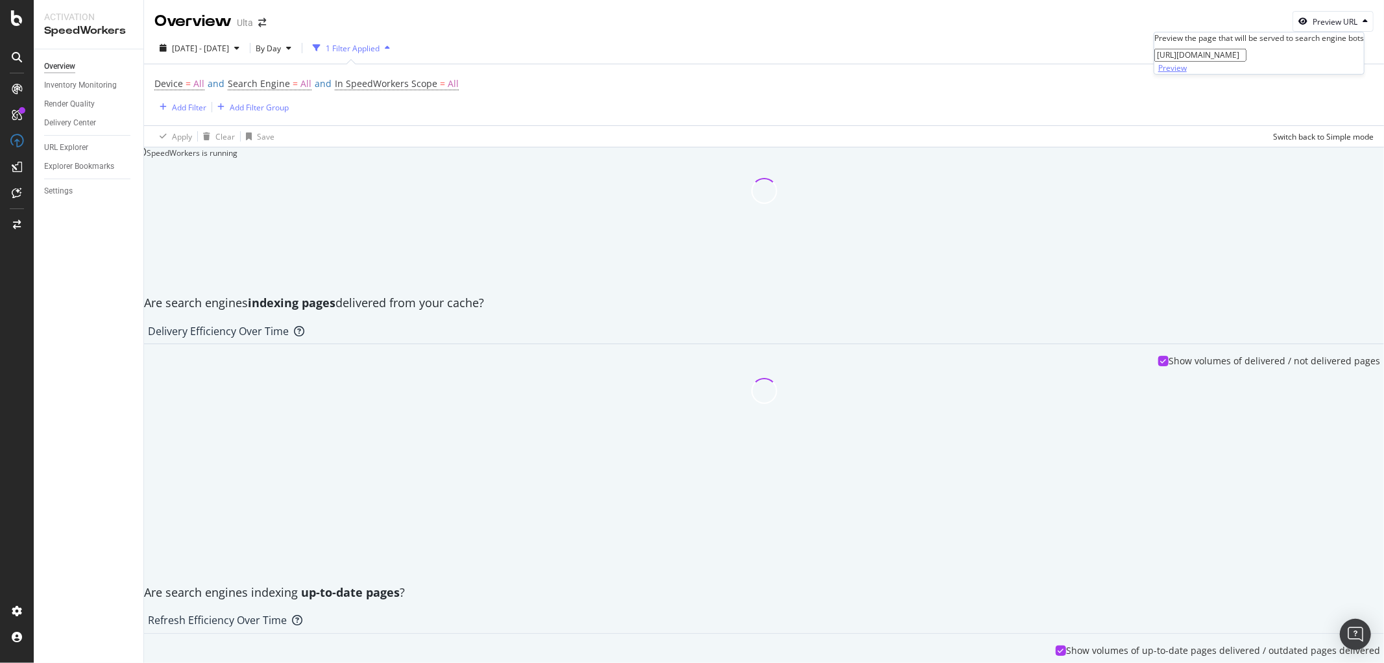
scroll to position [0, 0]
click at [1187, 73] on div "Preview" at bounding box center [1172, 67] width 29 height 11
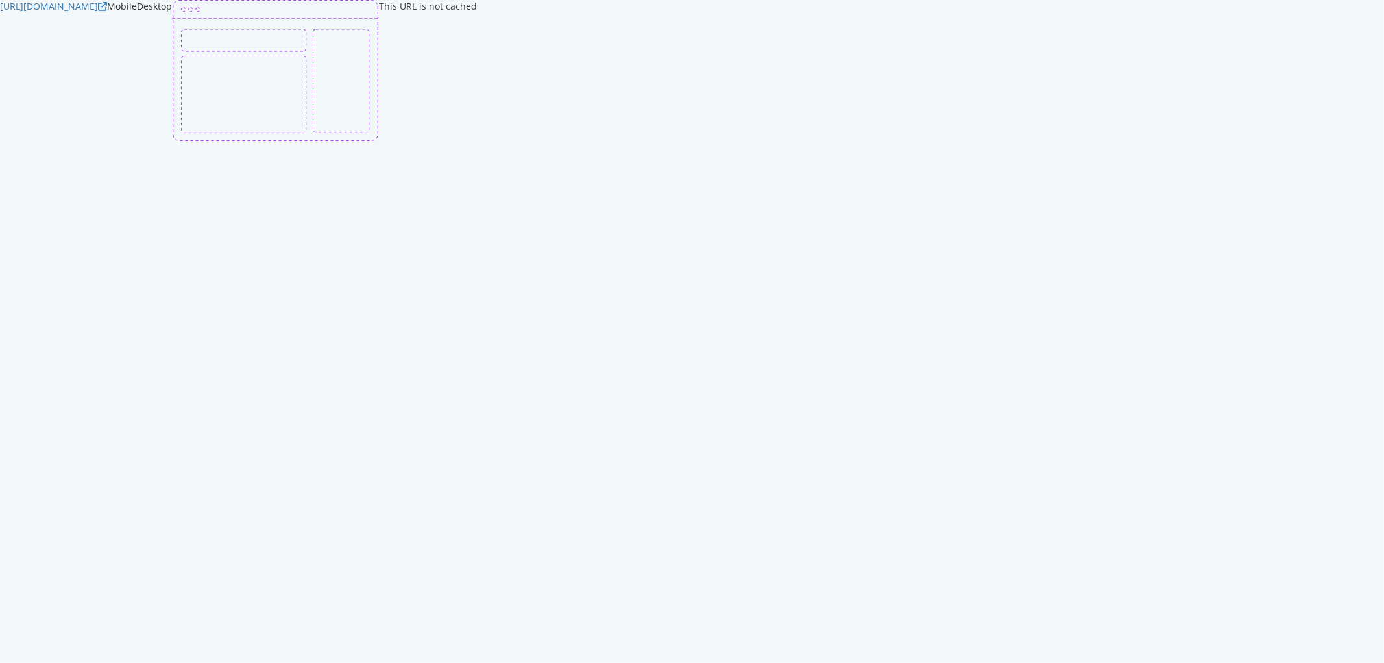
click at [137, 13] on div "Mobile" at bounding box center [122, 6] width 30 height 13
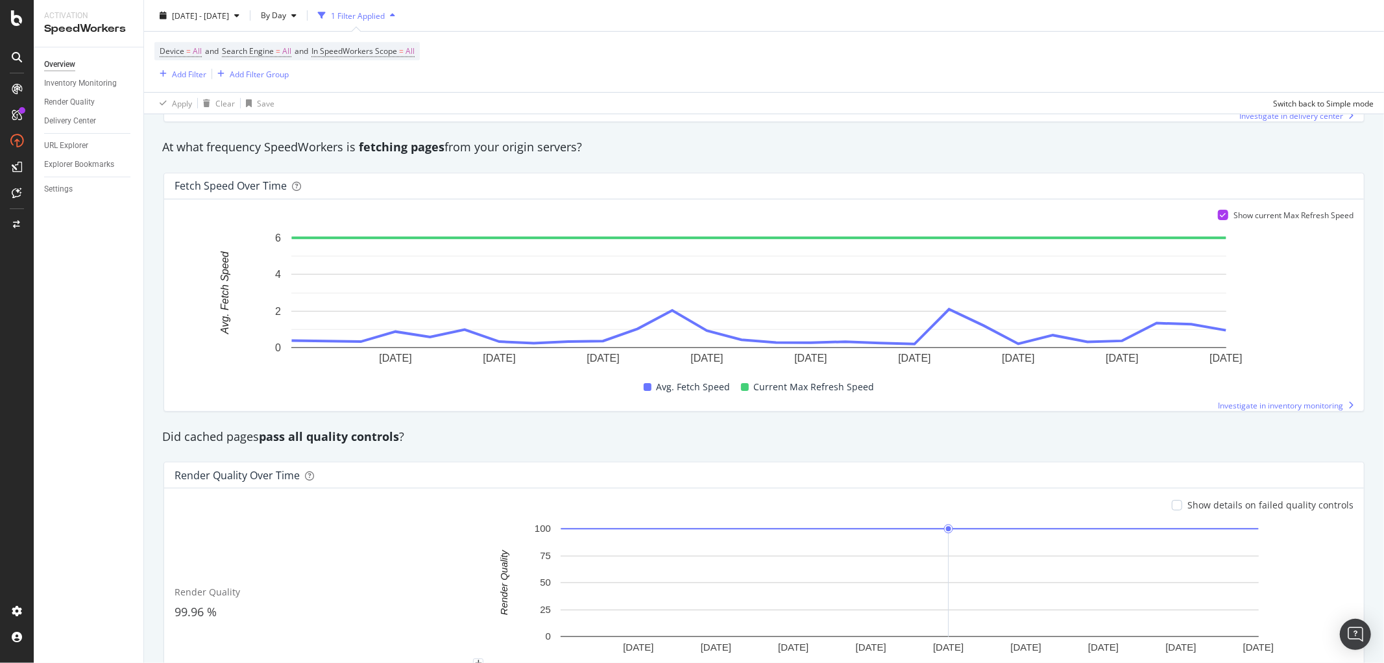
scroll to position [787, 0]
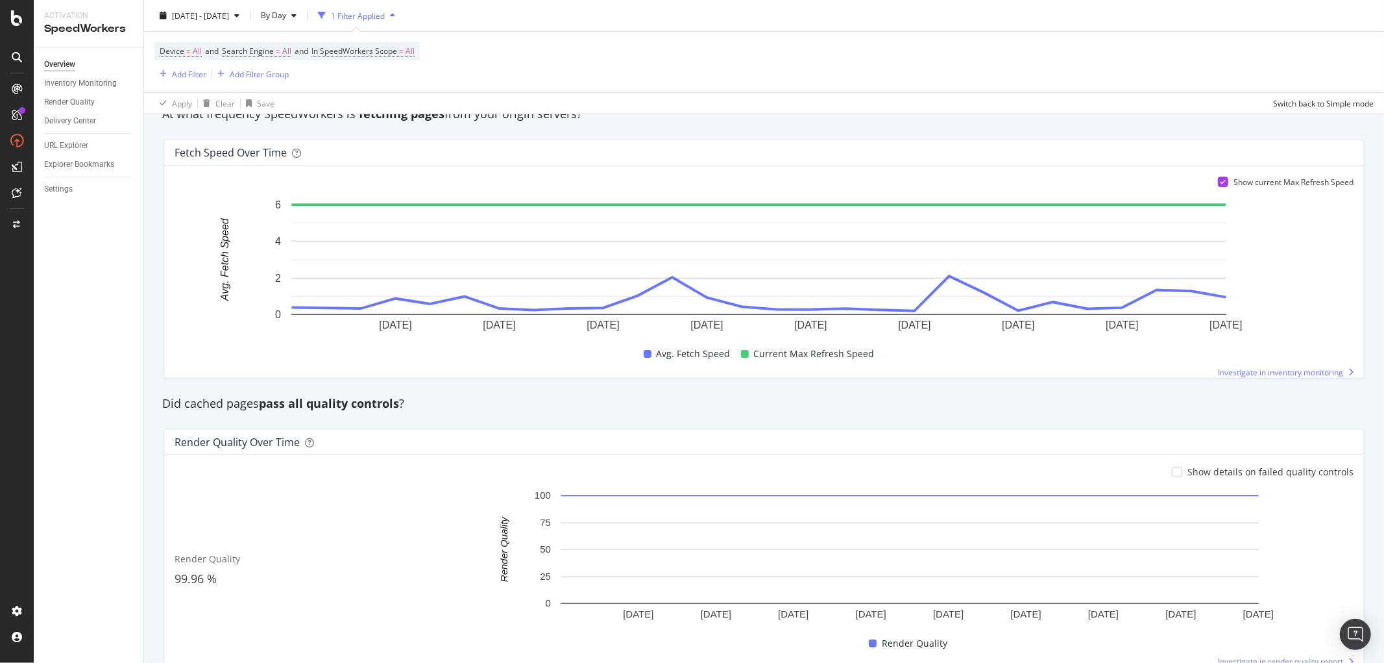
click at [1221, 182] on icon at bounding box center [1224, 181] width 6 height 6
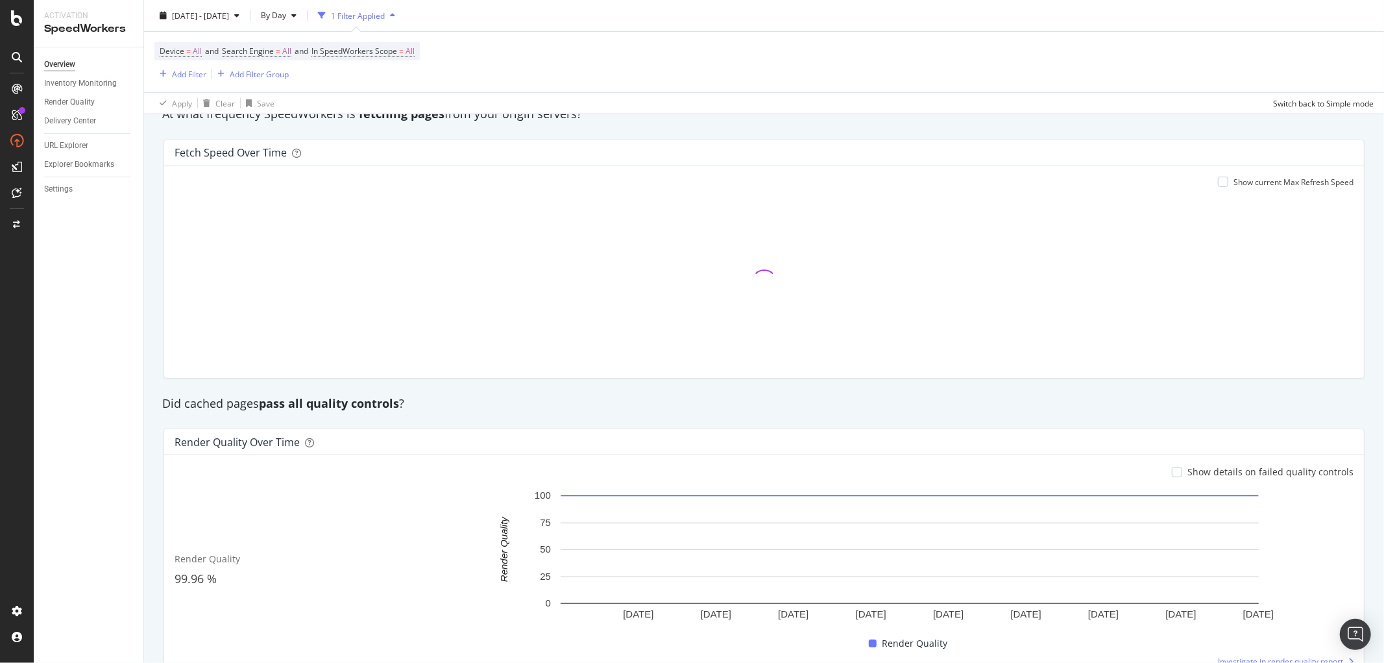
click at [1218, 182] on div at bounding box center [1223, 182] width 10 height 10
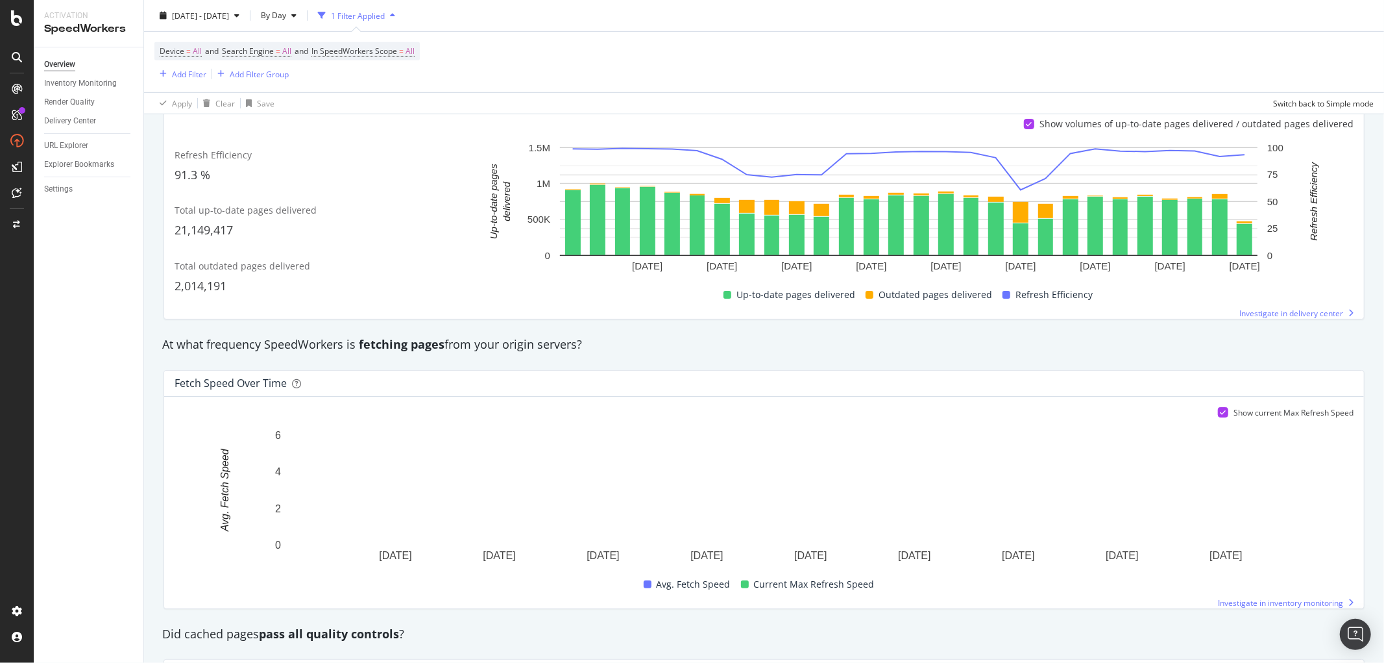
scroll to position [426, 0]
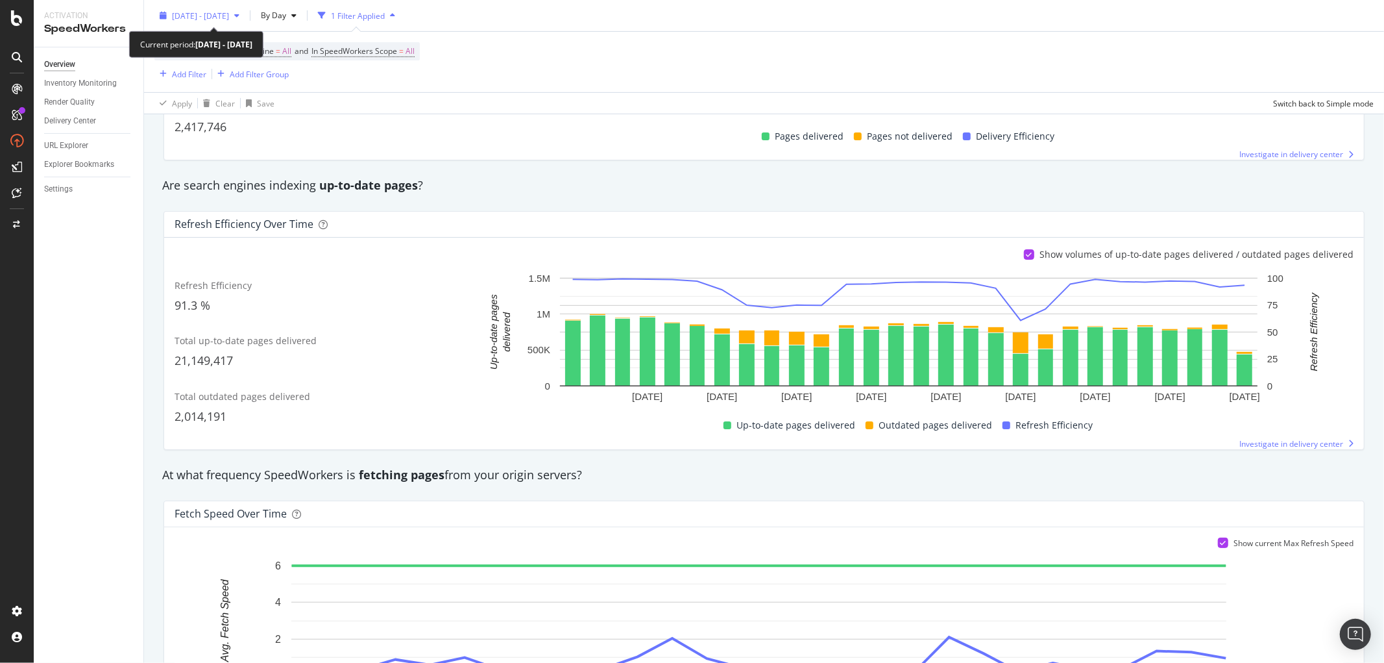
click at [239, 16] on icon "button" at bounding box center [236, 16] width 5 height 8
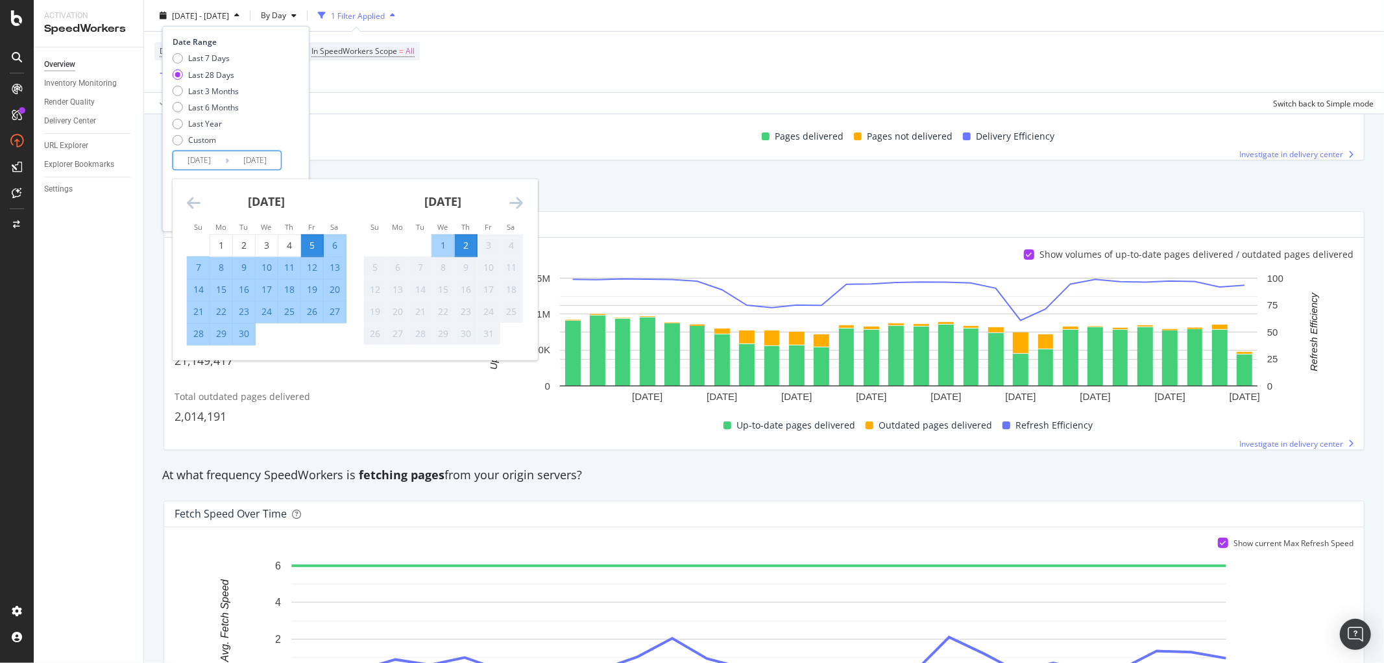
click at [206, 158] on input "2025/09/05" at bounding box center [199, 160] width 52 height 18
type input "2025/08/05"
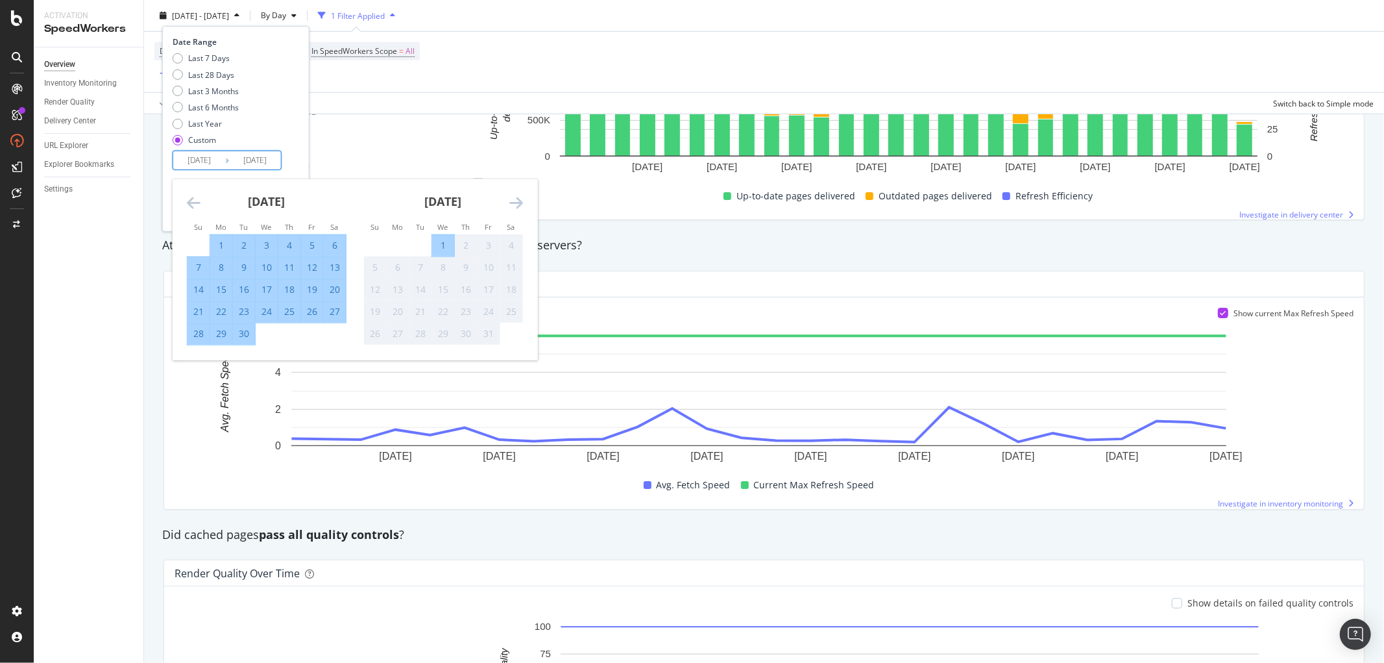
scroll to position [787, 0]
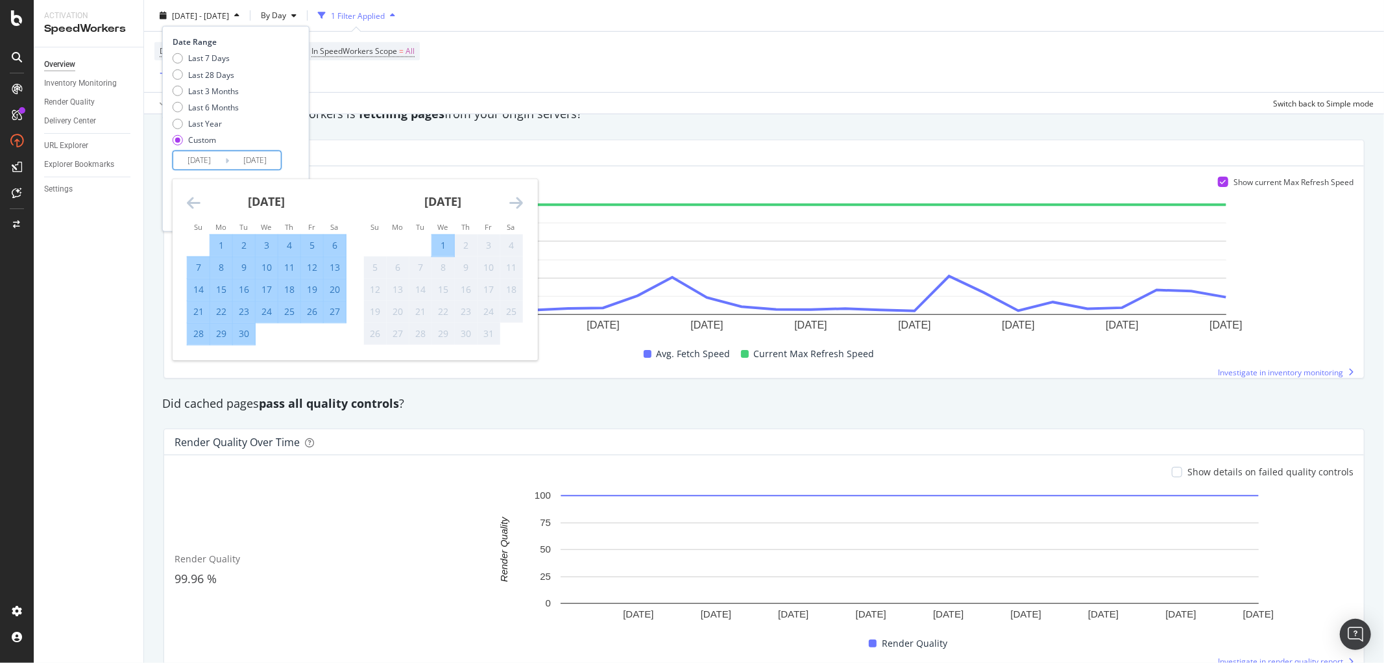
click at [283, 156] on div "Date Range Last 7 Days Last 28 Days Last 3 Months Last 6 Months Last Year Custo…" at bounding box center [234, 103] width 123 height 134
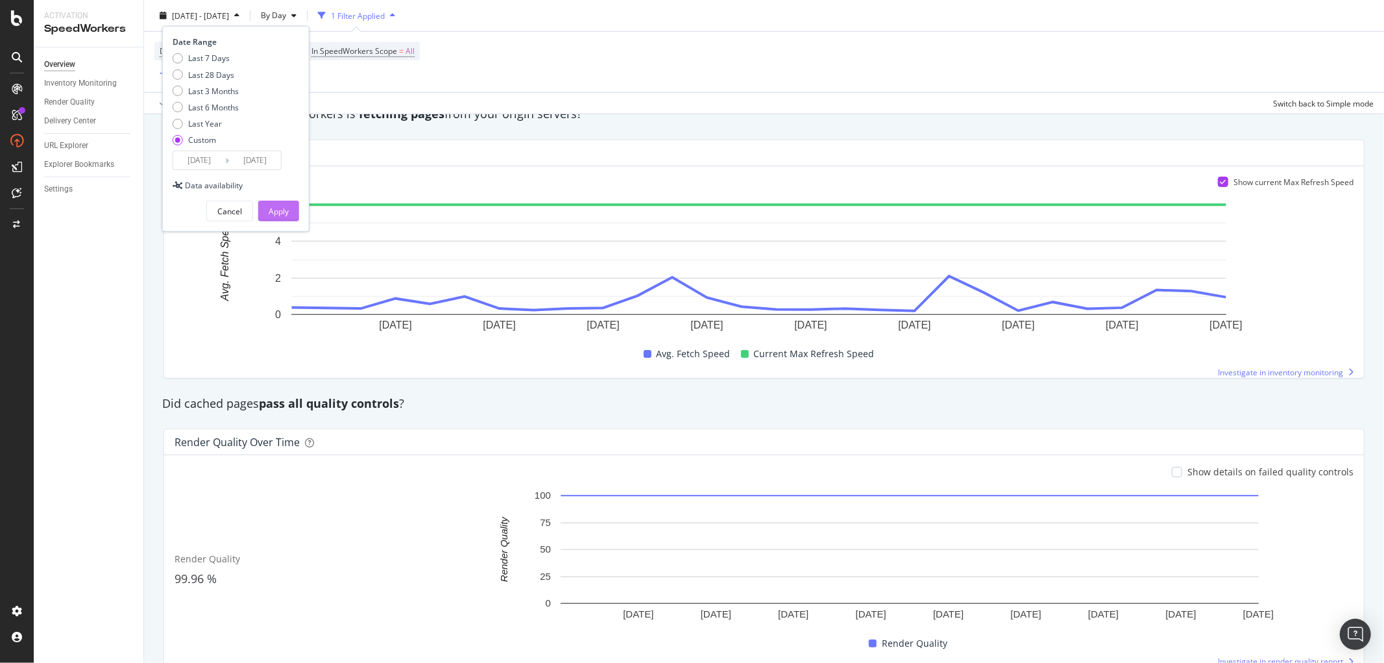
click at [281, 217] on div "Apply" at bounding box center [279, 210] width 20 height 19
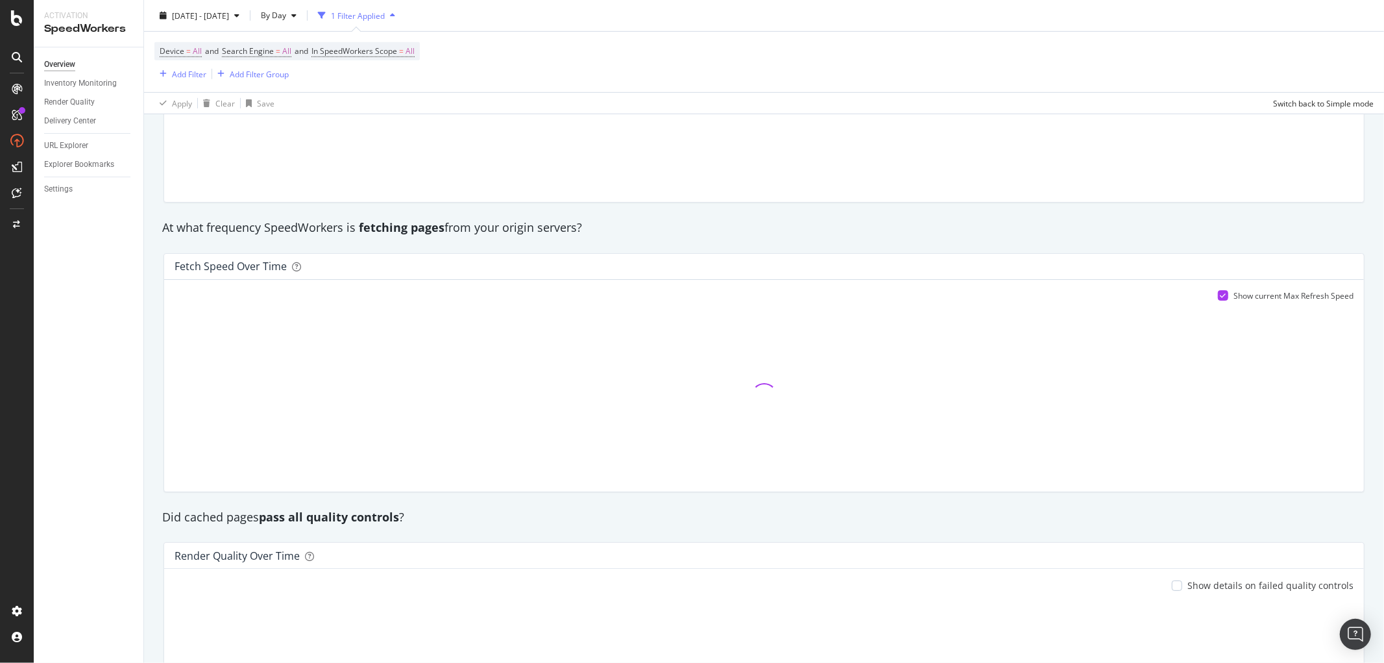
scroll to position [498, 0]
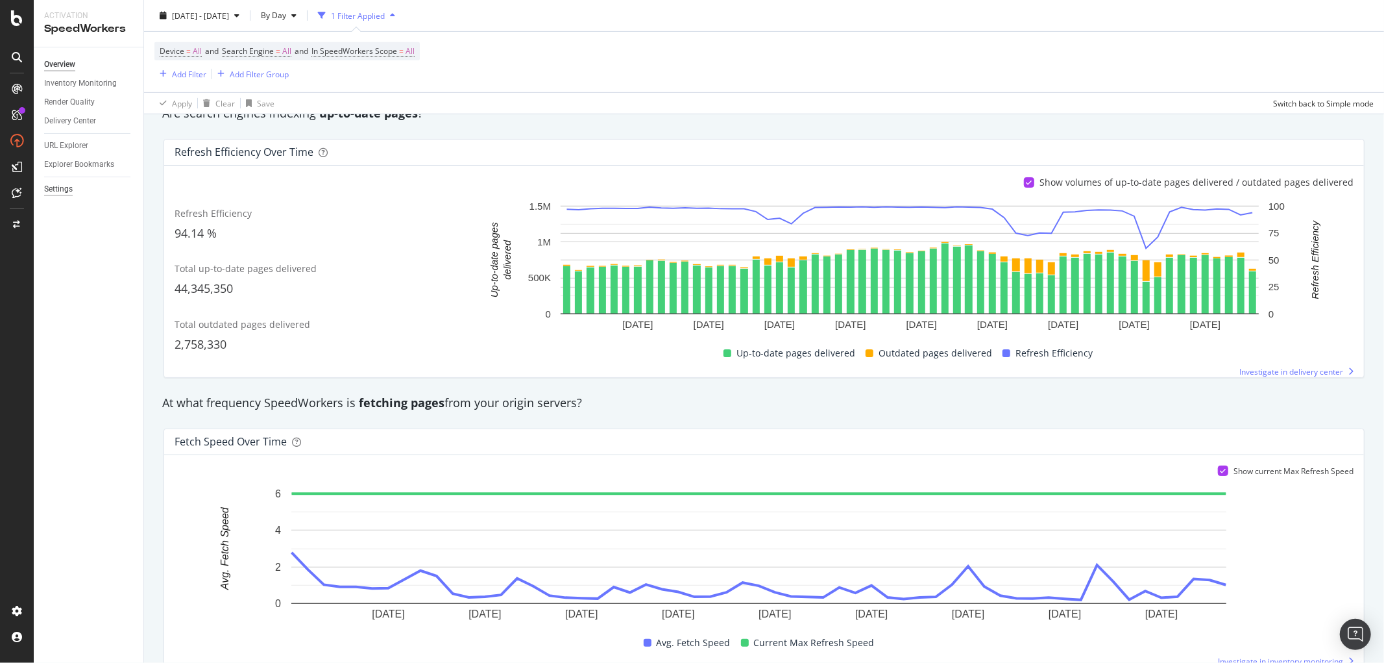
click at [56, 188] on div "Settings" at bounding box center [58, 189] width 29 height 14
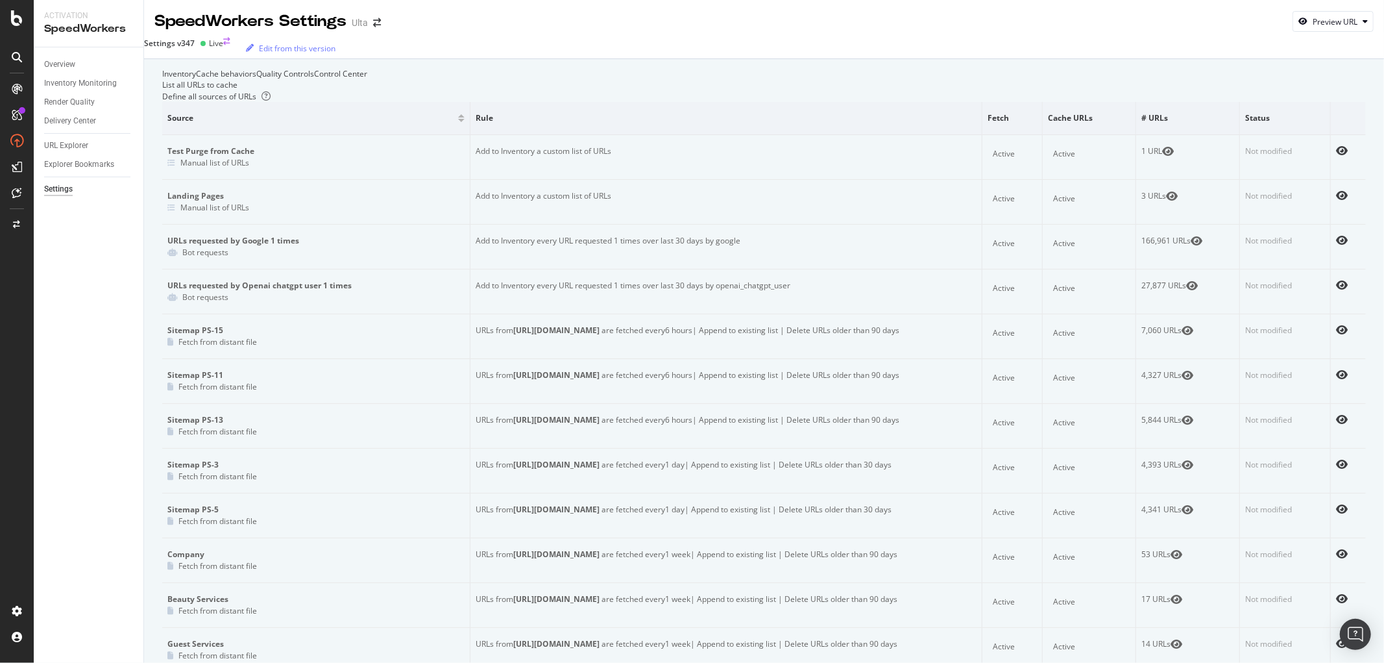
click at [195, 48] on div "Settings v347" at bounding box center [169, 43] width 51 height 11
